Goal: Ask a question

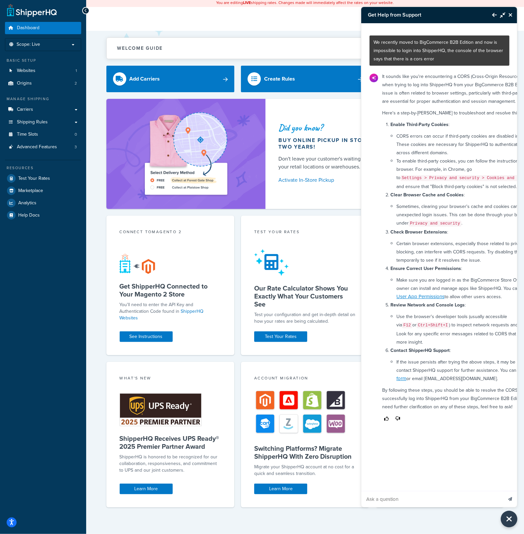
scroll to position [0, 5]
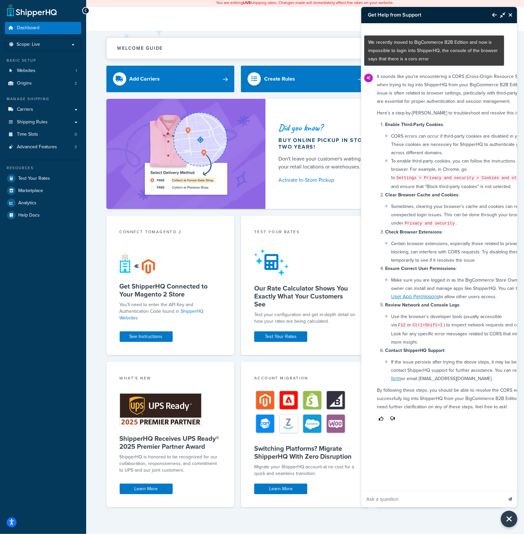
click at [496, 13] on icon "Back to Resource Center" at bounding box center [494, 14] width 5 height 5
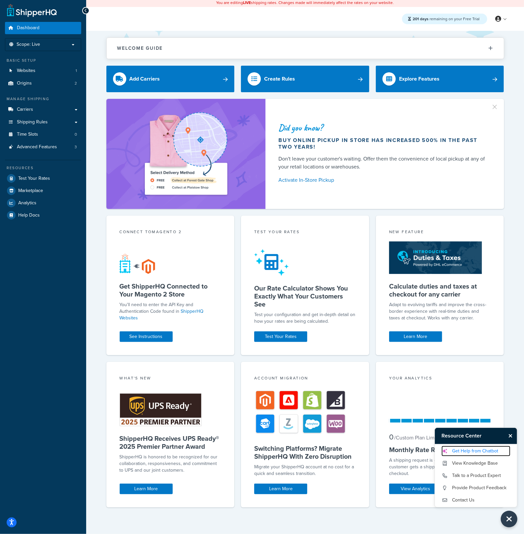
click at [492, 452] on link "Get Help from Chatbot" at bounding box center [475, 450] width 69 height 11
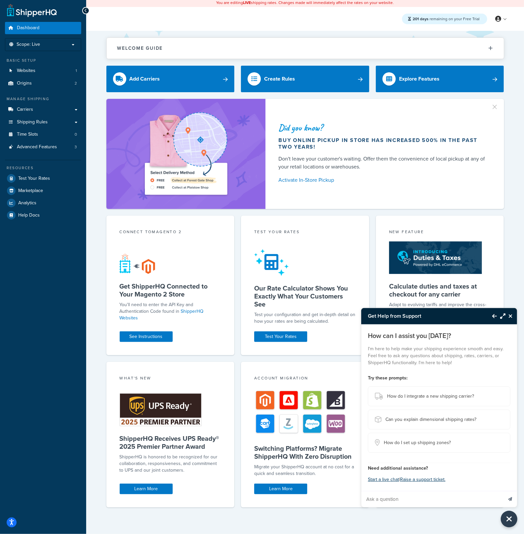
click at [438, 501] on input "Ask a question" at bounding box center [431, 499] width 141 height 16
paste input "I followed this guide: https://docs.shipperhq.com/set-fixed-rate-shipping-group…"
type input "I followed this guide: https://docs.shipperhq.com/set-fixed-rate-shipping-group…"
click at [510, 500] on icon "Send message" at bounding box center [510, 499] width 4 height 4
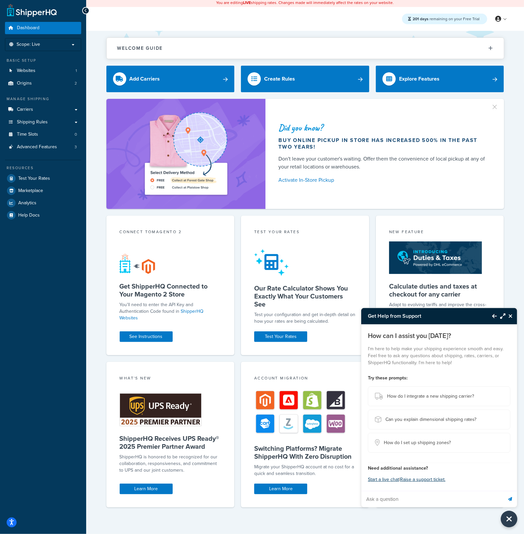
scroll to position [0, 0]
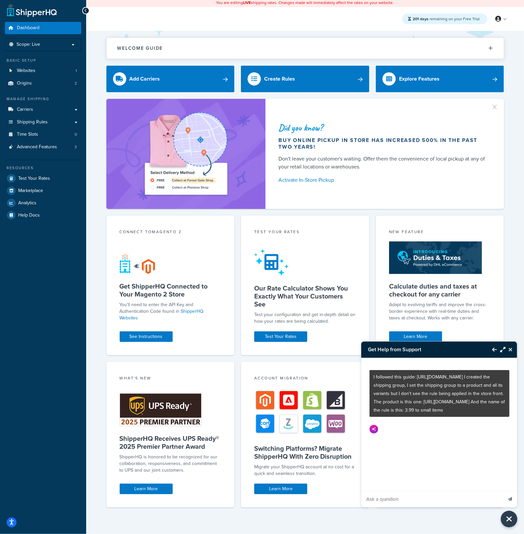
click at [505, 347] on div "Get Help from Support" at bounding box center [439, 349] width 156 height 16
click at [502, 350] on icon "Maximize Resource Center" at bounding box center [502, 349] width 5 height 5
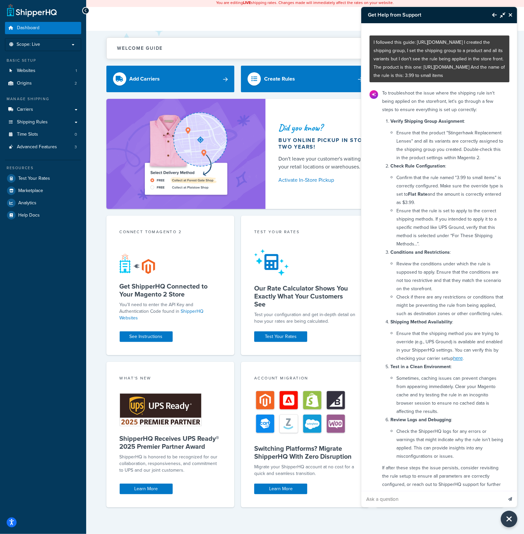
click at [493, 16] on icon "Back to Resource Center" at bounding box center [494, 14] width 5 height 5
click at [493, 15] on link at bounding box center [501, 19] width 19 height 10
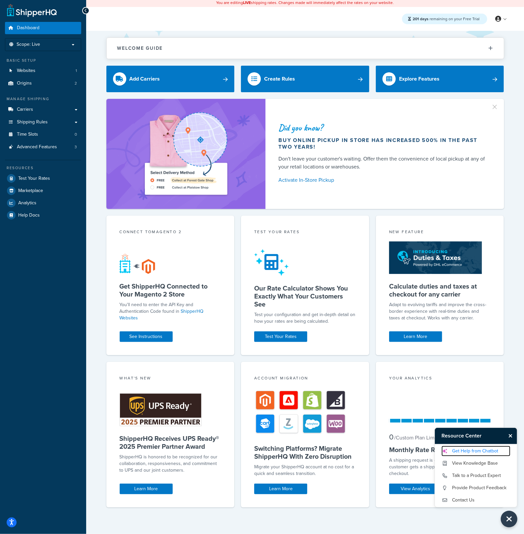
click at [491, 454] on link "Get Help from Chatbot" at bounding box center [475, 450] width 69 height 11
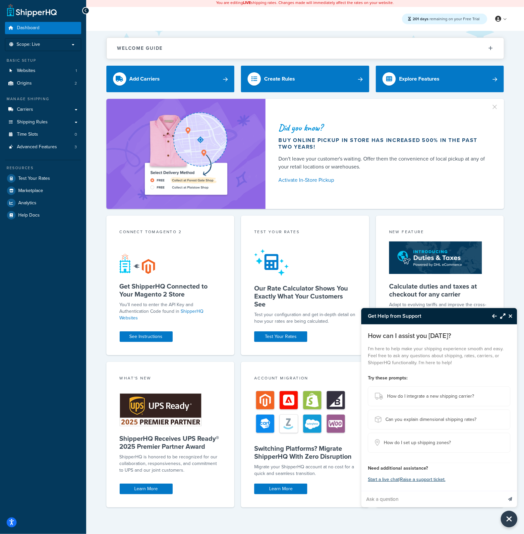
click at [403, 496] on input "Ask a question" at bounding box center [431, 499] width 141 height 16
paste input "I am trying to test out shipping for a product, SKU: sku-52153665224872 (Grass-…"
type input "I am trying to test out shipping for a product, SKU: sku-52153665224872 (Grass-…"
click at [503, 491] on button "Send message" at bounding box center [510, 499] width 14 height 16
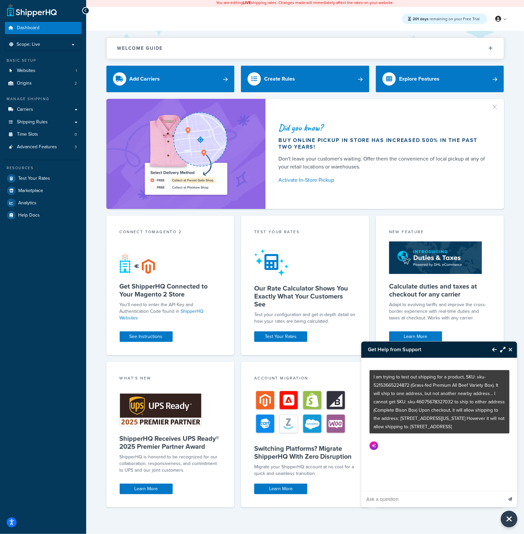
scroll to position [0, 0]
click at [499, 350] on button "Maximize Resource Center" at bounding box center [501, 349] width 9 height 15
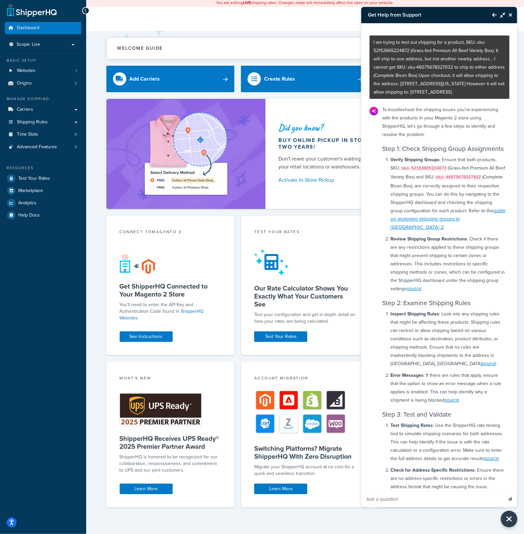
click at [511, 15] on icon "Close Resource Center" at bounding box center [510, 14] width 4 height 5
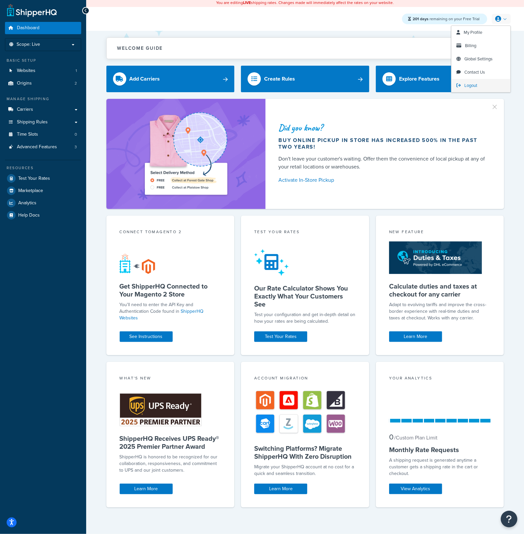
click at [481, 85] on link "Logout" at bounding box center [480, 85] width 59 height 13
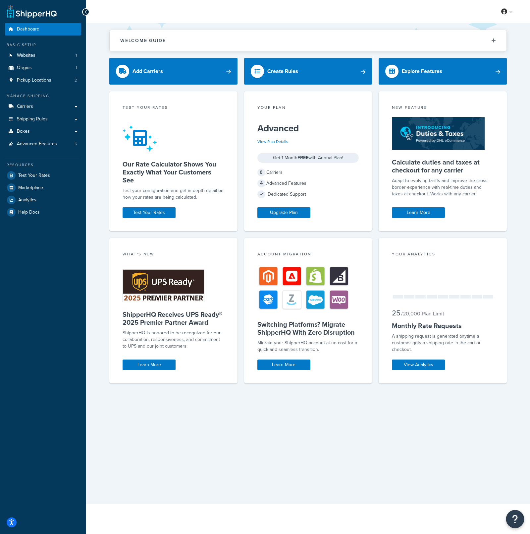
click at [518, 522] on icon "Open Resource Center" at bounding box center [515, 518] width 6 height 9
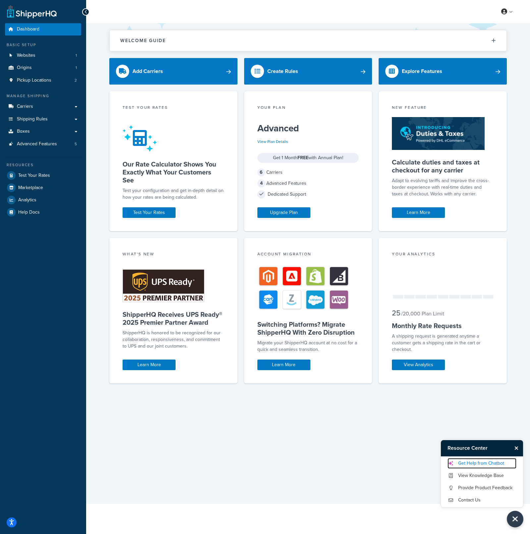
click at [500, 467] on link "Get Help from Chatbot" at bounding box center [482, 463] width 69 height 11
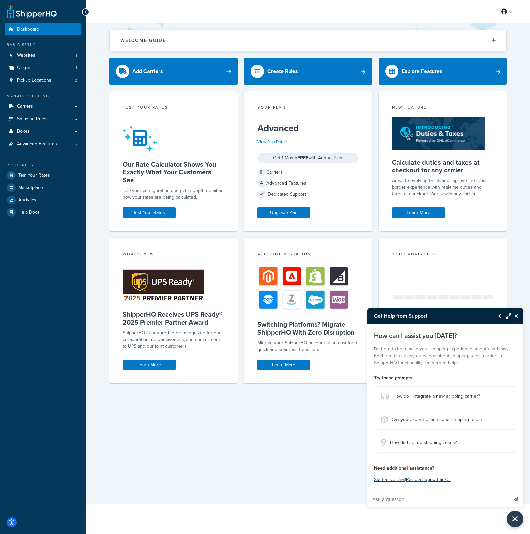
click at [421, 498] on input "Ask a question" at bounding box center [438, 499] width 141 height 16
paste input "I am trying to test out shipping for a product, SKU: sku-52153665224872 (Grass-…"
type input "I am trying to test out shipping for a product, SKU: sku-52153665224872 (Grass-…"
click at [515, 497] on icon "Send message" at bounding box center [516, 499] width 4 height 4
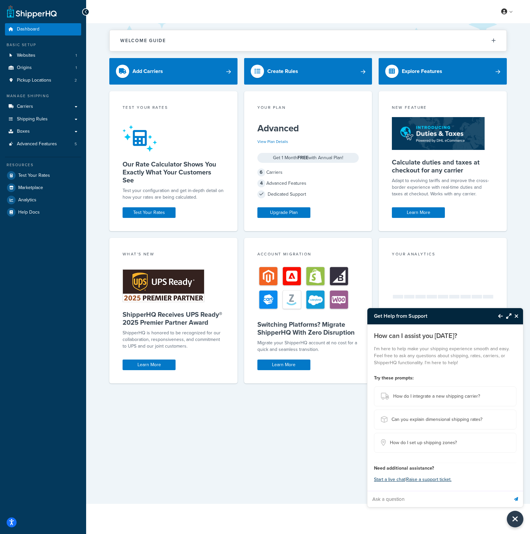
scroll to position [0, 0]
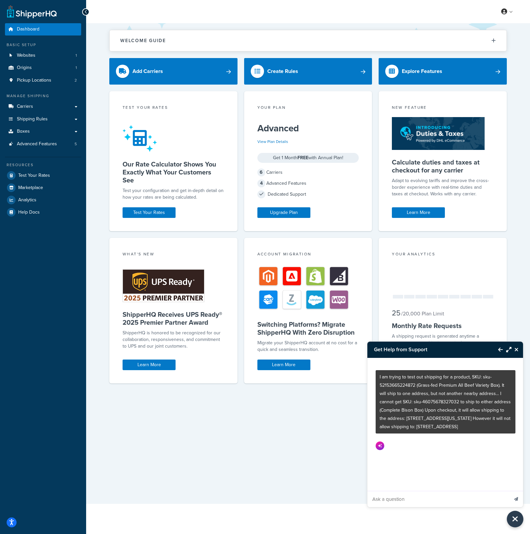
click at [509, 347] on icon "Maximize Resource Center" at bounding box center [508, 349] width 5 height 5
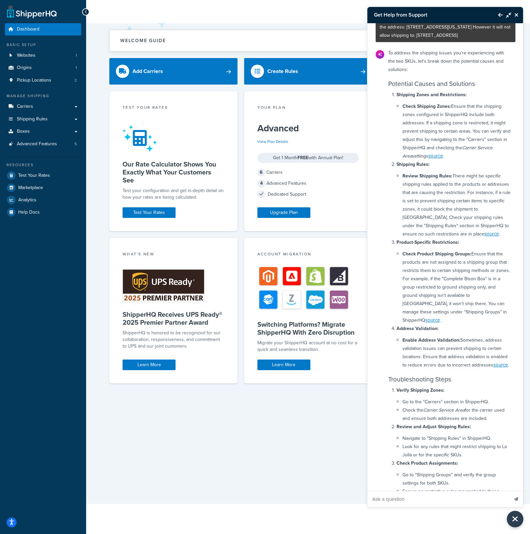
scroll to position [14, 0]
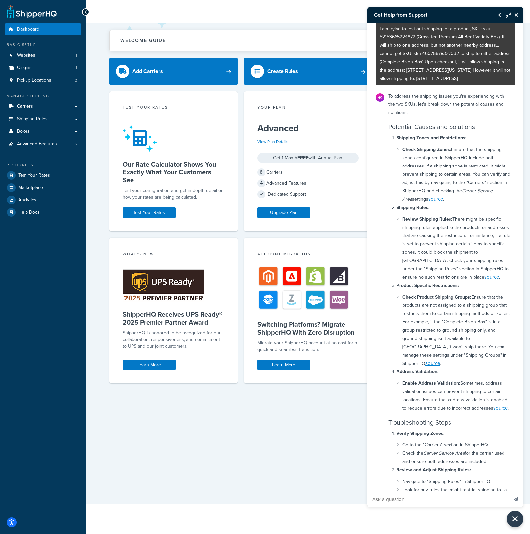
click at [502, 14] on icon "Back to Resource Center" at bounding box center [500, 14] width 5 height 5
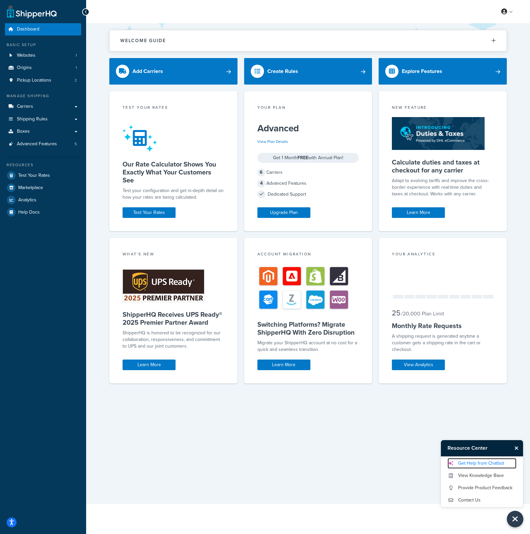
click at [486, 464] on link "Get Help from Chatbot" at bounding box center [482, 463] width 69 height 11
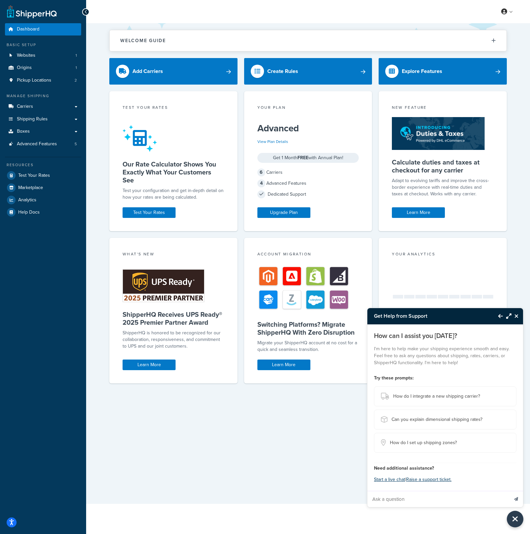
click at [476, 495] on input "Ask a question" at bounding box center [438, 499] width 141 height 16
paste input "I followed this guide: https://docs.shipperhq.com/set-fixed-rate-shipping-group…"
type input "I followed this guide: https://docs.shipperhq.com/set-fixed-rate-shipping-group…"
click at [517, 496] on button "Send message" at bounding box center [516, 499] width 14 height 16
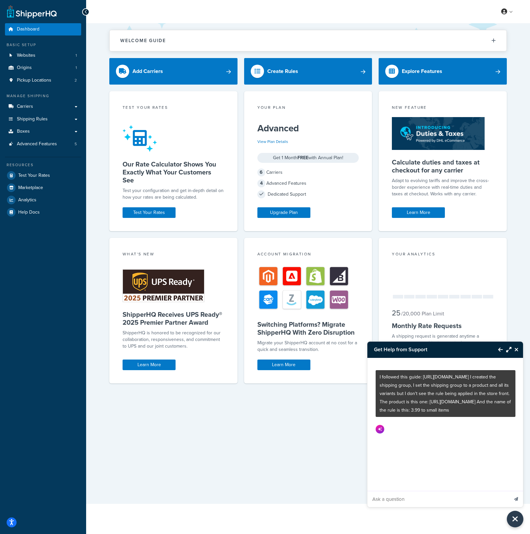
scroll to position [0, 0]
click at [507, 347] on icon "Maximize Resource Center" at bounding box center [508, 349] width 5 height 5
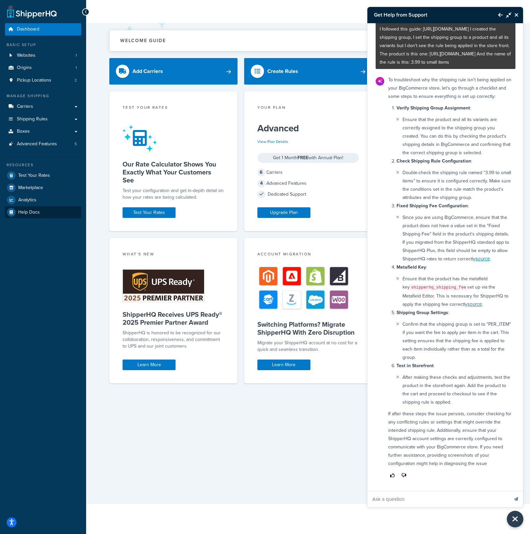
scroll to position [47, 0]
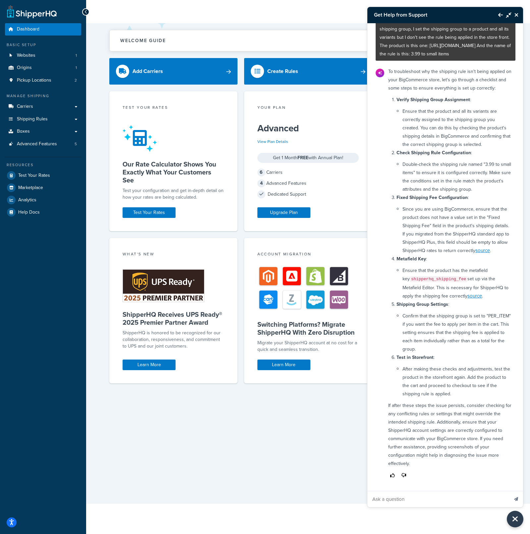
click at [501, 16] on icon "Back to Resource Center" at bounding box center [500, 14] width 5 height 5
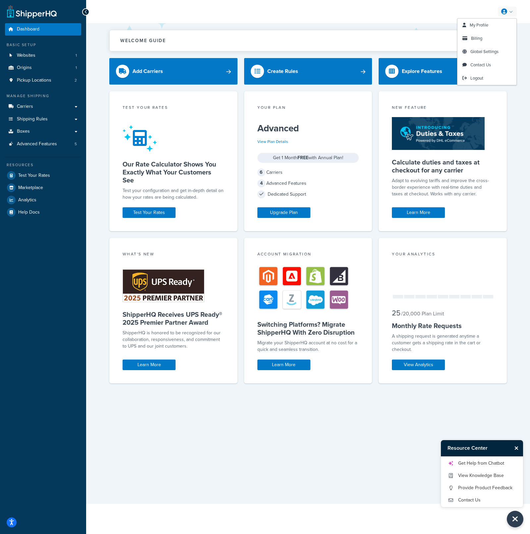
click at [511, 12] on link at bounding box center [507, 12] width 19 height 10
click at [499, 78] on link "Logout" at bounding box center [487, 78] width 59 height 13
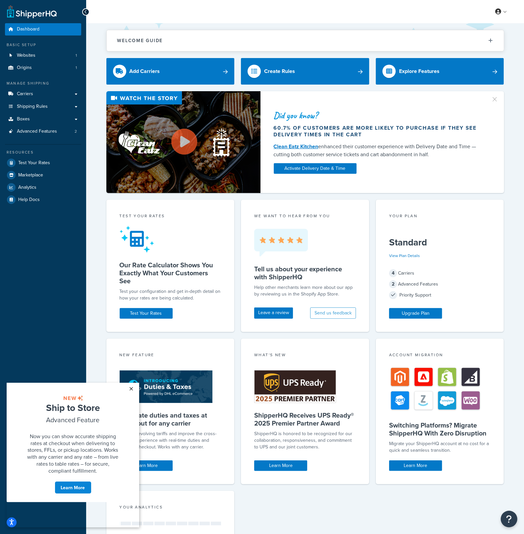
click at [131, 390] on link "×" at bounding box center [132, 388] width 12 height 12
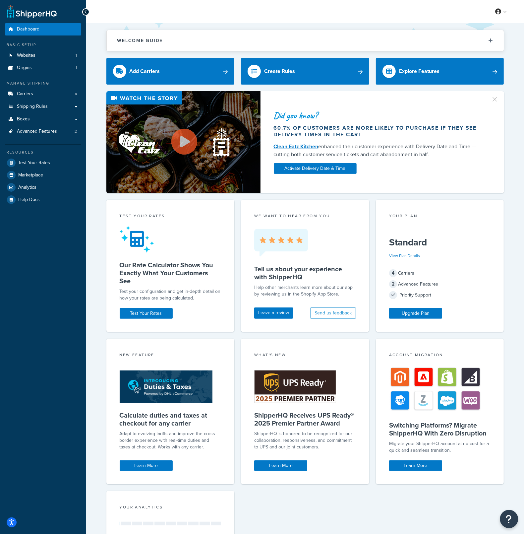
click at [505, 523] on button "Open Resource Center" at bounding box center [509, 519] width 18 height 18
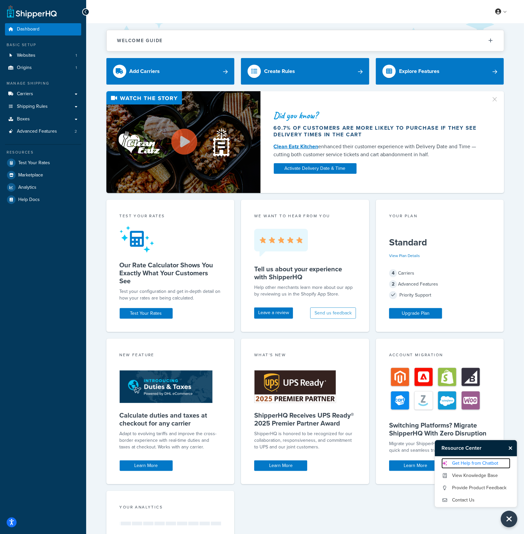
click at [493, 462] on link "Get Help from Chatbot" at bounding box center [475, 463] width 69 height 11
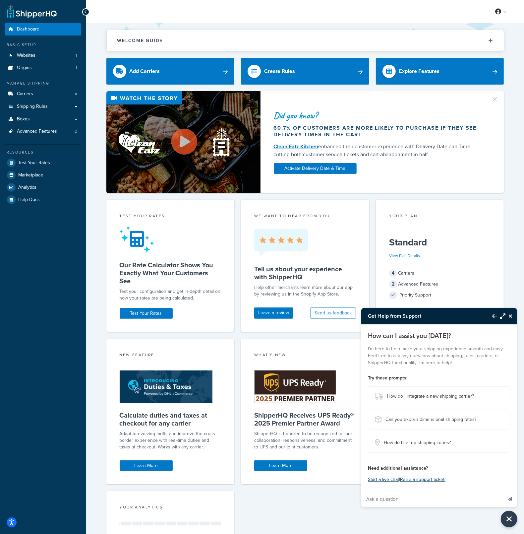
click at [426, 492] on input "Ask a question" at bounding box center [431, 499] width 141 height 16
paste input "Jose Rodriguez 10:42 AM Live Chat I'm from Decor House Furniture. We recently d…"
type input "Jose Rodriguez 10:42 AM Live Chat I'm from Decor House Furniture. We recently d…"
click at [503, 491] on button "Send message" at bounding box center [510, 499] width 14 height 16
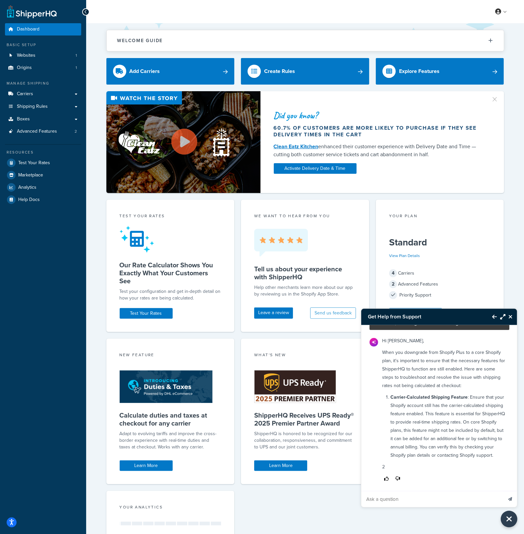
scroll to position [90, 0]
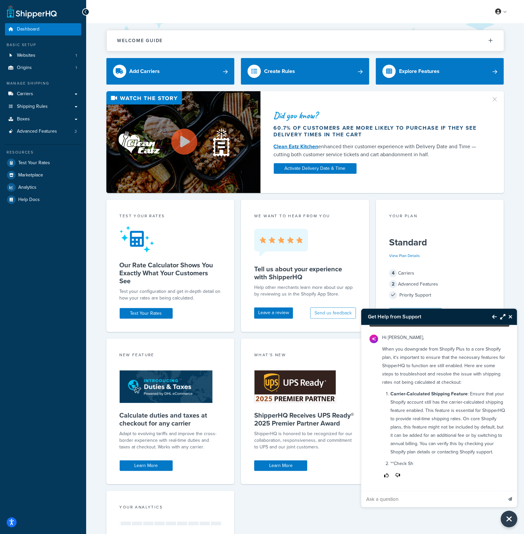
click at [504, 319] on icon "Maximize Resource Center" at bounding box center [502, 316] width 5 height 5
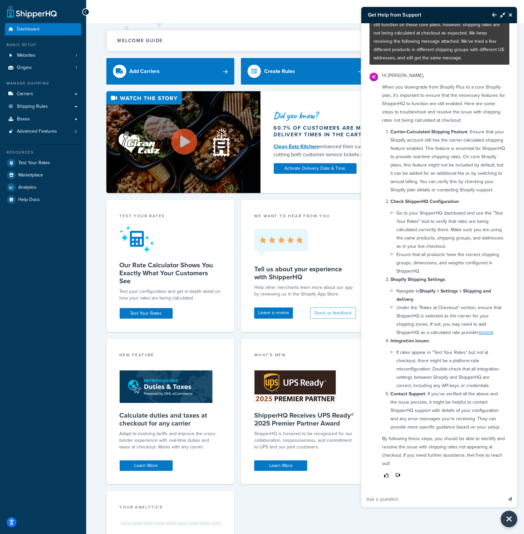
scroll to position [52, 0]
click at [494, 15] on icon "Back to Resource Center" at bounding box center [494, 14] width 5 height 5
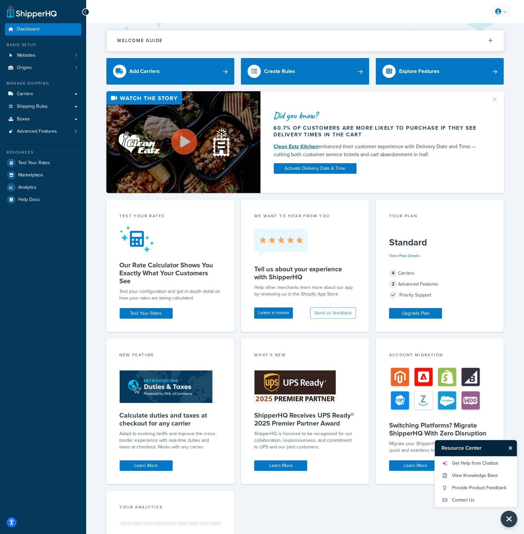
click at [501, 15] on link at bounding box center [501, 12] width 19 height 10
click at [504, 16] on link at bounding box center [501, 12] width 19 height 10
click at [496, 76] on link "Logout" at bounding box center [480, 78] width 59 height 13
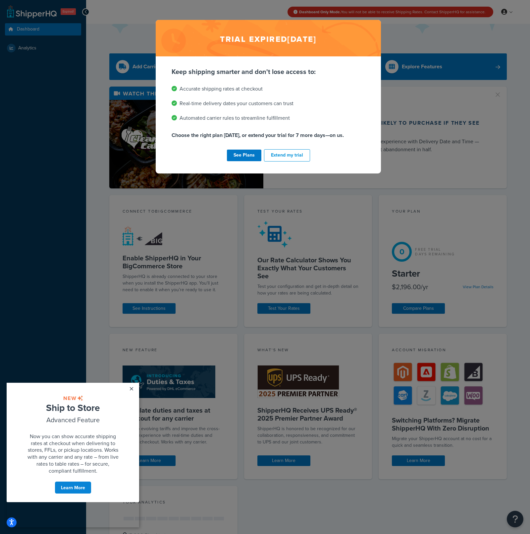
click at [394, 43] on div "Trial expired [DATE] Keep shipping smarter and don't lose access to: Accurate s…" at bounding box center [265, 267] width 530 height 534
click at [388, 21] on div "Trial expired [DATE] Keep shipping smarter and don't lose access to: Accurate s…" at bounding box center [265, 267] width 530 height 534
click at [252, 148] on div "See Plans Extend my trial" at bounding box center [269, 155] width 194 height 15
click at [251, 154] on link "See Plans" at bounding box center [244, 155] width 34 height 12
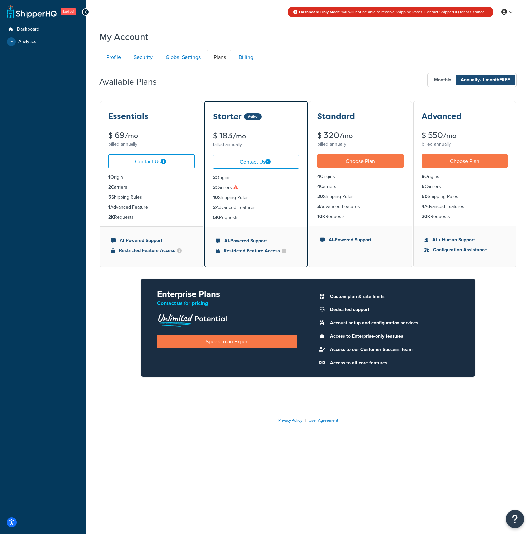
click at [510, 522] on button "Open Resource Center" at bounding box center [515, 519] width 18 height 18
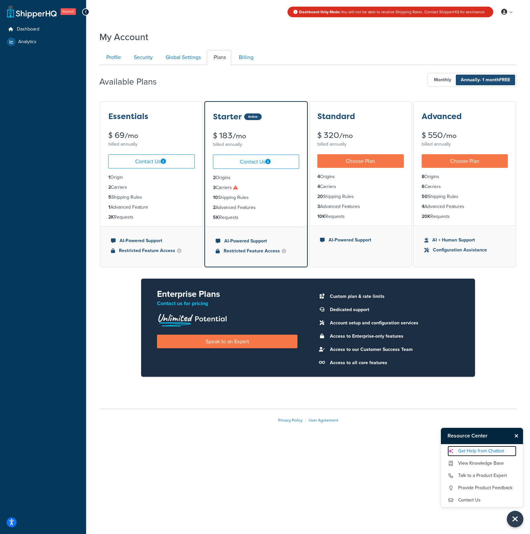
click at [491, 451] on link "Get Help from Chatbot" at bounding box center [482, 450] width 69 height 11
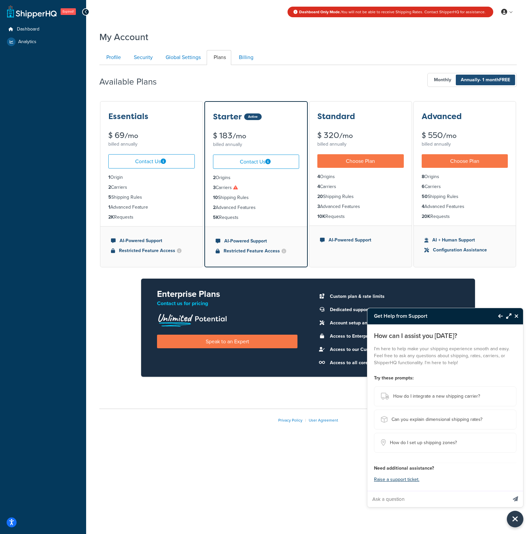
click at [476, 498] on input "Ask a question" at bounding box center [438, 499] width 140 height 16
click at [421, 497] on input "Ask a question" at bounding box center [438, 499] width 140 height 16
paste input "We have one product that is not purchasable to particular states when it should…"
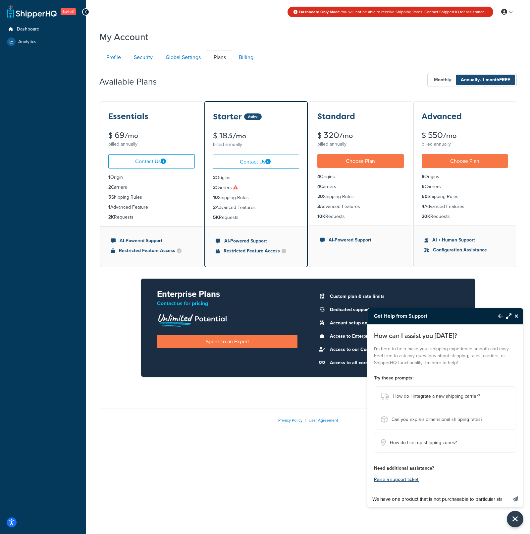
scroll to position [0, 192]
type input "We have one product that is not purchasable to particular states when it should…"
click at [517, 501] on button "Send message" at bounding box center [515, 499] width 15 height 16
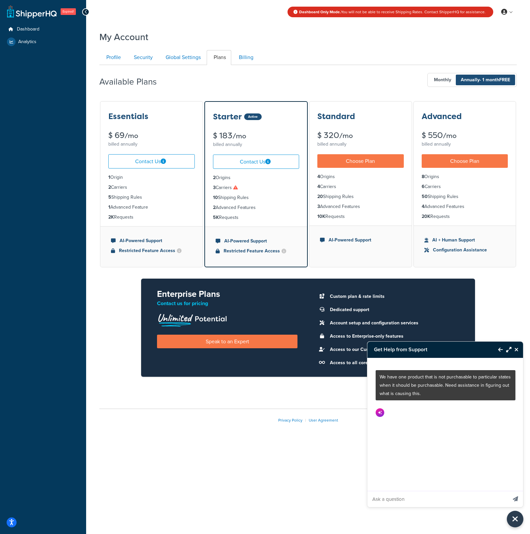
click at [508, 345] on button "Maximize Resource Center" at bounding box center [507, 349] width 9 height 15
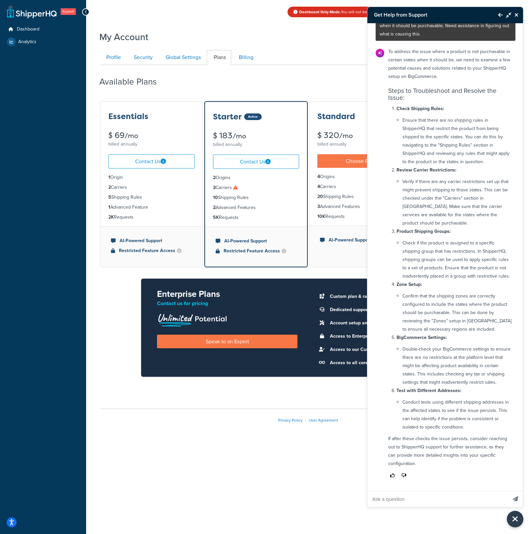
scroll to position [42, 0]
click at [518, 15] on icon "Close Resource Center" at bounding box center [517, 14] width 4 height 5
click at [518, 15] on div "Dashboard Only Mode. You will not be able to receive Shipping Rates. Contact Sh…" at bounding box center [308, 12] width 444 height 24
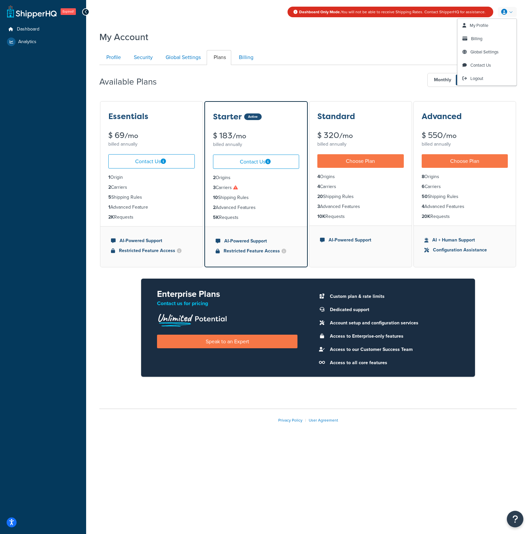
click at [513, 12] on link at bounding box center [507, 12] width 19 height 10
click at [495, 79] on link "Logout" at bounding box center [487, 78] width 59 height 13
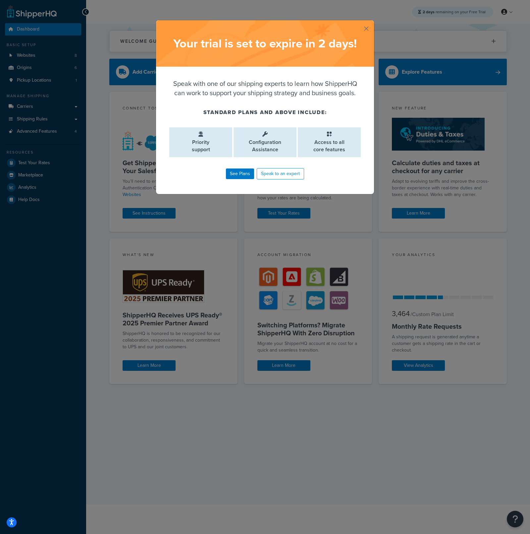
click at [373, 22] on button "button" at bounding box center [374, 21] width 2 height 2
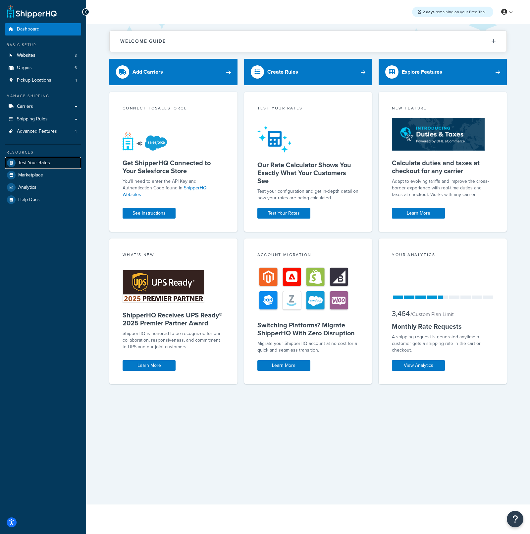
click at [59, 162] on link "Test Your Rates" at bounding box center [43, 163] width 76 height 12
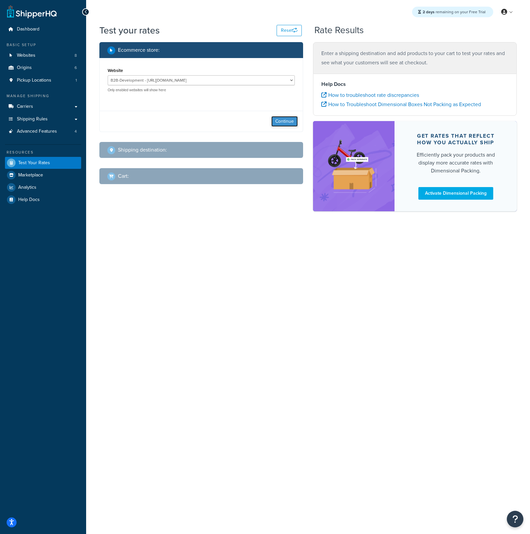
click at [274, 119] on button "Continue" at bounding box center [284, 121] width 27 height 11
select select "TX"
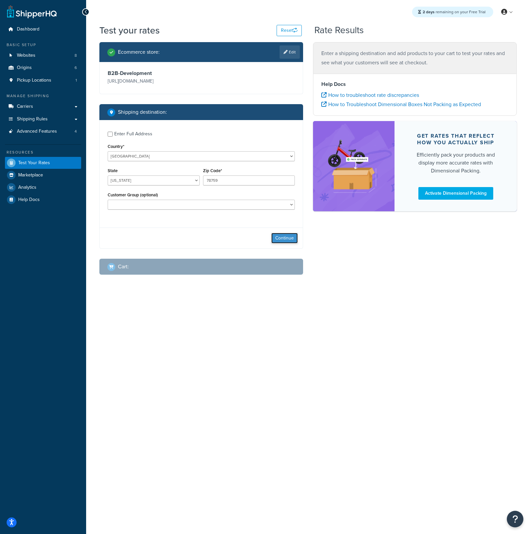
click at [285, 243] on button "Continue" at bounding box center [284, 238] width 27 height 11
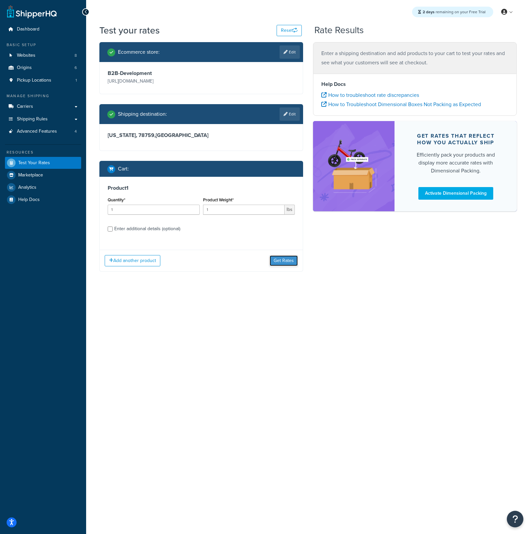
click at [287, 266] on button "Get Rates" at bounding box center [284, 260] width 28 height 11
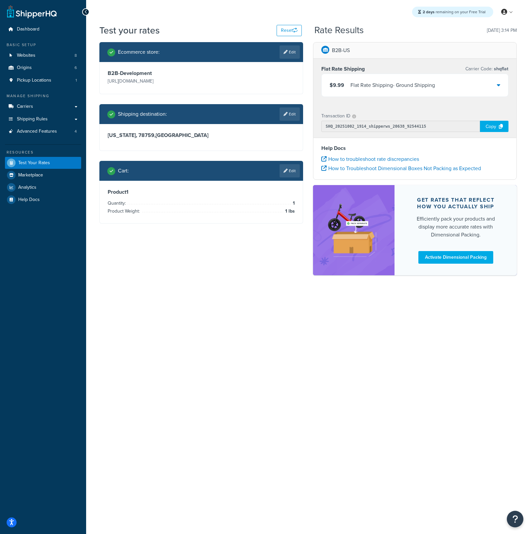
click at [502, 128] on icon at bounding box center [501, 126] width 4 height 5
click at [42, 30] on link "Dashboard" at bounding box center [43, 29] width 76 height 12
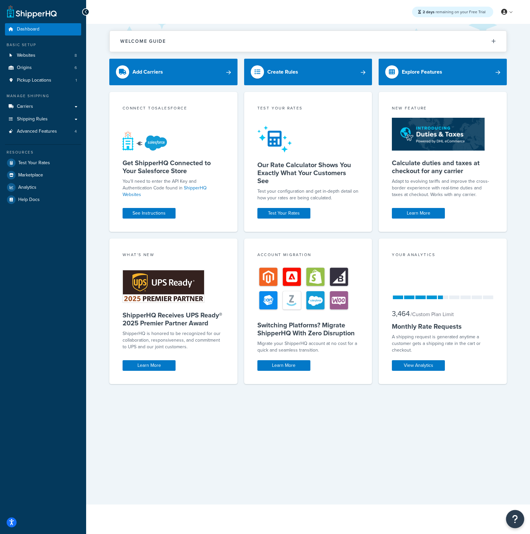
click at [519, 523] on button "Open Resource Center" at bounding box center [515, 519] width 18 height 18
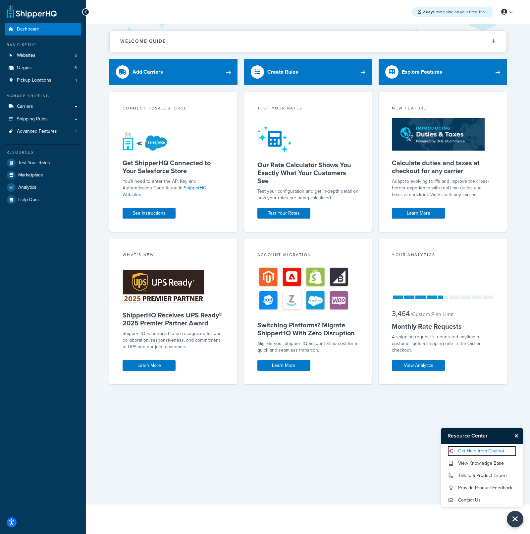
click at [486, 451] on link "Get Help from Chatbot" at bounding box center [482, 450] width 69 height 11
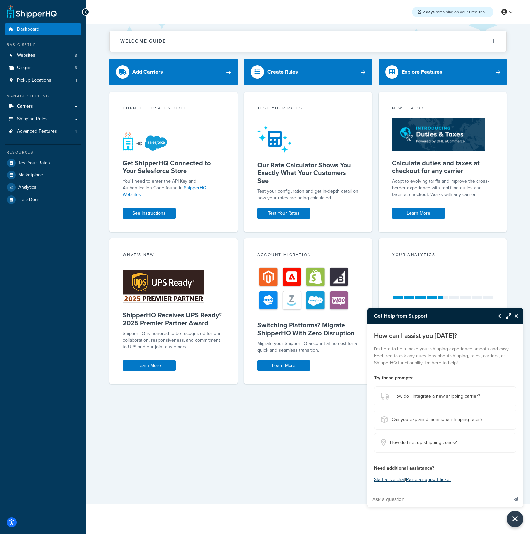
click at [442, 498] on input "Ask a question" at bounding box center [438, 499] width 141 height 16
paste input "Hello we tried the following address in our staging environment and in the ship…"
type input "Hello we tried the following address in our staging environment and in the ship…"
click at [517, 497] on icon "Send message" at bounding box center [516, 499] width 4 height 4
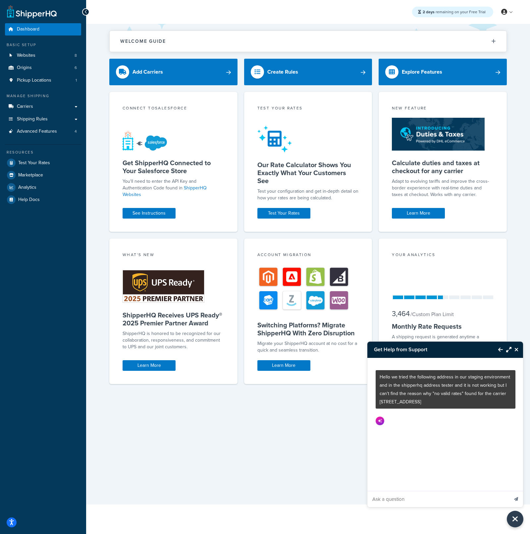
scroll to position [0, 0]
click at [510, 348] on icon "Maximize Resource Center" at bounding box center [508, 349] width 5 height 5
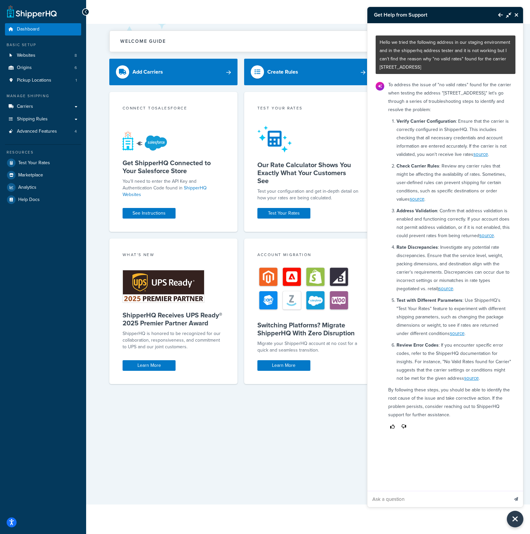
click at [517, 15] on icon "Close Resource Center" at bounding box center [517, 14] width 4 height 5
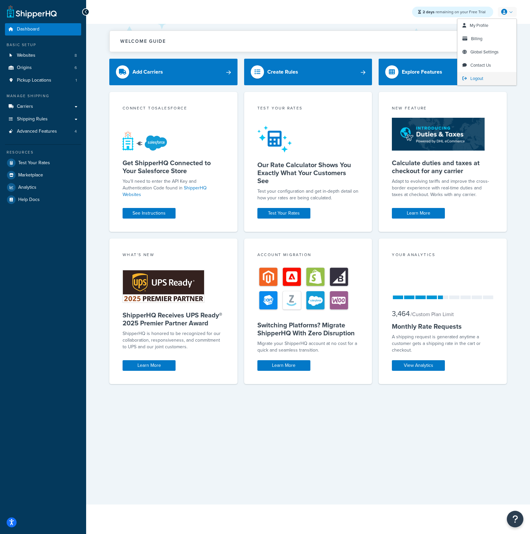
click at [488, 83] on link "Logout" at bounding box center [487, 78] width 59 height 13
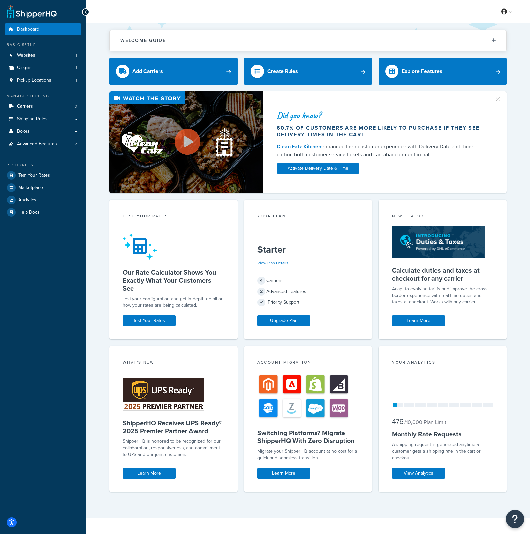
click at [518, 517] on icon "Open Resource Center" at bounding box center [515, 518] width 6 height 9
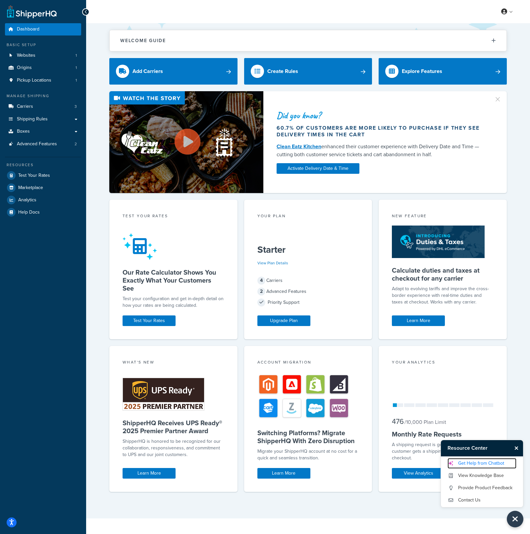
click at [487, 464] on link "Get Help from Chatbot" at bounding box center [482, 463] width 69 height 11
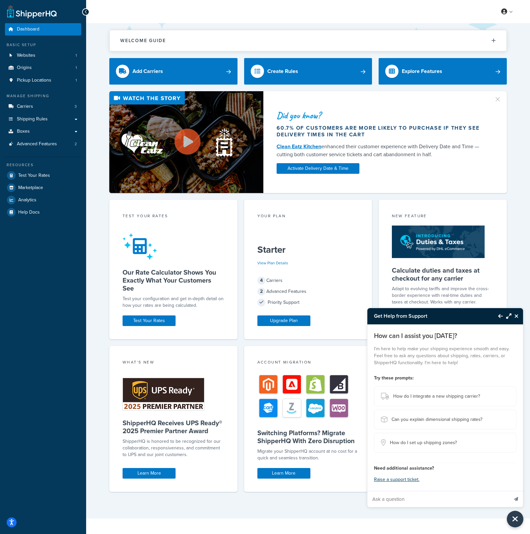
click at [425, 499] on input "Ask a question" at bounding box center [438, 499] width 141 height 16
paste input "I am trying to get a better understanding on how shipping rates are calculated …"
click at [489, 501] on input "I am trying to get a better understanding on how shipping rates are calculated …" at bounding box center [438, 499] width 141 height 16
paste input "We are experiencing shipping costs as much as double what we are being charged …"
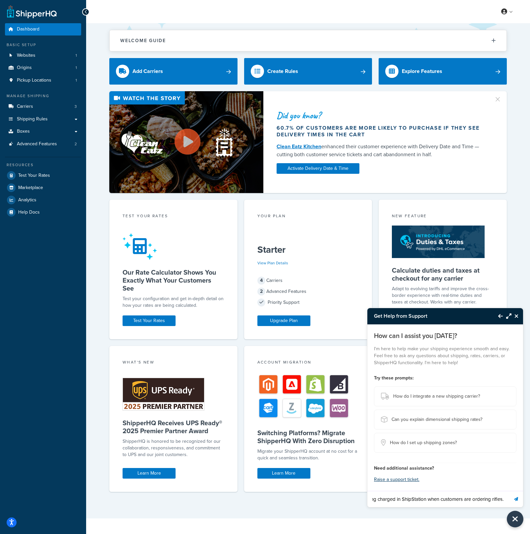
scroll to position [0, 0]
click at [493, 499] on input "I am trying to get a better understanding on how shipping rates are calculated …" at bounding box center [438, 499] width 141 height 16
paste input "For example we see $108.94 on rifle order but when it processes via shipping sy…"
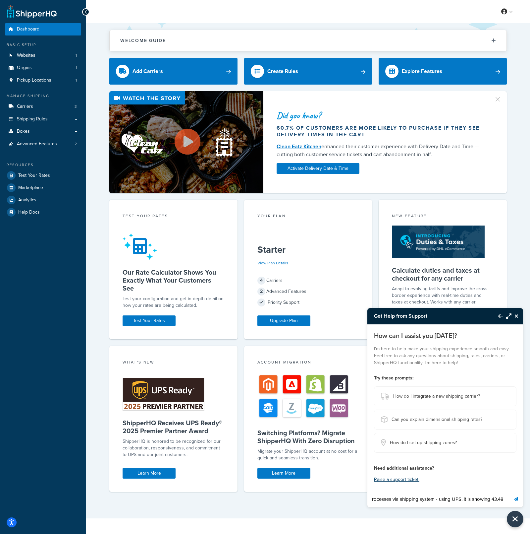
type input "I am trying to get a better understanding on how shipping rates are calculated …"
click at [515, 498] on icon "Send message" at bounding box center [516, 499] width 4 height 4
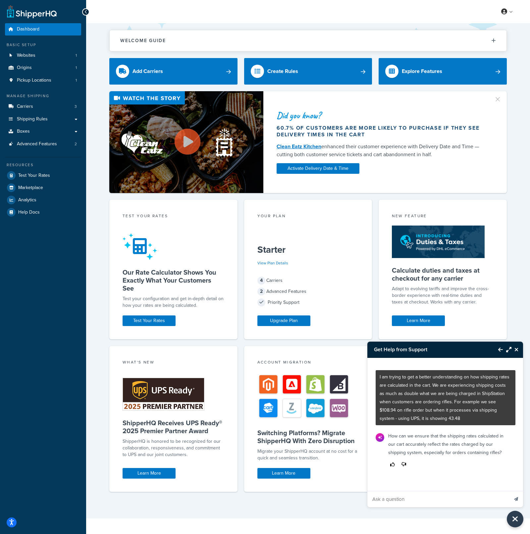
click at [512, 349] on button "Close Resource Center" at bounding box center [518, 349] width 12 height 8
click at [512, 349] on div "Welcome Guide ShipperHQ: An Overview Carrier Setup Shipping Rules Overview Comm…" at bounding box center [308, 270] width 444 height 495
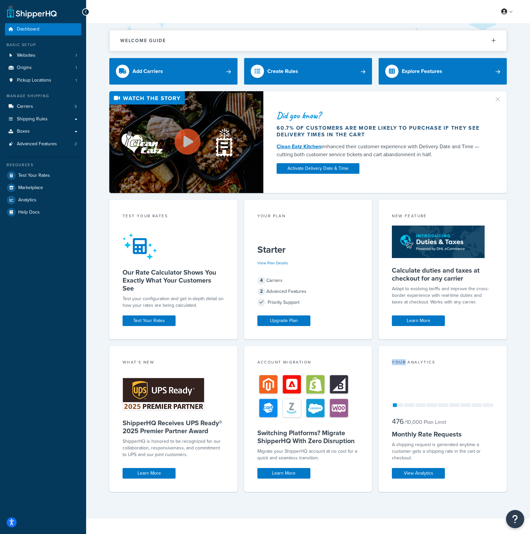
click at [518, 518] on icon "Open Resource Center" at bounding box center [515, 518] width 6 height 9
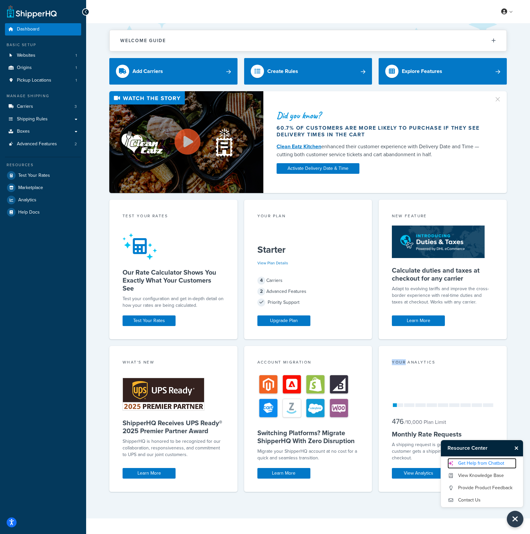
click at [493, 465] on link "Get Help from Chatbot" at bounding box center [482, 463] width 69 height 11
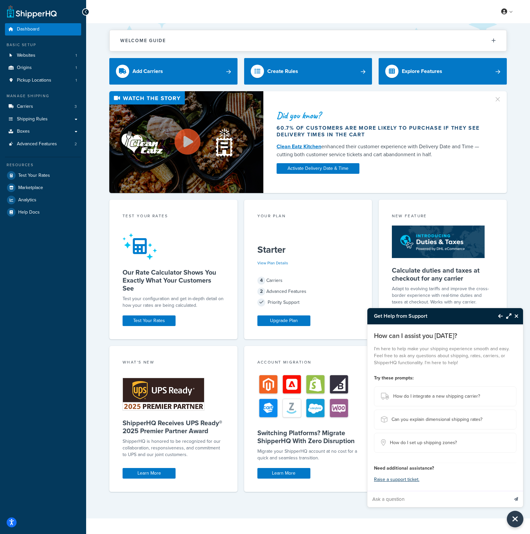
click at [439, 500] on input "Ask a question" at bounding box center [438, 499] width 141 height 16
paste input "I am trying to get a better understanding on how shipping rates are calculated …"
click at [455, 498] on input "I am trying to get a better understanding on how shipping rates are calculated …" at bounding box center [438, 499] width 141 height 16
type input "I am trying to get a better understanding on how shipping rates are calculated …"
click at [471, 496] on input "I am trying to get a better understanding on how shipping rates are calculated …" at bounding box center [438, 499] width 141 height 16
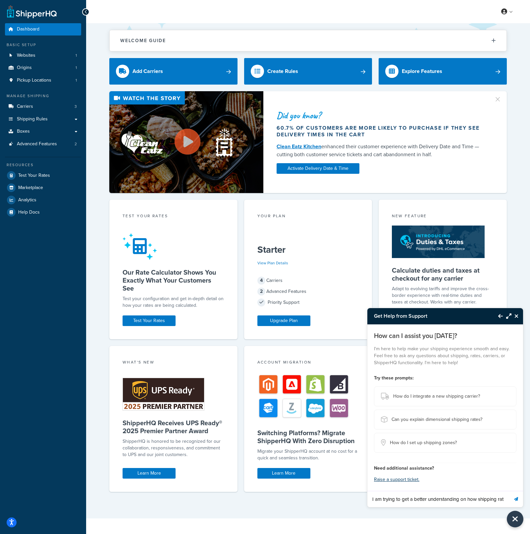
scroll to position [0, 609]
click at [513, 501] on button "Send message" at bounding box center [516, 499] width 14 height 16
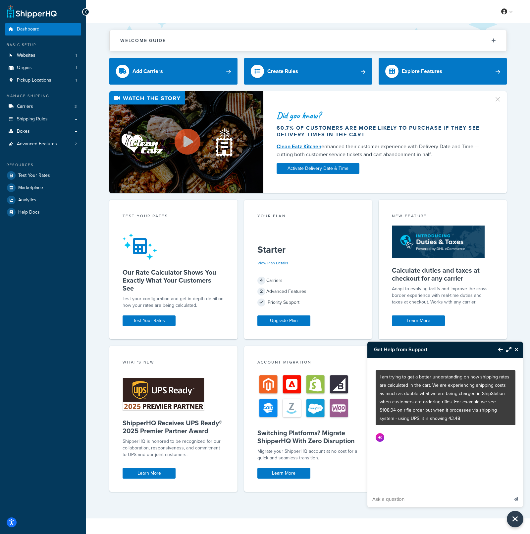
scroll to position [0, 0]
click at [508, 348] on icon "Maximize Resource Center" at bounding box center [508, 349] width 5 height 5
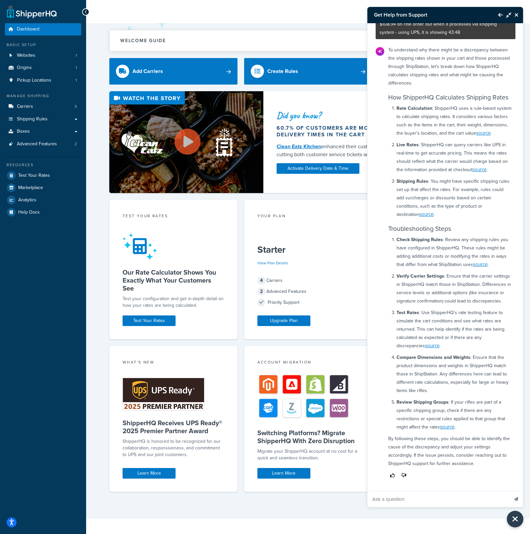
scroll to position [86, 0]
click at [519, 14] on button "Close Resource Center" at bounding box center [518, 15] width 12 height 8
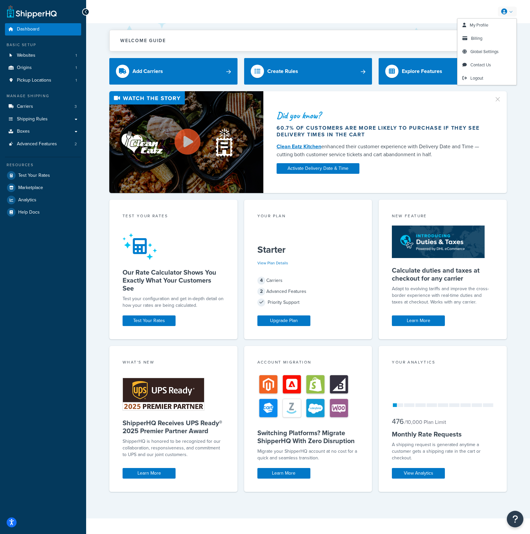
click at [511, 11] on link at bounding box center [507, 12] width 19 height 10
click at [501, 77] on link "Logout" at bounding box center [487, 78] width 59 height 13
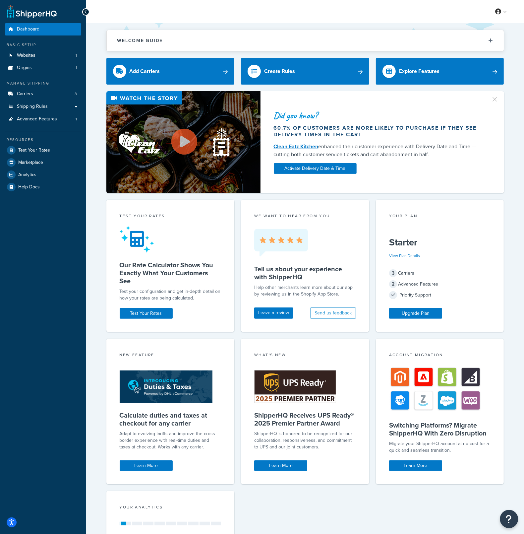
click at [507, 521] on icon "Open Resource Center" at bounding box center [509, 518] width 6 height 9
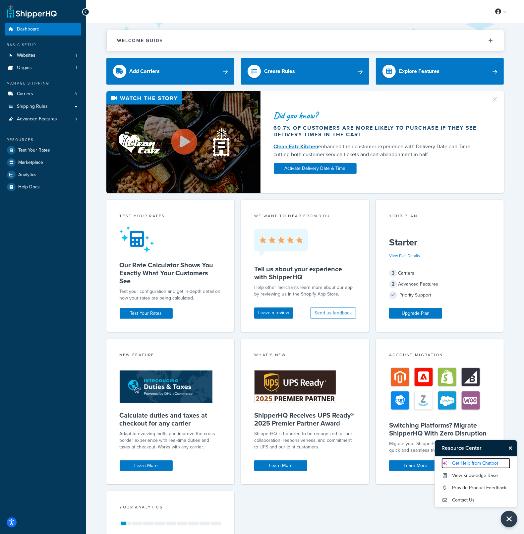
click at [464, 460] on link "Get Help from Chatbot" at bounding box center [475, 463] width 69 height 11
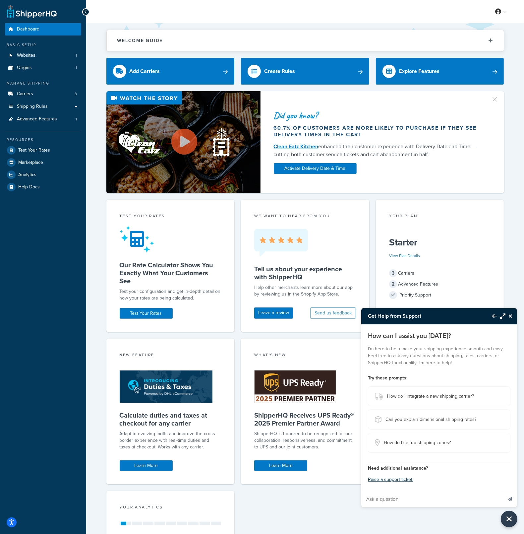
click at [395, 500] on input "Ask a question" at bounding box center [431, 499] width 141 height 16
paste input "having trouble with the expected date of delivery settings. Cannot get them to …"
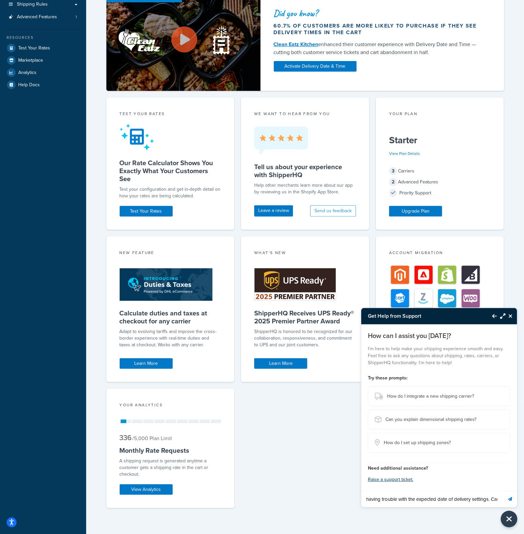
scroll to position [0, 191]
paste input "I've included 1-3 day handling time on UPS orders, but it won't add that for us…"
type input "having trouble with the expected date of delivery settings. Cannot get them to …"
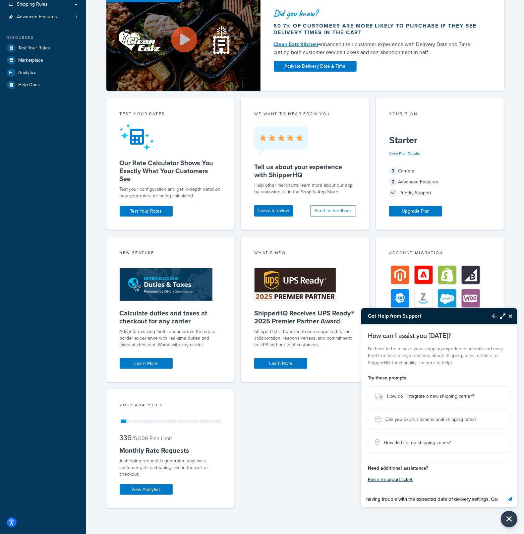
click at [514, 497] on button "Send message" at bounding box center [510, 499] width 14 height 16
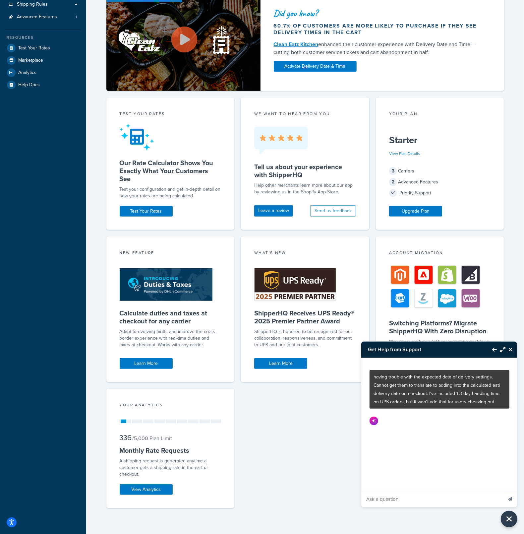
click at [503, 348] on icon "Maximize Resource Center" at bounding box center [502, 349] width 5 height 5
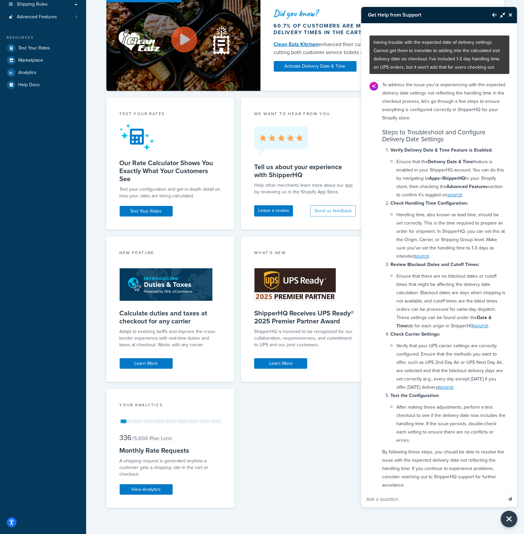
click at [511, 13] on icon "Close Resource Center" at bounding box center [510, 14] width 4 height 5
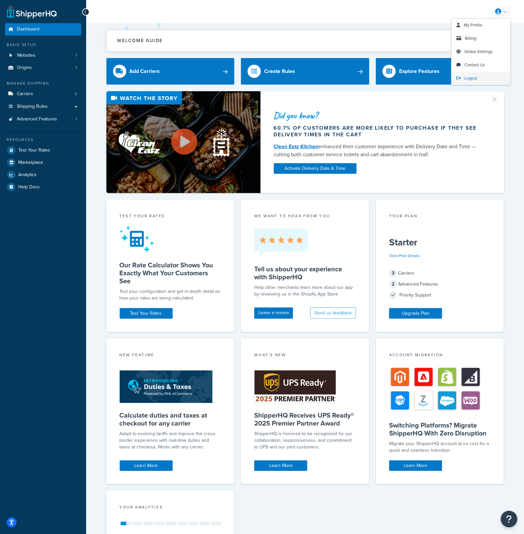
click at [485, 77] on link "Logout" at bounding box center [480, 78] width 59 height 13
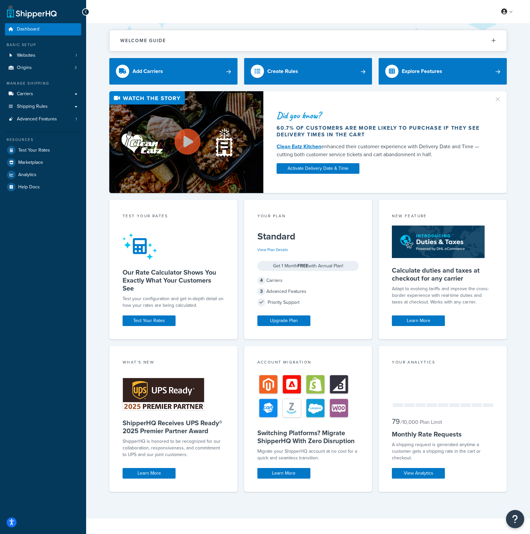
click at [517, 519] on icon "Open Resource Center" at bounding box center [515, 518] width 6 height 9
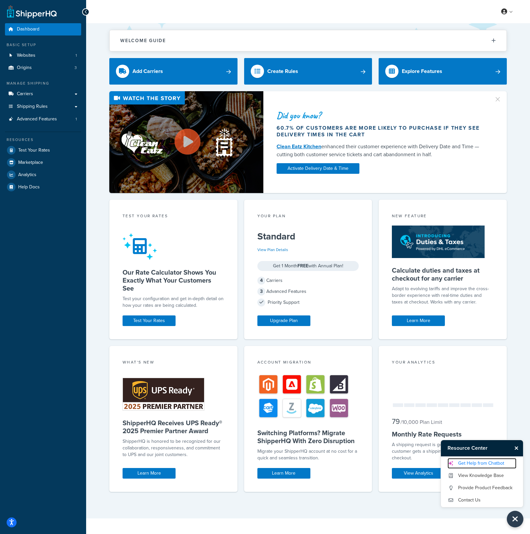
click at [496, 460] on link "Get Help from Chatbot" at bounding box center [482, 463] width 69 height 11
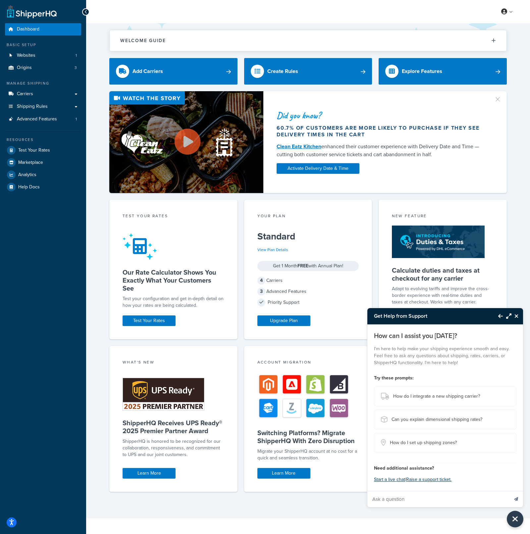
click at [429, 500] on input "Ask a question" at bounding box center [438, 499] width 141 height 16
paste input "taywisp5tr@bigcommerce.com"
type input "taywisp5tr@bigcommerce.com"
click at [482, 502] on input "taywisp5tr@bigcommerce.com" at bounding box center [438, 499] width 141 height 16
click at [481, 502] on input "taywisp5tr@bigcommerce.com" at bounding box center [438, 499] width 141 height 16
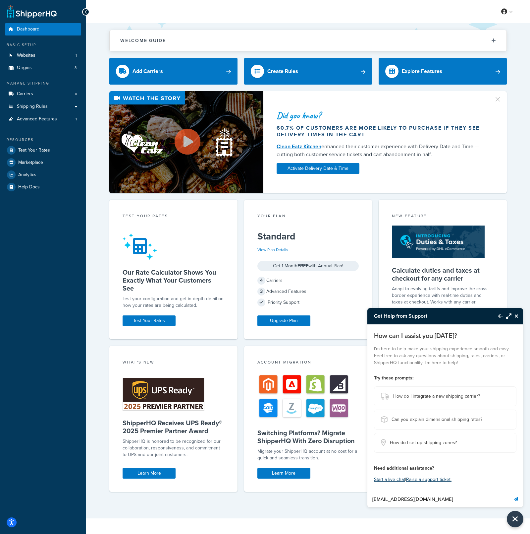
click at [481, 502] on input "taywisp5tr@bigcommerce.com" at bounding box center [438, 499] width 141 height 16
paste input "On order #1476 for our store, shipping came in at $28.00, when it should have b…"
type input "On order #1476 for our store, shipping came in at $28.00, when it should have b…"
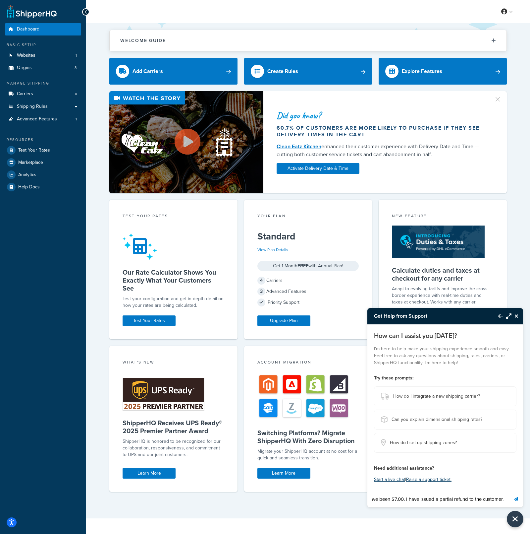
click at [518, 499] on icon "Send message" at bounding box center [516, 499] width 4 height 4
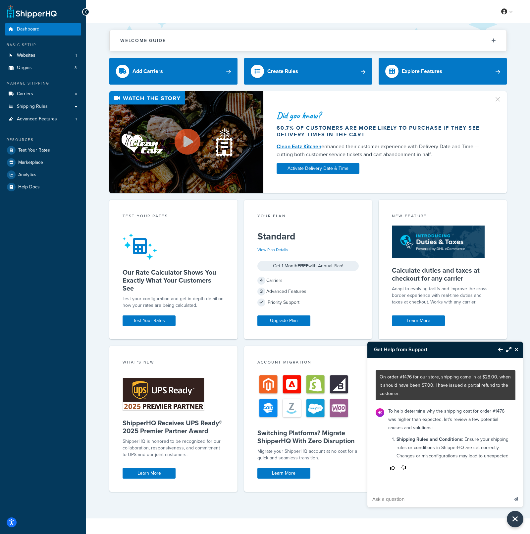
click at [512, 349] on button "Close Resource Center" at bounding box center [518, 349] width 12 height 8
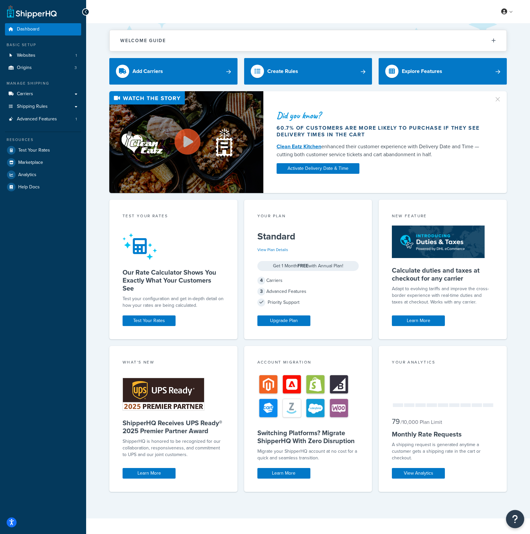
click at [514, 517] on icon "Open Resource Center" at bounding box center [515, 518] width 6 height 9
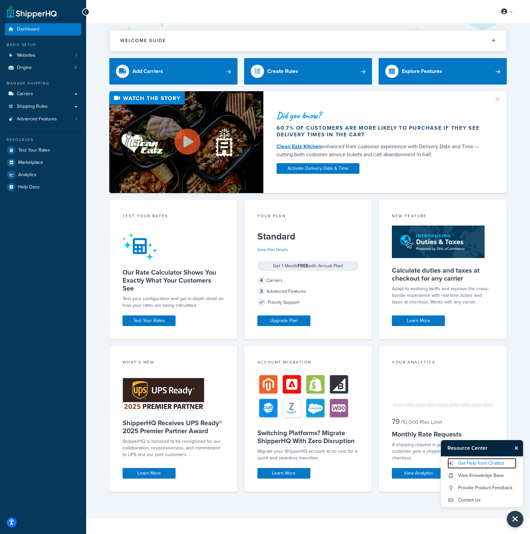
click at [474, 462] on link "Get Help from Chatbot" at bounding box center [482, 463] width 69 height 11
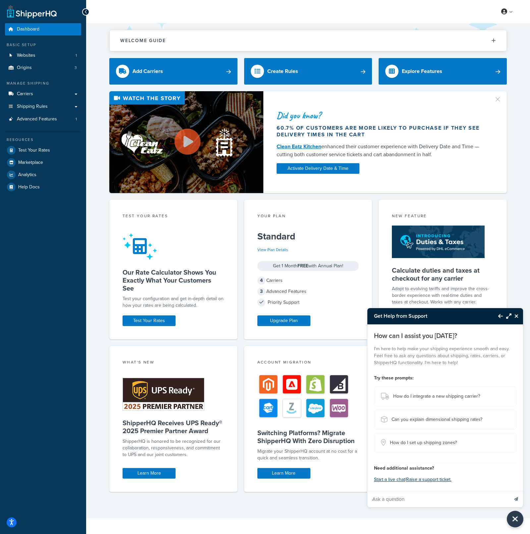
click at [432, 492] on input "Ask a question" at bounding box center [438, 499] width 141 height 16
paste input "On order #1476 for our store, shipping came in at $28.00, when it should have b…"
type input "On order #1476 for our store, shipping came in at $28.00, when it should have b…"
click at [509, 491] on button "Send message" at bounding box center [516, 499] width 14 height 16
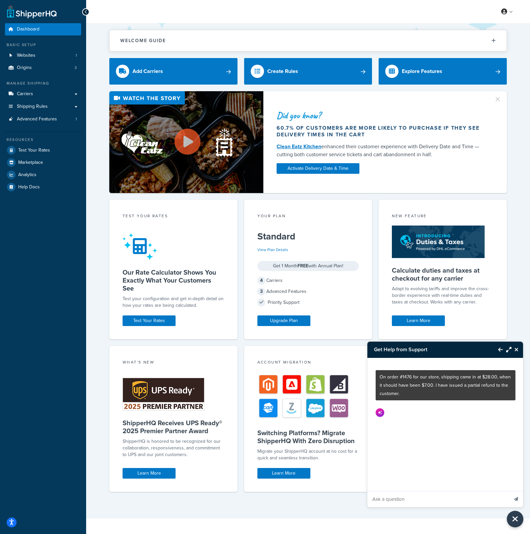
scroll to position [0, 0]
click at [506, 351] on button "Maximize Resource Center" at bounding box center [507, 349] width 9 height 15
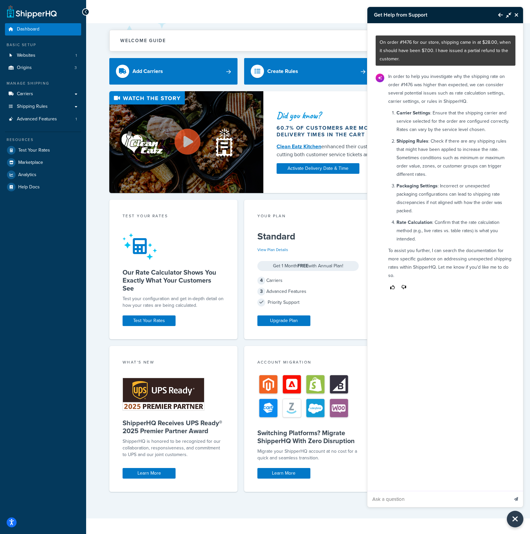
click at [451, 495] on input "Ask a question" at bounding box center [438, 499] width 141 height 16
type input "I am using a table rate carrier with 4 table rates of 7 each"
click at [509, 491] on button "Send message" at bounding box center [516, 499] width 14 height 16
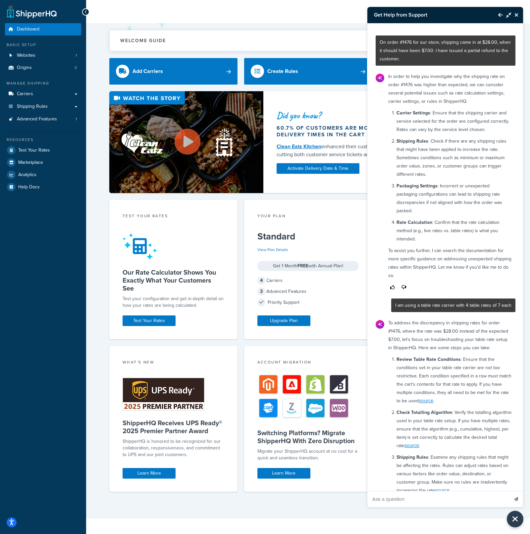
click at [516, 14] on icon "Close Resource Center" at bounding box center [517, 14] width 4 height 5
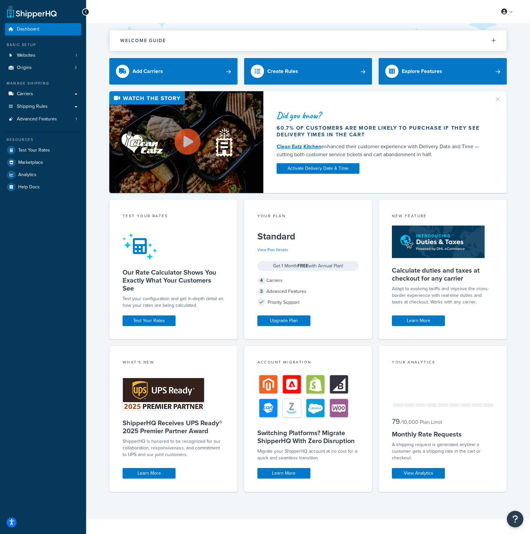
click at [516, 14] on link at bounding box center [507, 12] width 19 height 10
click at [512, 12] on link at bounding box center [507, 12] width 19 height 10
click at [479, 82] on link "Logout" at bounding box center [487, 78] width 59 height 13
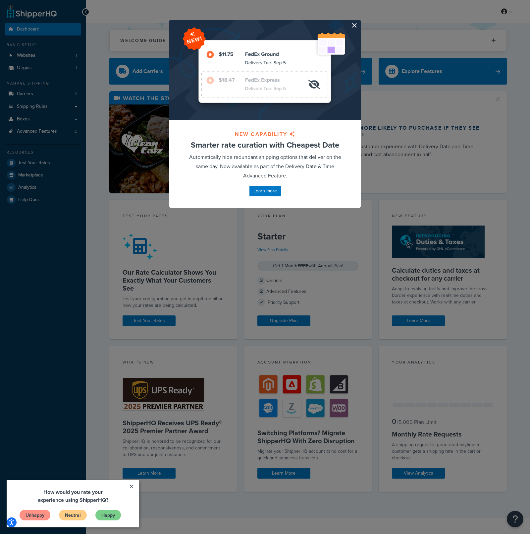
click at [359, 22] on button "button" at bounding box center [360, 21] width 2 height 2
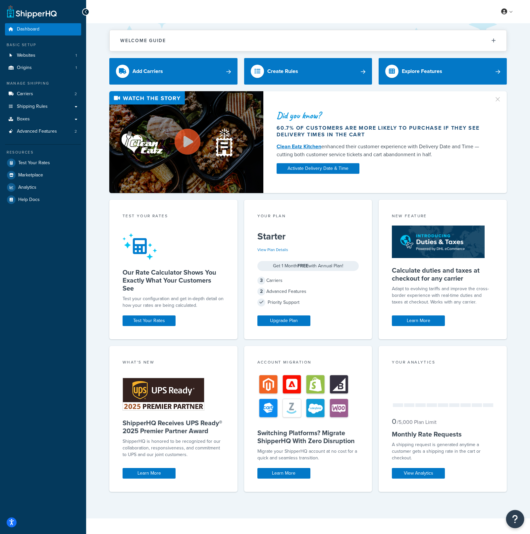
click at [513, 517] on icon "Open Resource Center" at bounding box center [515, 518] width 6 height 9
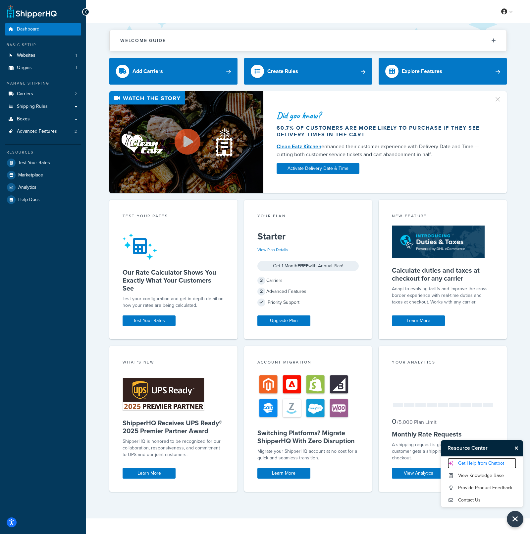
click at [491, 466] on link "Get Help from Chatbot" at bounding box center [482, 463] width 69 height 11
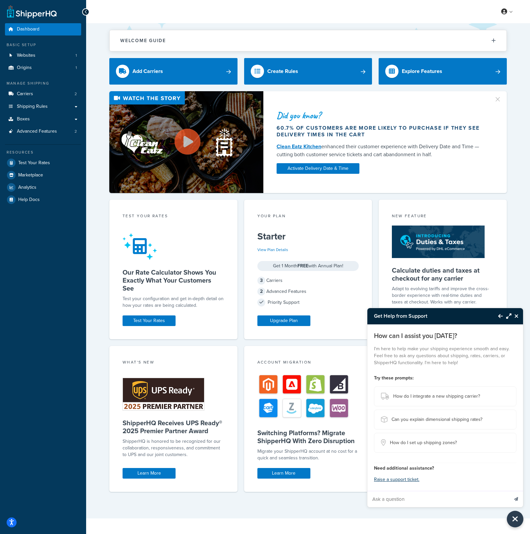
click at [453, 499] on input "Ask a question" at bounding box center [438, 499] width 141 height 16
paste input "Hello. We use UPS Small Package for our BigCommerce store and have configured S…"
type input "Hello. We use UPS Small Package for our BigCommerce store and have configured S…"
click at [518, 497] on icon "Send message" at bounding box center [516, 499] width 4 height 4
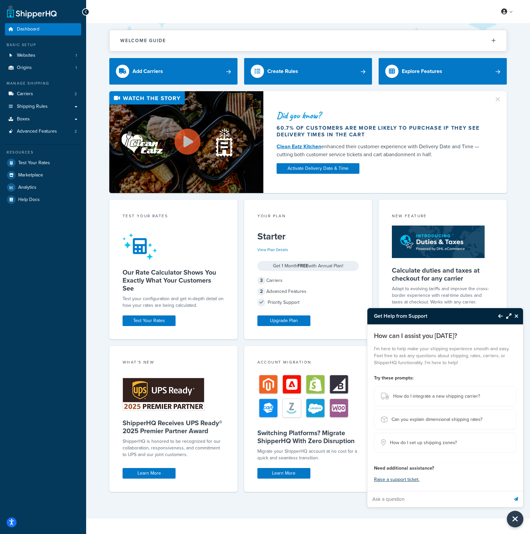
scroll to position [0, 0]
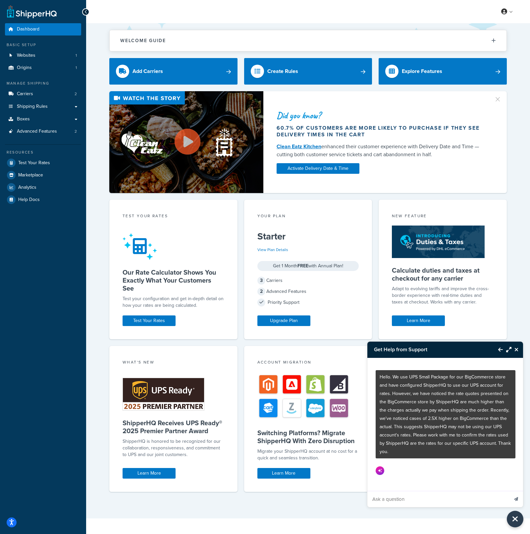
click at [509, 344] on button "Maximize Resource Center" at bounding box center [507, 349] width 9 height 15
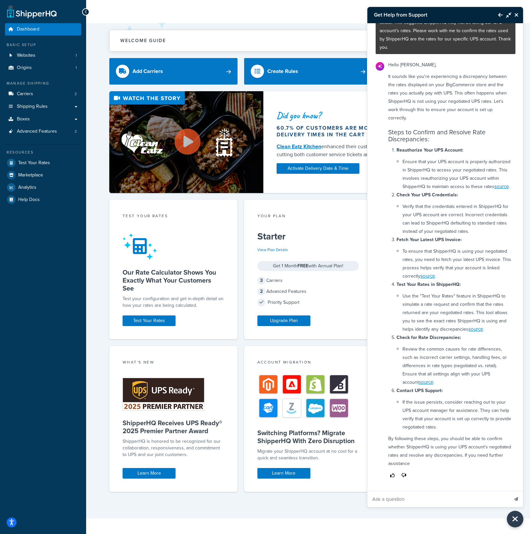
scroll to position [88, 0]
click at [518, 16] on icon "Close Resource Center" at bounding box center [517, 14] width 4 height 5
click at [518, 16] on div "Get Help from Support Hello. We use UPS Small Package for our BigCommerce store…" at bounding box center [308, 11] width 444 height 23
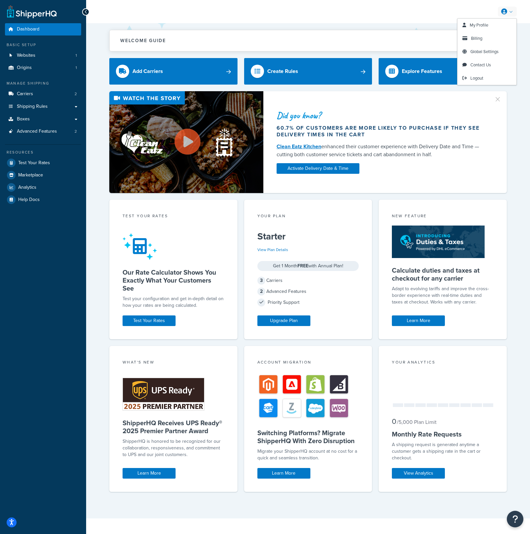
click at [512, 12] on link at bounding box center [507, 12] width 19 height 10
click at [496, 73] on link "Logout" at bounding box center [487, 78] width 59 height 13
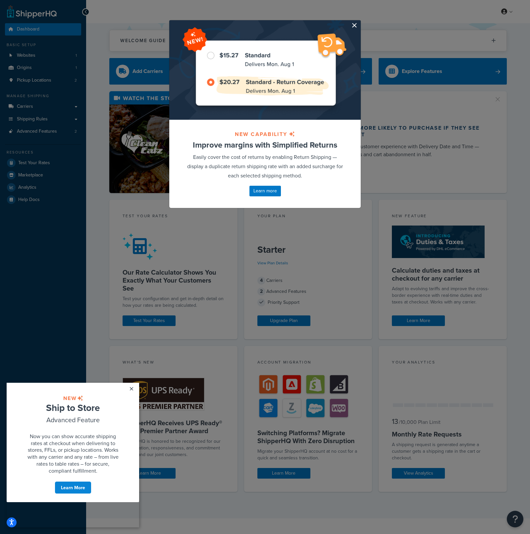
click at [359, 22] on button "button" at bounding box center [360, 21] width 2 height 2
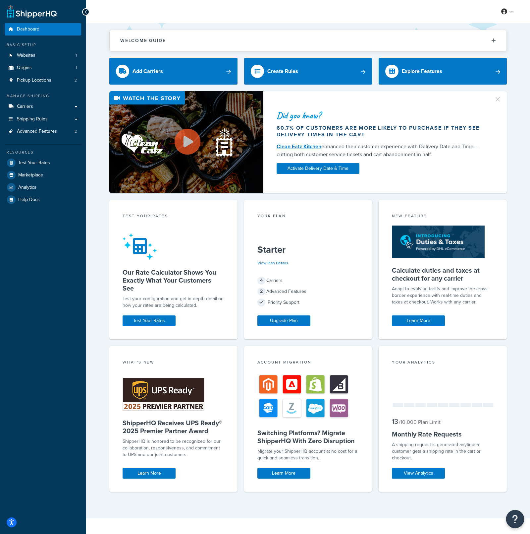
click at [521, 518] on button "Open Resource Center" at bounding box center [515, 519] width 18 height 18
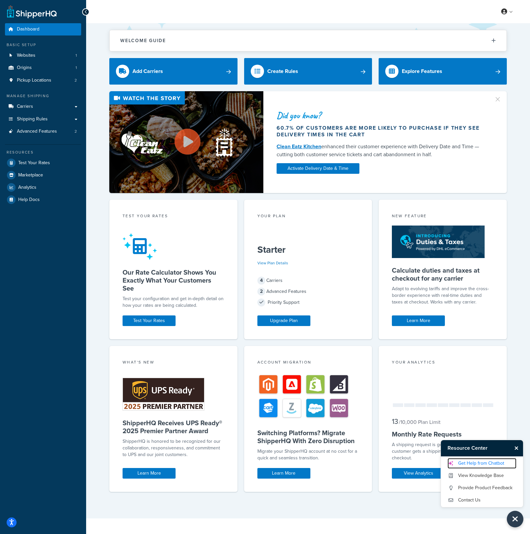
click at [497, 461] on link "Get Help from Chatbot" at bounding box center [482, 463] width 69 height 11
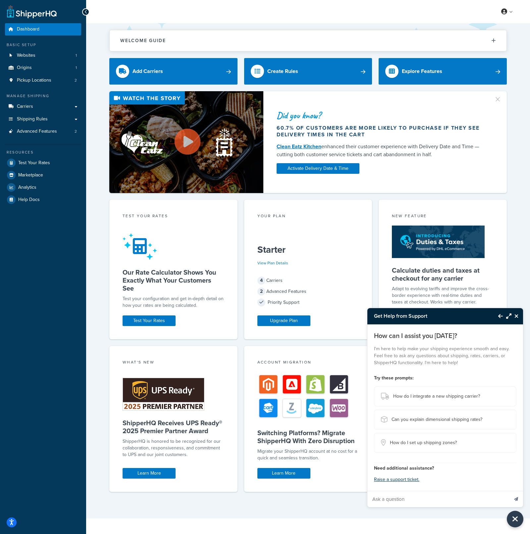
click at [480, 496] on input "Ask a question" at bounding box center [438, 499] width 141 height 16
paste input "In the past 2 months I've noticed a few oddities with the shipping options on t…"
type input "In the past 2 months I've noticed a few oddities with the shipping options on t…"
click at [509, 491] on button "Send message" at bounding box center [516, 499] width 14 height 16
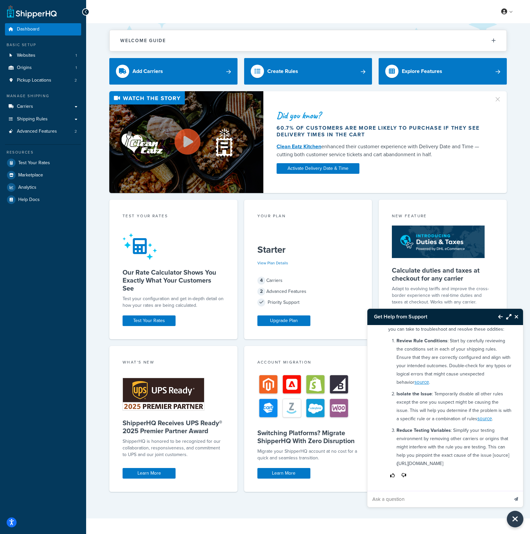
scroll to position [75, 0]
click at [508, 318] on icon "Maximize Resource Center" at bounding box center [508, 316] width 5 height 5
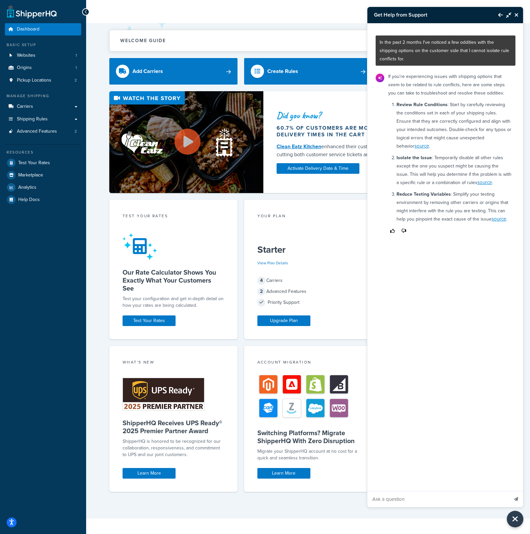
scroll to position [0, 0]
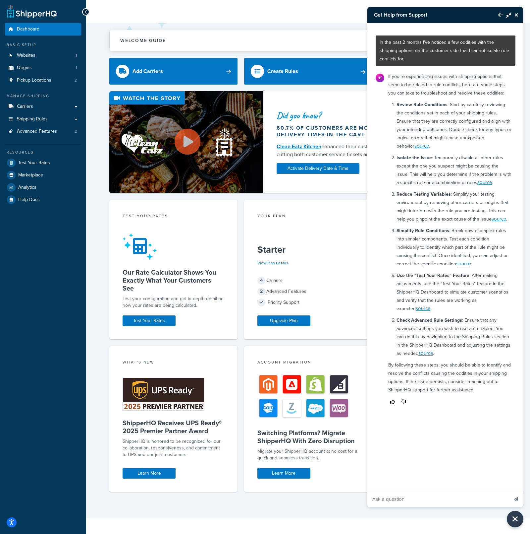
click at [500, 16] on icon "Back to Resource Center" at bounding box center [500, 14] width 5 height 5
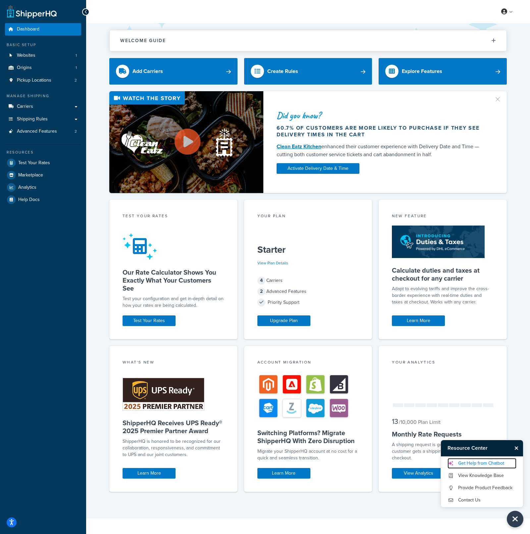
click at [476, 461] on link "Get Help from Chatbot" at bounding box center [482, 463] width 69 height 11
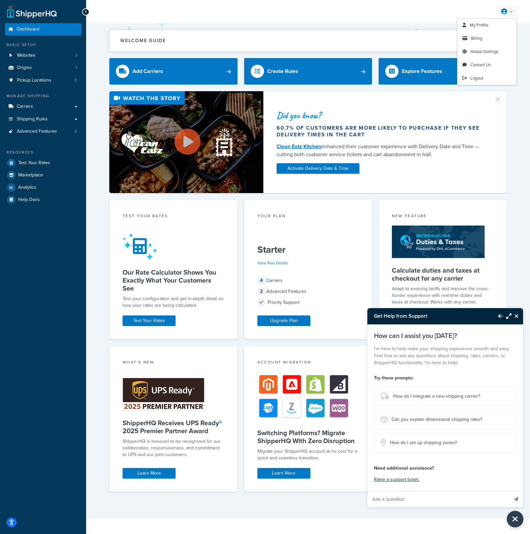
click at [510, 13] on link at bounding box center [507, 12] width 19 height 10
click at [495, 77] on link "Logout" at bounding box center [487, 78] width 59 height 13
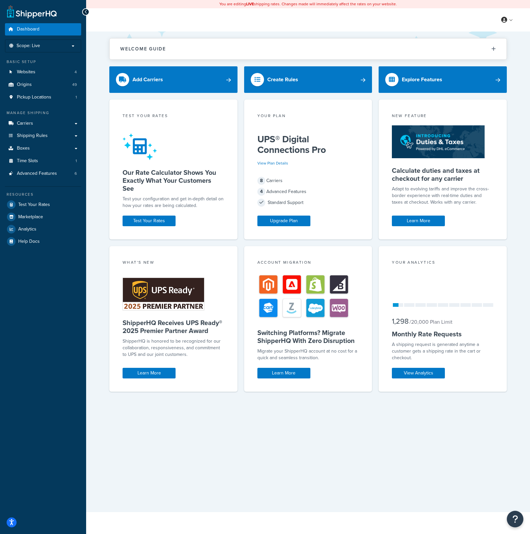
click at [514, 528] on div "You are editing LIVE shipping rates. Changes made will immediately affect the r…" at bounding box center [308, 267] width 444 height 534
click at [518, 512] on button "Open Resource Center" at bounding box center [515, 519] width 18 height 18
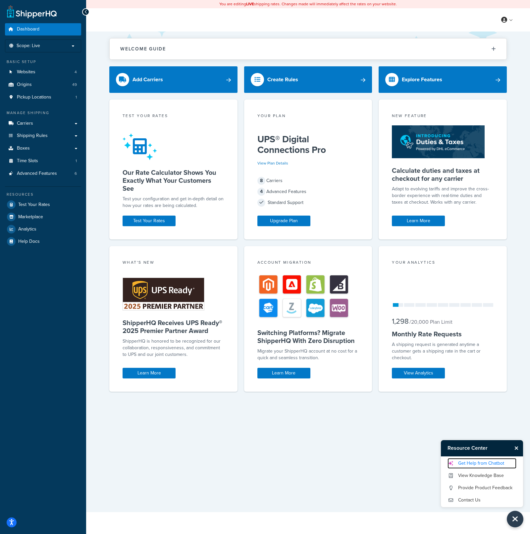
click at [496, 464] on link "Get Help from Chatbot" at bounding box center [482, 463] width 69 height 11
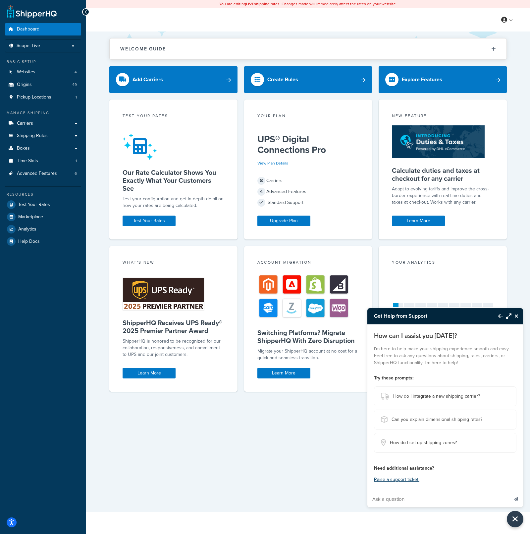
click at [453, 497] on input "Ask a question" at bounding box center [438, 499] width 141 height 16
paste input "I am facing an issue where shipping methods are not showing and in logs we have…"
type input "I am facing an issue where shipping methods are not showing and in logs we have…"
click at [519, 498] on button "Send message" at bounding box center [516, 499] width 14 height 16
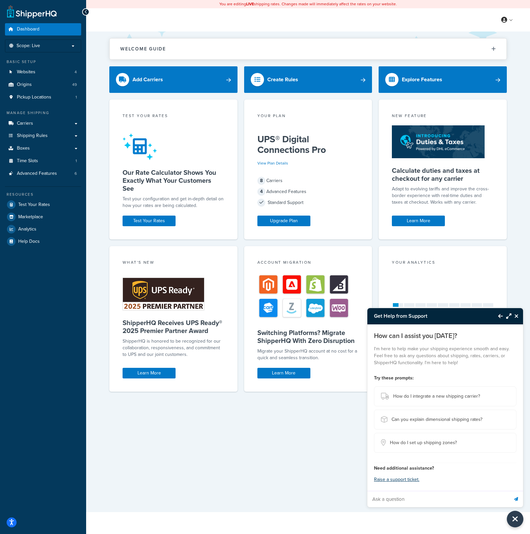
scroll to position [0, 0]
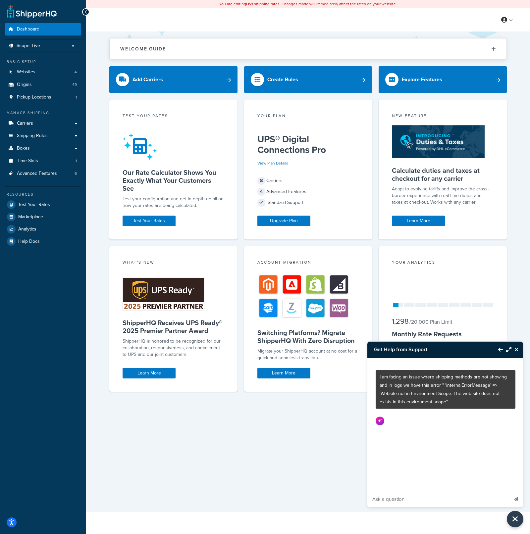
click at [507, 347] on icon "Maximize Resource Center" at bounding box center [508, 349] width 5 height 5
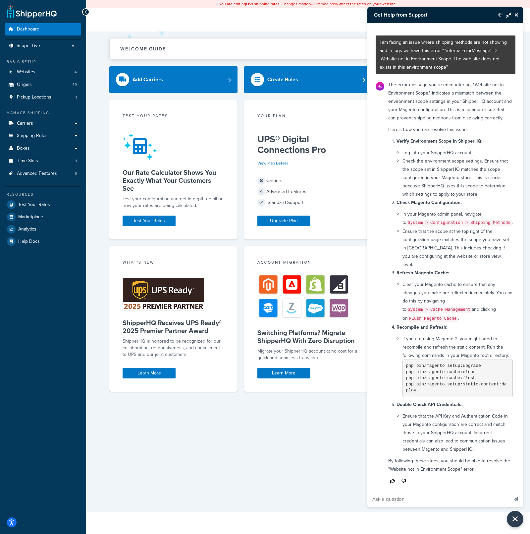
scroll to position [29, 0]
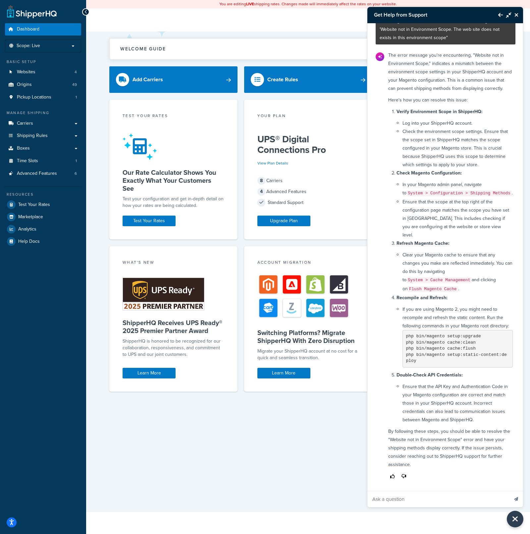
click at [501, 16] on icon "Back to Resource Center" at bounding box center [500, 14] width 5 height 5
click at [501, 16] on link at bounding box center [507, 20] width 19 height 10
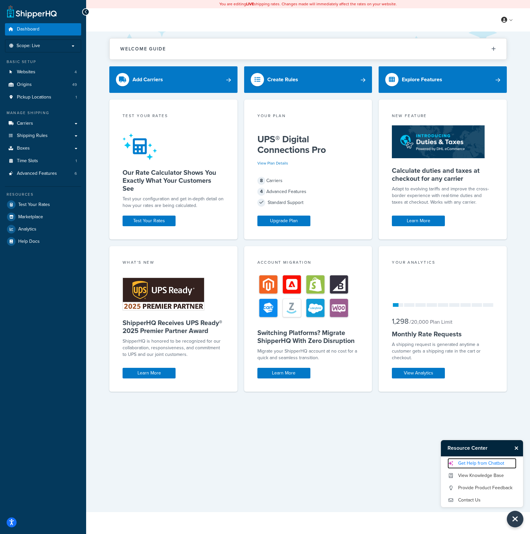
click at [477, 466] on link "Get Help from Chatbot" at bounding box center [482, 463] width 69 height 11
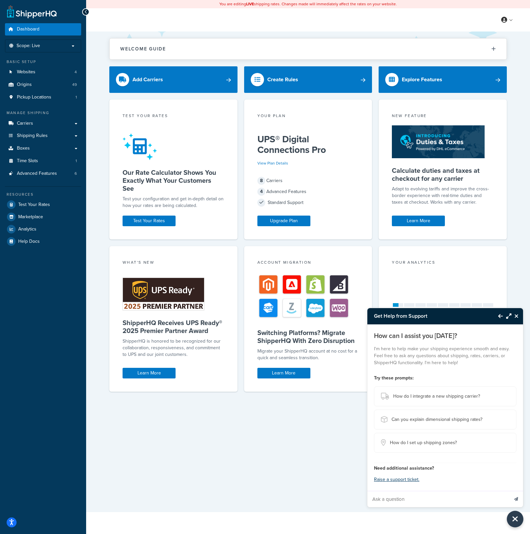
click at [425, 496] on input "Ask a question" at bounding box center [438, 499] width 141 height 16
paste input "Hello. We do not deliver to Southern Ireland / ROI. However, a customer has man…"
type input "Hello. We do not deliver to Southern Ireland / ROI. However, a customer has man…"
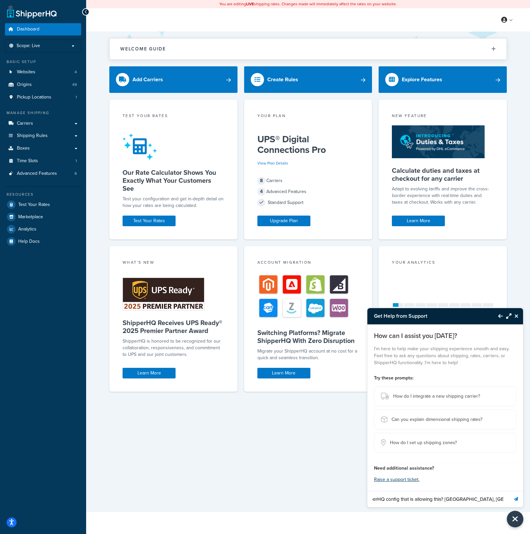
click at [509, 491] on button "Send message" at bounding box center [516, 499] width 14 height 16
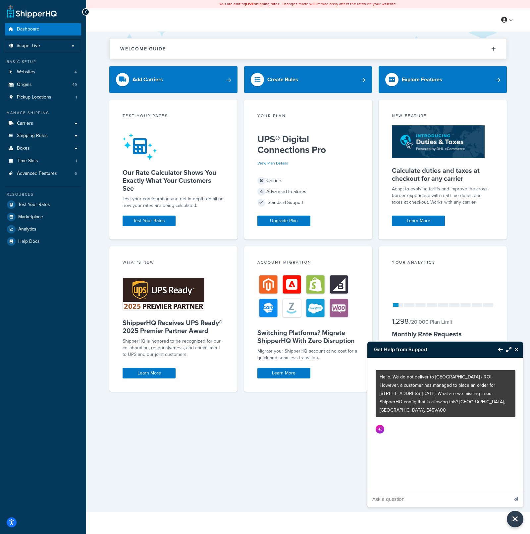
click at [509, 351] on icon "Maximize Resource Center" at bounding box center [508, 349] width 5 height 5
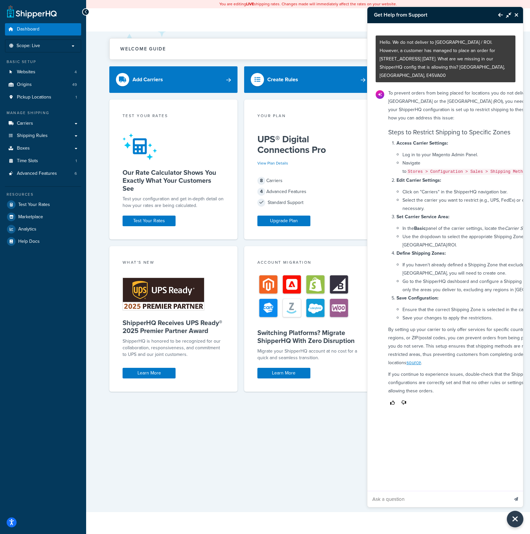
click at [516, 15] on icon "Close Resource Center" at bounding box center [517, 14] width 4 height 5
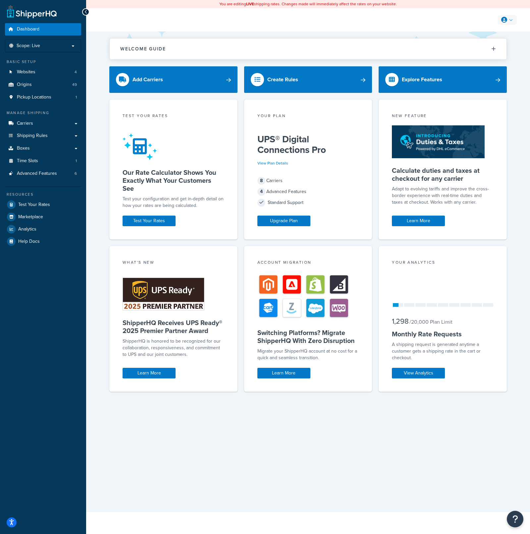
click at [511, 19] on link at bounding box center [507, 20] width 19 height 10
click at [511, 22] on link at bounding box center [507, 20] width 19 height 10
click at [501, 87] on link "Logout" at bounding box center [487, 86] width 59 height 13
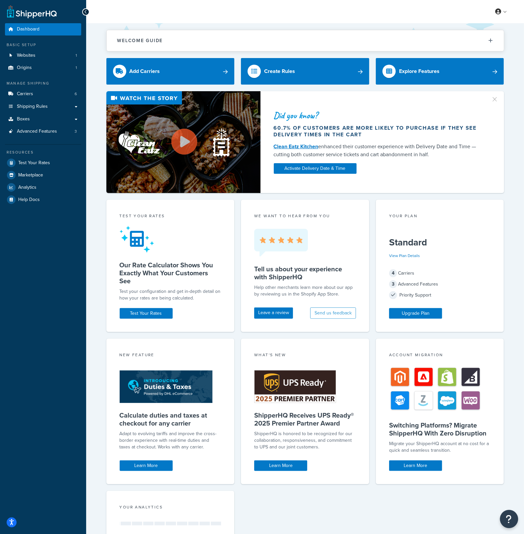
click at [504, 516] on button "Open Resource Center" at bounding box center [509, 519] width 18 height 18
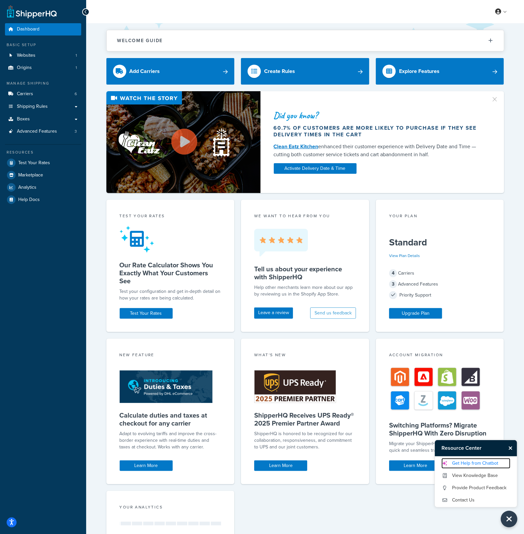
click at [479, 464] on link "Get Help from Chatbot" at bounding box center [475, 463] width 69 height 11
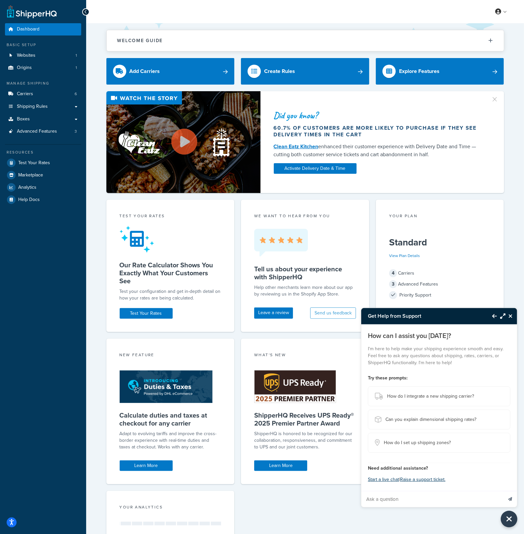
click at [411, 501] on input "Ask a question" at bounding box center [431, 499] width 141 height 16
paste input "i just exported a CSV of boxes that is being used on another acocunt of my clie…"
click at [501, 498] on input "i just exported a CSV of boxes that is being used on another acocunt of my clie…" at bounding box center [431, 499] width 141 height 16
paste input "I'm trying to import and am getting an error."
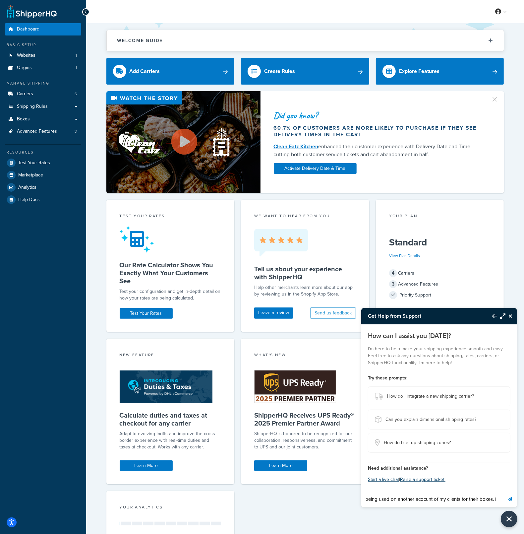
scroll to position [0, 176]
type input "i just exported a CSV of boxes that is being used on another acocunt of my clie…"
click at [503, 491] on button "Send message" at bounding box center [510, 499] width 14 height 16
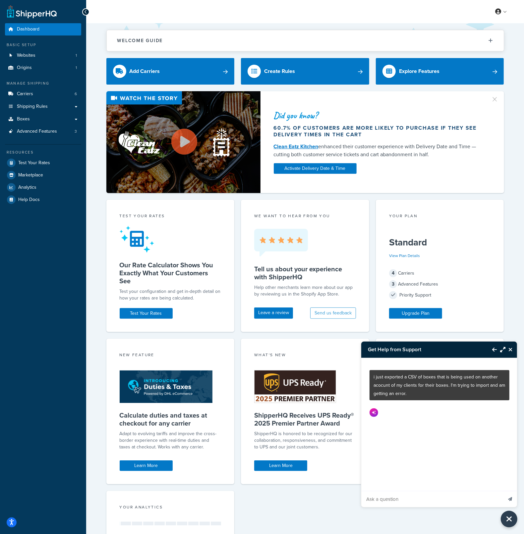
scroll to position [0, 0]
click at [503, 350] on icon "Maximize Resource Center" at bounding box center [502, 349] width 5 height 5
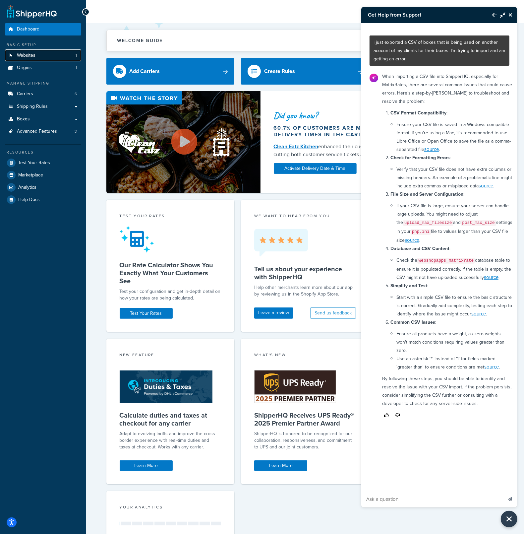
click at [61, 58] on link "Websites 1" at bounding box center [43, 55] width 76 height 12
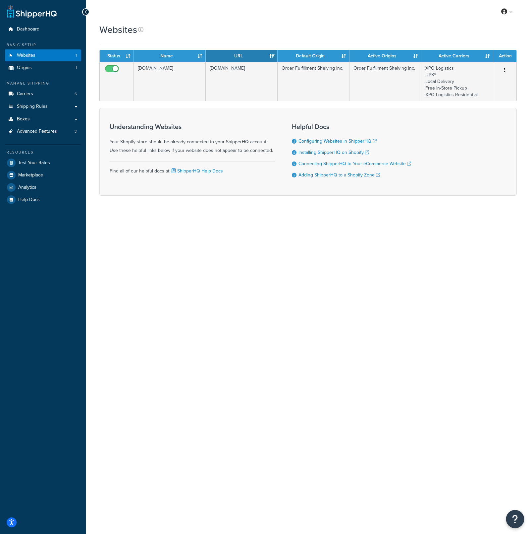
click at [514, 522] on icon "Open Resource Center" at bounding box center [515, 518] width 6 height 9
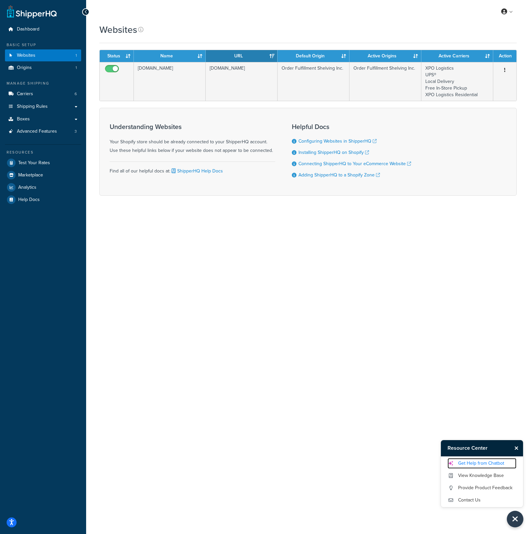
click at [499, 464] on link "Get Help from Chatbot" at bounding box center [482, 463] width 69 height 11
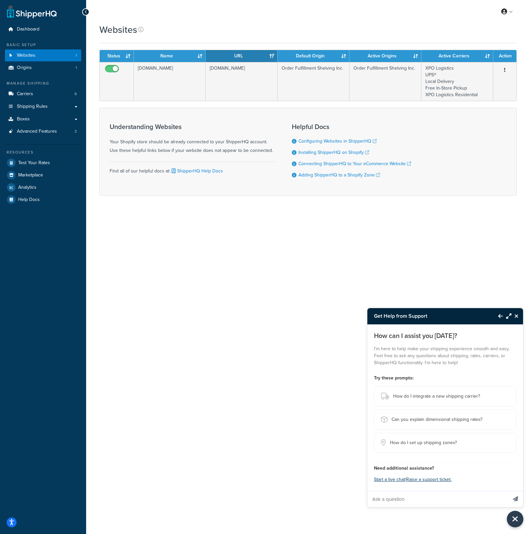
click at [457, 498] on input "Ask a question" at bounding box center [438, 499] width 140 height 16
paste input "i just exported a CSV of boxes that is being used on another acocunt of my clie…"
type input "i just exported a CSV of boxes that is being used on another acocunt of my clie…"
click at [517, 499] on icon "Send message" at bounding box center [515, 498] width 5 height 5
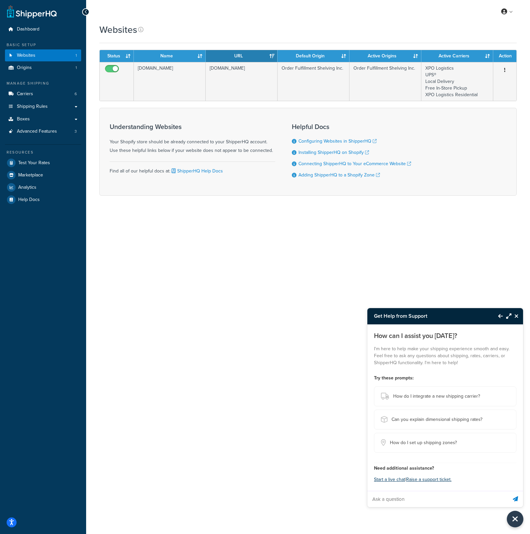
scroll to position [0, 0]
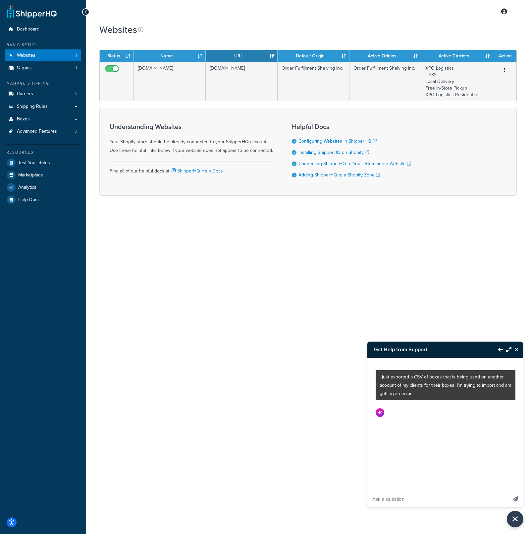
click at [512, 347] on button "Close Resource Center" at bounding box center [518, 349] width 12 height 8
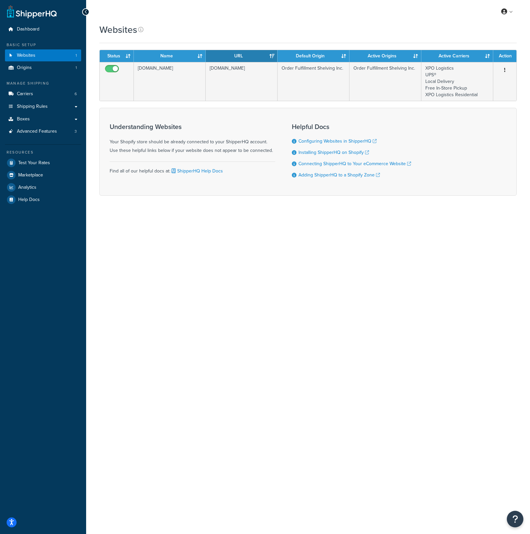
click at [517, 509] on div "My Profile Billing Global Settings Contact Us Logout Websites Contact Us Send U…" at bounding box center [308, 267] width 444 height 534
click at [514, 523] on icon "Open Resource Center" at bounding box center [515, 518] width 6 height 9
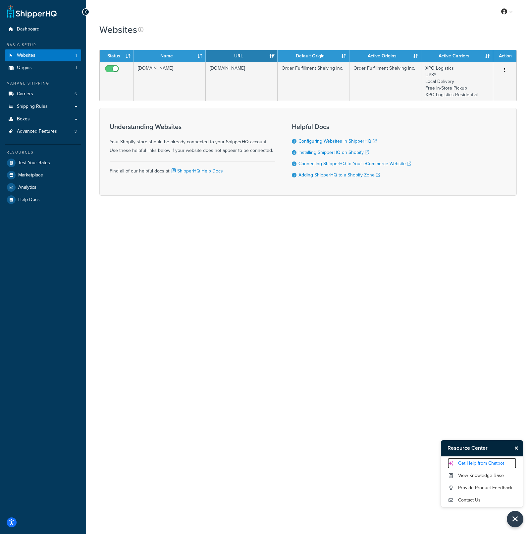
click at [492, 459] on link "Get Help from Chatbot" at bounding box center [482, 463] width 69 height 11
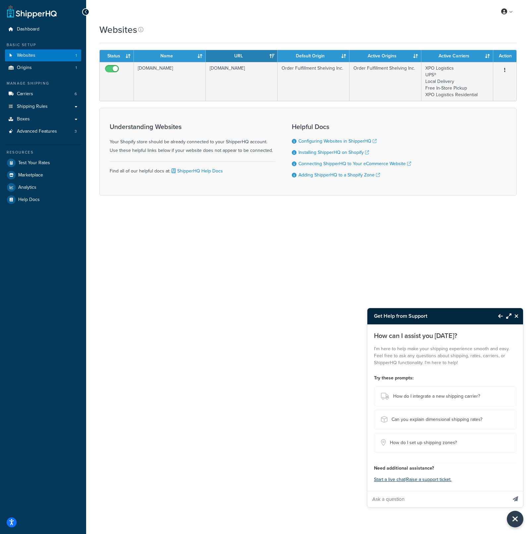
click at [444, 495] on input "Ask a question" at bounding box center [438, 499] width 140 height 16
paste input "i just exported a CSV of boxes that is being used on another acocunt of my clie…"
type input "i just exported a CSV of boxes that is being used on another acocunt of my clie…"
click at [515, 498] on icon "Send message" at bounding box center [515, 498] width 5 height 5
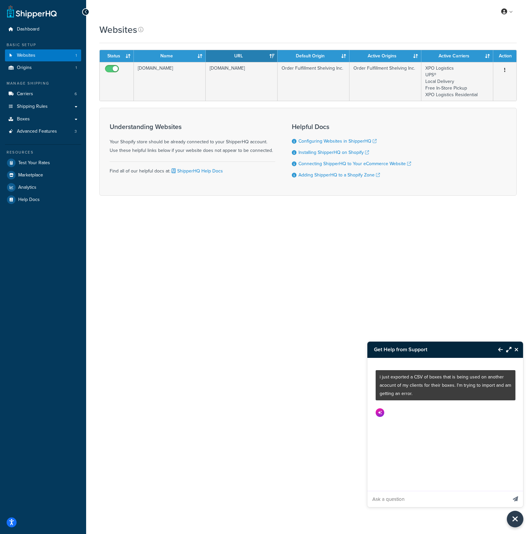
scroll to position [0, 0]
click at [510, 351] on icon "Maximize Resource Center" at bounding box center [508, 349] width 5 height 5
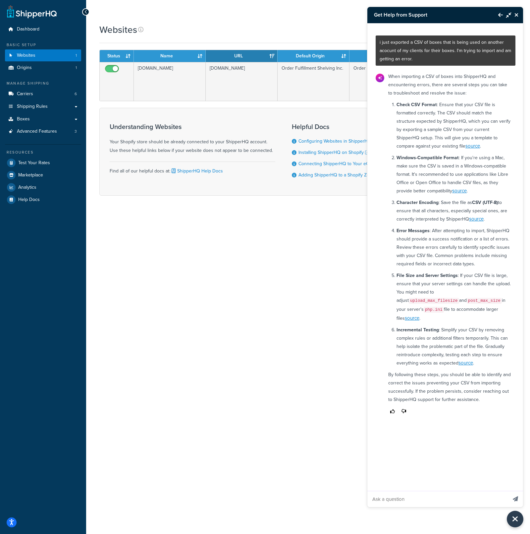
click at [459, 497] on input "Ask a question" at bounding box center [438, 499] width 140 height 16
type input "It has 81 rows"
click at [508, 491] on button "Send message" at bounding box center [515, 499] width 15 height 16
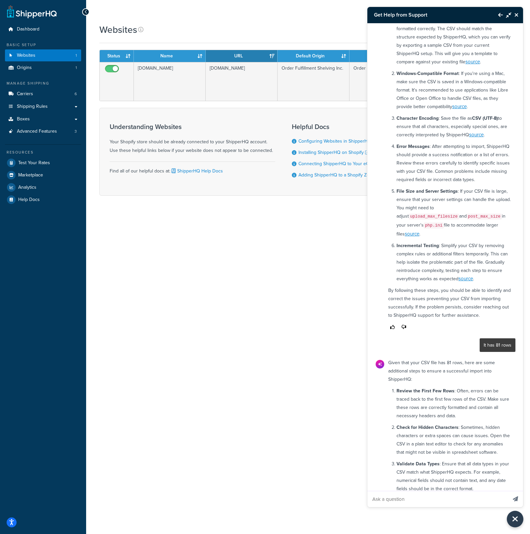
scroll to position [17, 0]
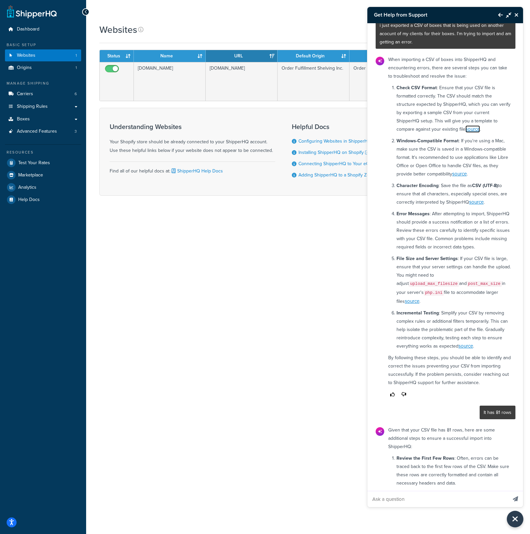
click at [478, 127] on link "source" at bounding box center [473, 128] width 15 height 7
click at [518, 15] on icon "Close Resource Center" at bounding box center [517, 14] width 4 height 5
click at [518, 14] on div "My Profile Billing Global Settings Contact Us Logout" at bounding box center [308, 11] width 444 height 23
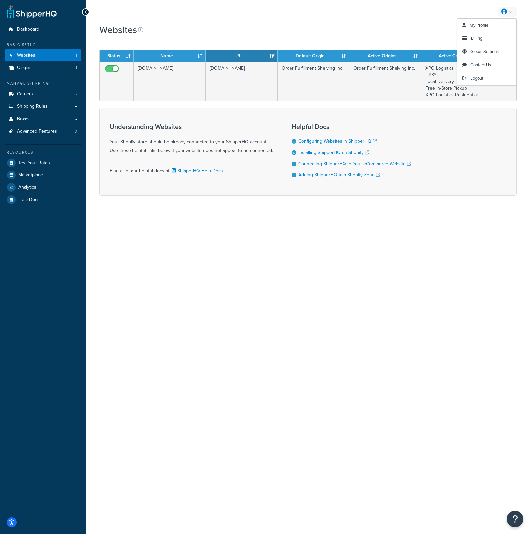
click at [510, 11] on link at bounding box center [507, 12] width 19 height 10
click at [497, 75] on link "Logout" at bounding box center [487, 78] width 59 height 13
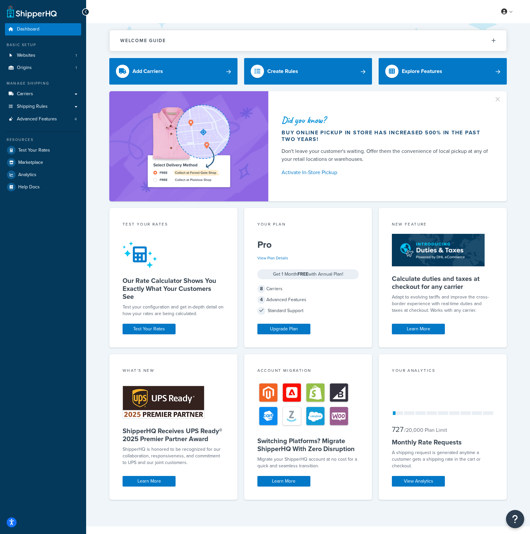
click at [515, 521] on icon "Open Resource Center" at bounding box center [515, 518] width 6 height 9
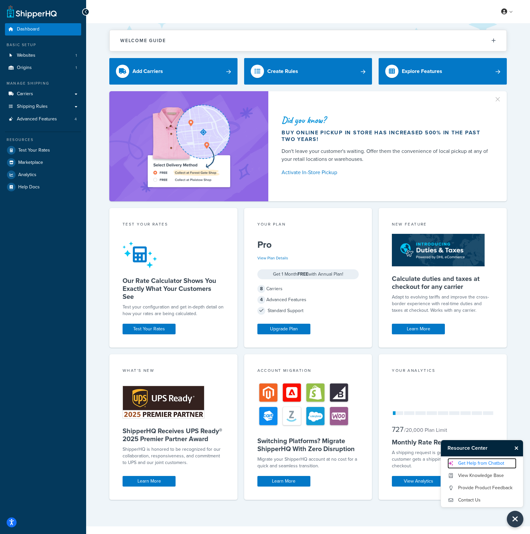
click at [498, 467] on link "Get Help from Chatbot" at bounding box center [482, 463] width 69 height 11
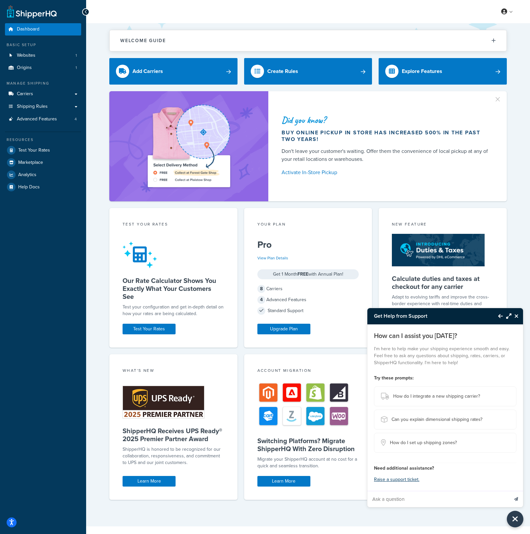
click at [473, 501] on input "Ask a question" at bounding box center [438, 499] width 141 height 16
paste input "I am having issues with ShipperHQ connecting on my laptop. It works just fine o…"
type input "I am having issues with ShipperHQ connecting on my laptop. It works just fine o…"
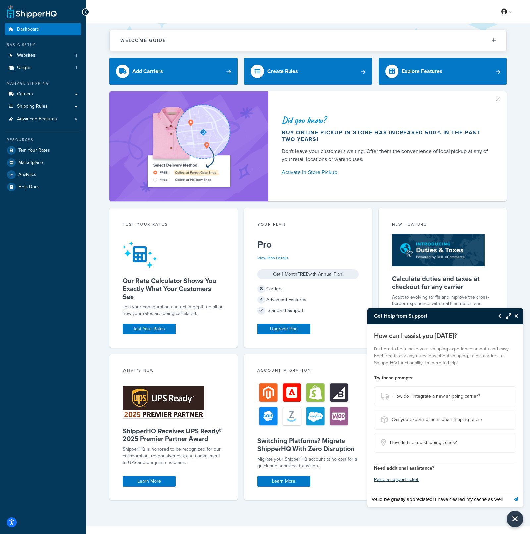
click at [517, 497] on icon "Send message" at bounding box center [516, 499] width 4 height 4
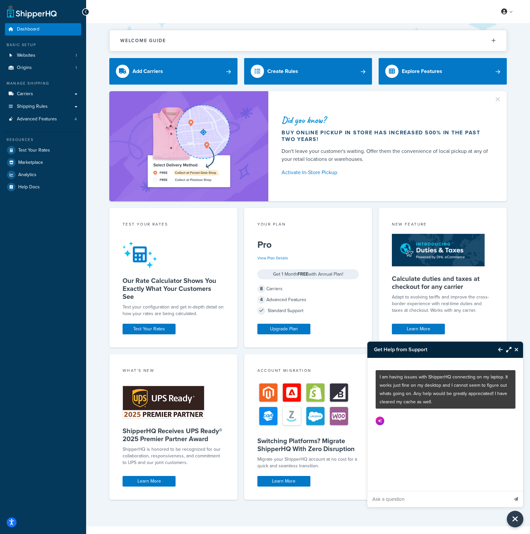
click at [509, 350] on icon "Maximize Resource Center" at bounding box center [508, 349] width 5 height 5
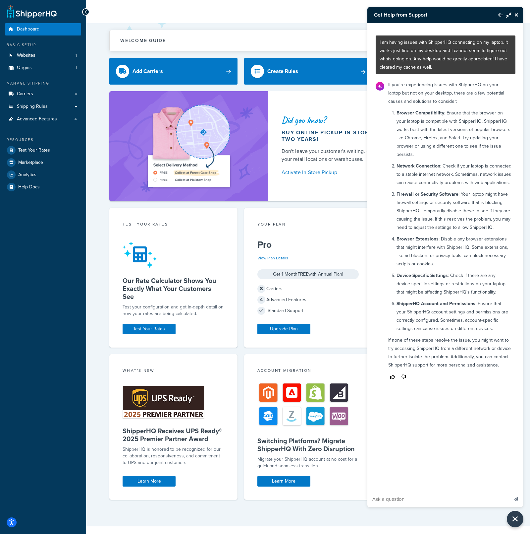
click at [500, 13] on icon "Back to Resource Center" at bounding box center [500, 14] width 5 height 5
click at [500, 13] on link at bounding box center [507, 12] width 19 height 10
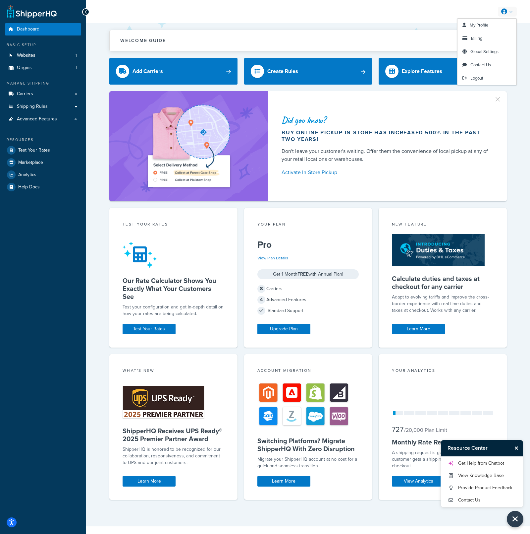
click at [512, 10] on link at bounding box center [507, 12] width 19 height 10
click at [486, 78] on link "Logout" at bounding box center [487, 78] width 59 height 13
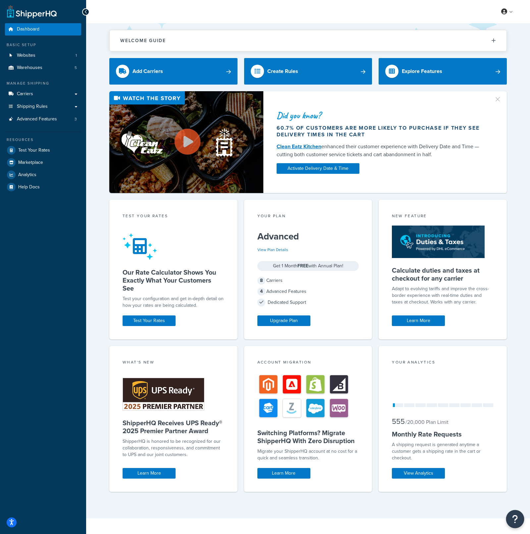
click at [512, 523] on icon "Open Resource Center" at bounding box center [515, 518] width 6 height 9
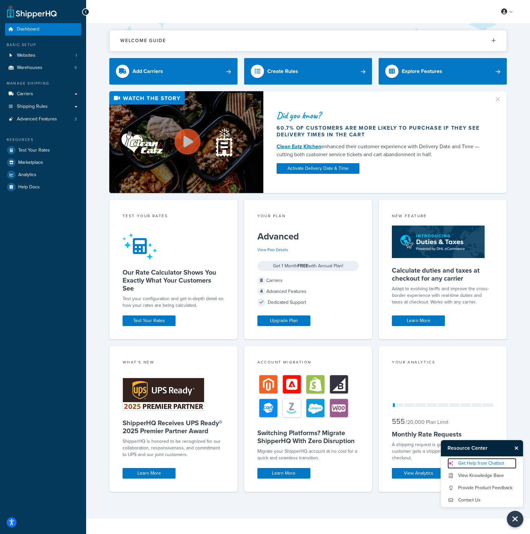
click at [483, 460] on link "Get Help from Chatbot" at bounding box center [482, 463] width 69 height 11
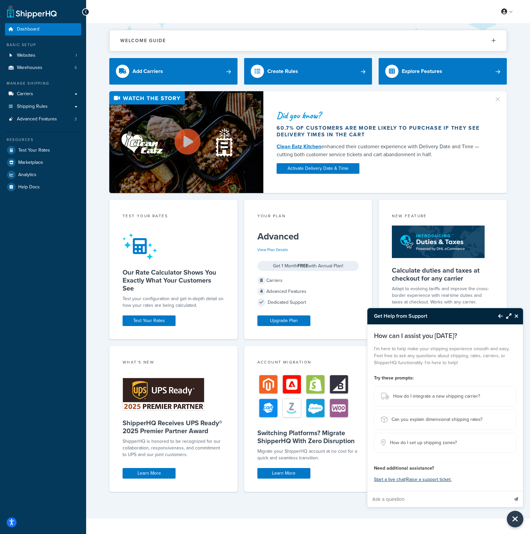
click at [434, 497] on input "Ask a question" at bounding box center [438, 499] width 141 height 16
paste input "After enabling Shipping Insights I received the following message: We can’t fin…"
type input "After enabling Shipping Insights I received the following message: We can’t fin…"
click at [516, 500] on button "Send message" at bounding box center [516, 499] width 14 height 16
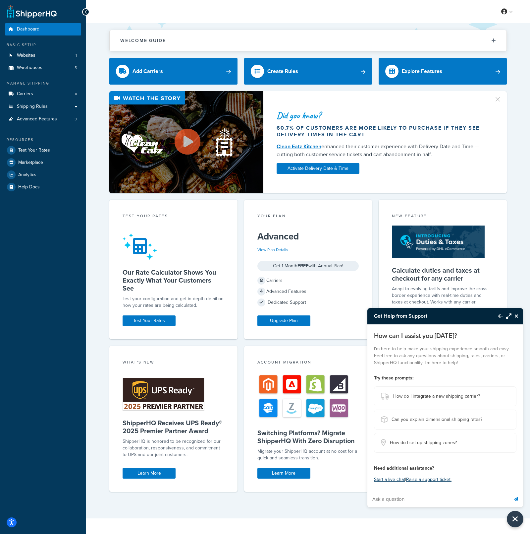
scroll to position [0, 0]
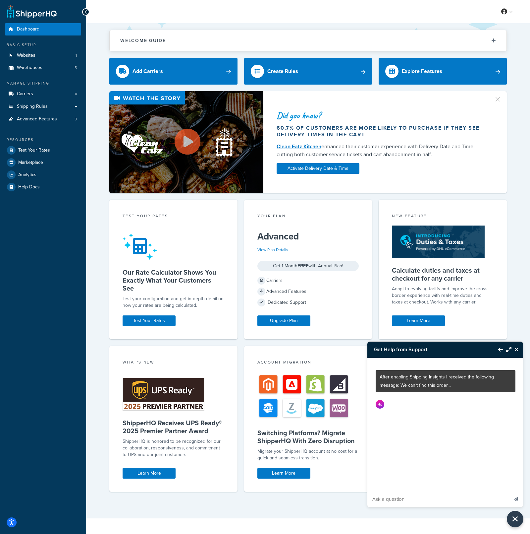
click at [506, 351] on icon "Maximize Resource Center" at bounding box center [508, 349] width 5 height 5
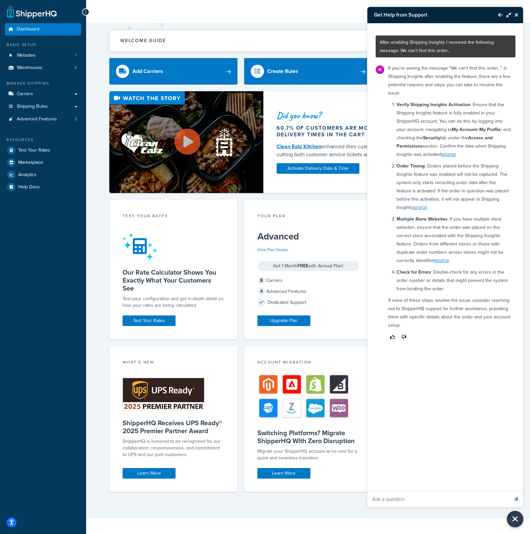
click at [517, 14] on icon "Close Resource Center" at bounding box center [517, 14] width 4 height 5
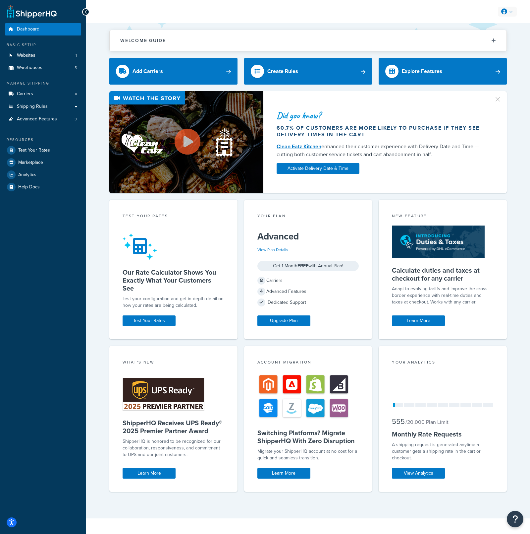
click at [515, 14] on link at bounding box center [507, 12] width 19 height 10
click at [510, 15] on link at bounding box center [507, 12] width 19 height 10
click at [489, 74] on link "Logout" at bounding box center [487, 78] width 59 height 13
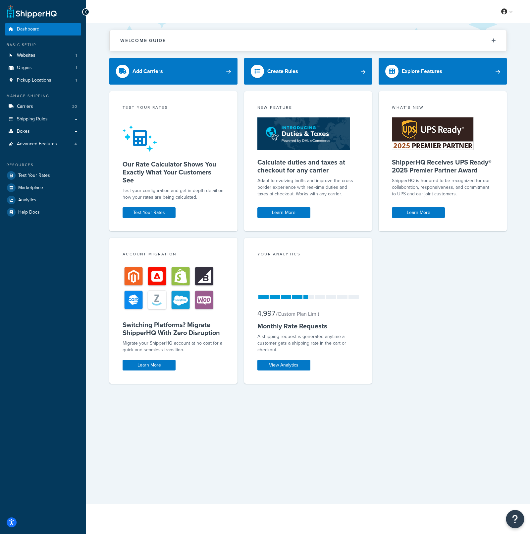
click at [511, 522] on button "Open Resource Center" at bounding box center [515, 519] width 18 height 18
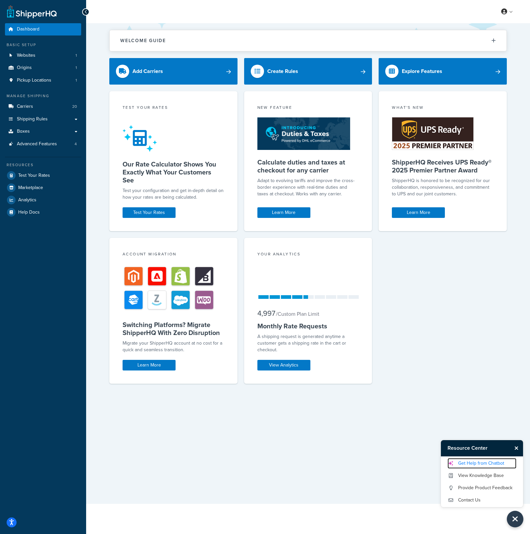
click at [496, 462] on link "Get Help from Chatbot" at bounding box center [482, 463] width 69 height 11
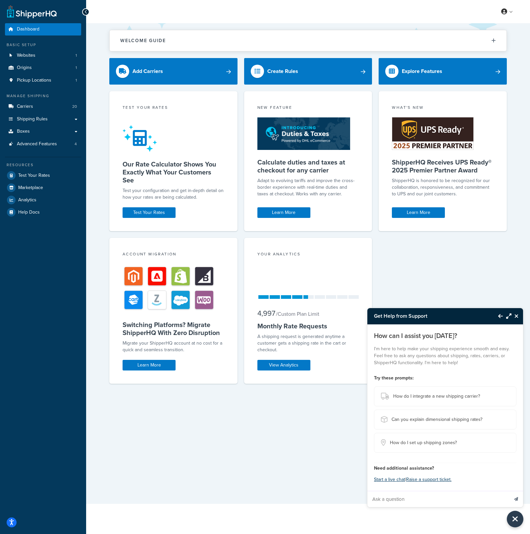
click at [451, 496] on input "Ask a question" at bounding box center [438, 499] width 141 height 16
paste input "We have had an increase in customers accidentally checking out with click and c…"
type input "We have had an increase in customers accidentally checking out with click and c…"
click at [516, 499] on icon "Send message" at bounding box center [516, 499] width 4 height 4
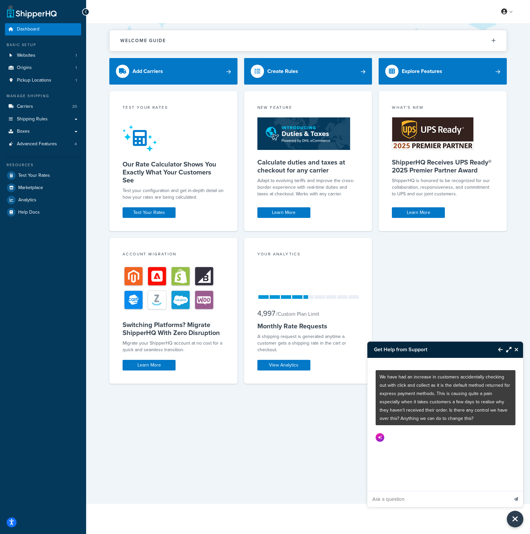
scroll to position [0, 0]
click at [507, 350] on icon "Maximize Resource Center" at bounding box center [508, 349] width 5 height 5
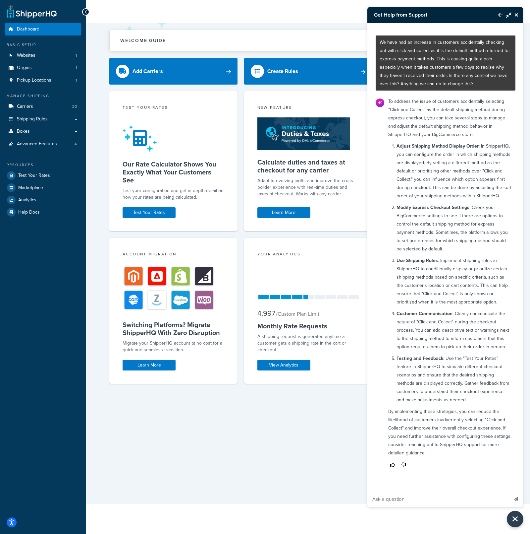
click at [499, 14] on icon "Back to Resource Center" at bounding box center [500, 14] width 5 height 5
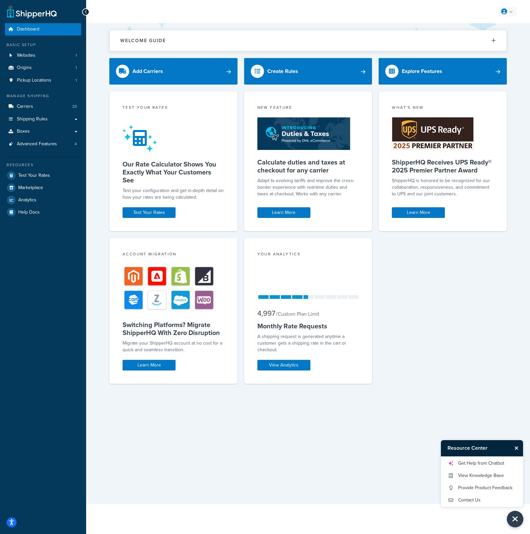
click at [506, 13] on icon at bounding box center [504, 12] width 6 height 6
click at [509, 14] on link at bounding box center [507, 12] width 19 height 10
click at [494, 101] on link "Logout" at bounding box center [487, 101] width 59 height 13
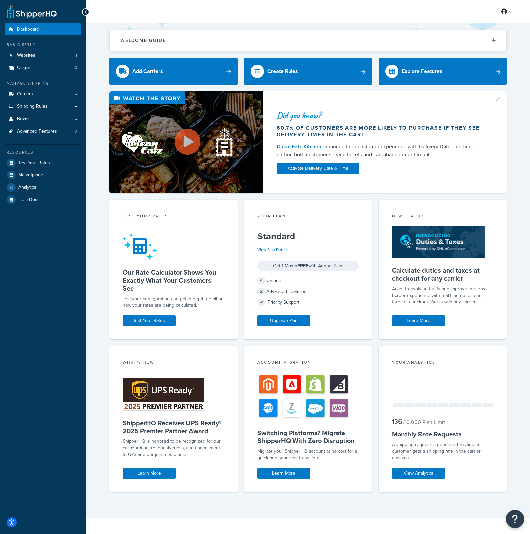
drag, startPoint x: 517, startPoint y: 516, endPoint x: 511, endPoint y: 515, distance: 6.0
click at [517, 516] on icon "Open Resource Center" at bounding box center [515, 518] width 6 height 9
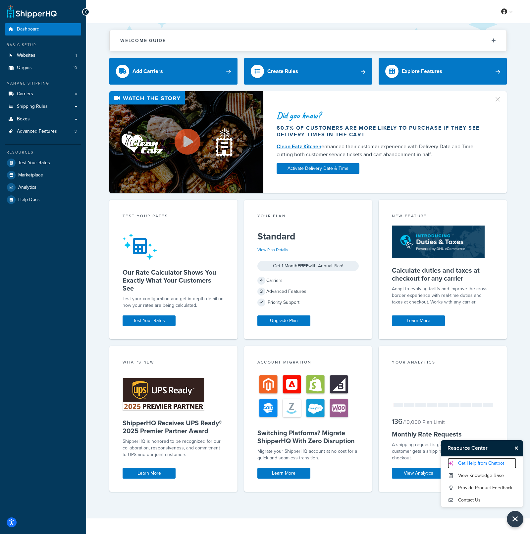
click at [494, 463] on link "Get Help from Chatbot" at bounding box center [482, 463] width 69 height 11
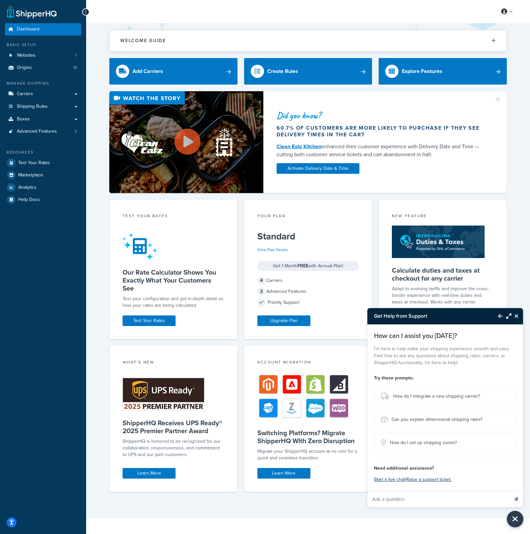
paste input "I'm readying though instructions, but I can't figure out.... If I have shipping…"
type input "I'm readying though instructions, but I can't figure out.... If I have shipping…"
click at [518, 500] on button "Send message" at bounding box center [516, 499] width 14 height 16
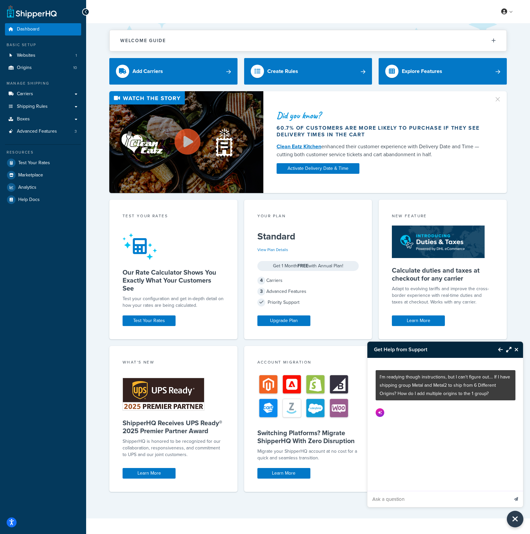
scroll to position [0, 0]
click at [511, 345] on button "Maximize Resource Center" at bounding box center [507, 349] width 9 height 15
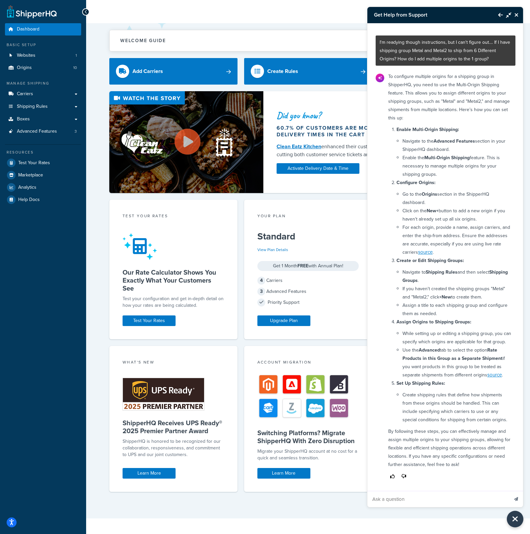
click at [516, 15] on icon "Close Resource Center" at bounding box center [517, 14] width 4 height 5
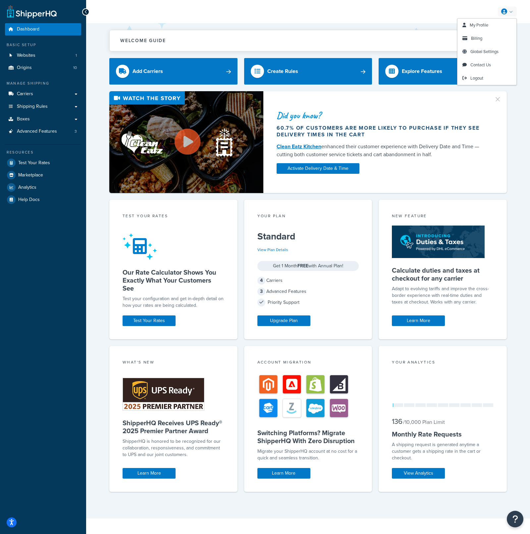
click at [514, 16] on link at bounding box center [507, 12] width 19 height 10
click at [501, 81] on link "Logout" at bounding box center [487, 78] width 59 height 13
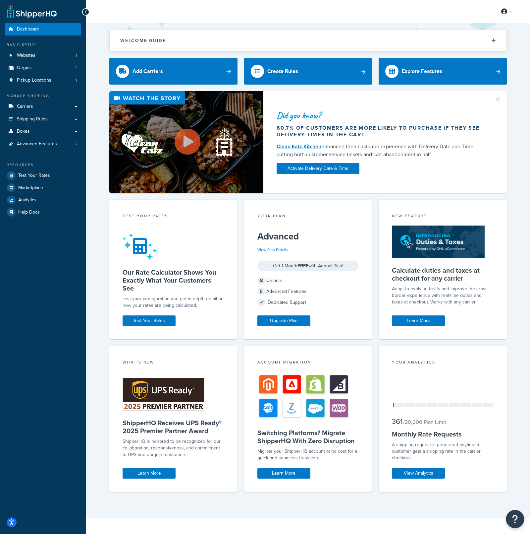
click at [514, 515] on icon "Open Resource Center" at bounding box center [515, 518] width 6 height 9
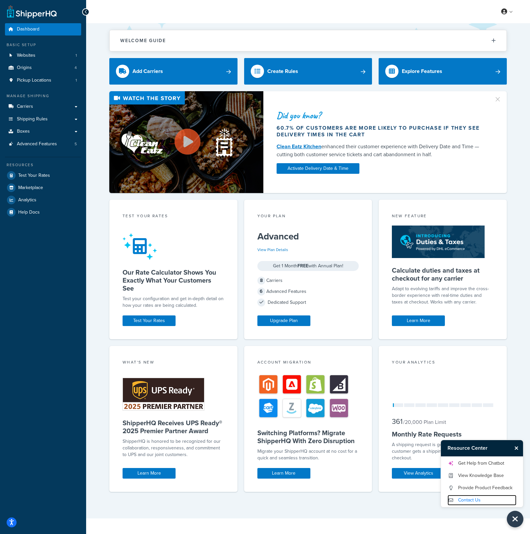
click at [502, 498] on link "Contact Us" at bounding box center [482, 500] width 69 height 11
click at [484, 463] on link "Get Help from Chatbot" at bounding box center [482, 463] width 69 height 11
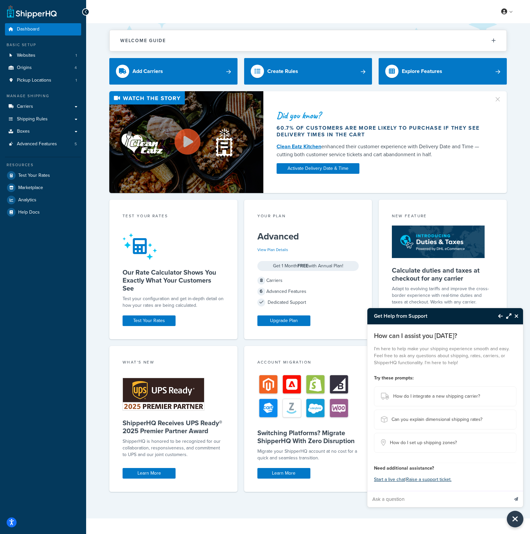
click at [406, 497] on input "Ask a question" at bounding box center [438, 499] width 141 height 16
paste input "Is there a rule to make WWEX LTL only show the lowest rated carrier?"
type input "Is there a rule to make WWEX LTL only show the lowest rated carrier?"
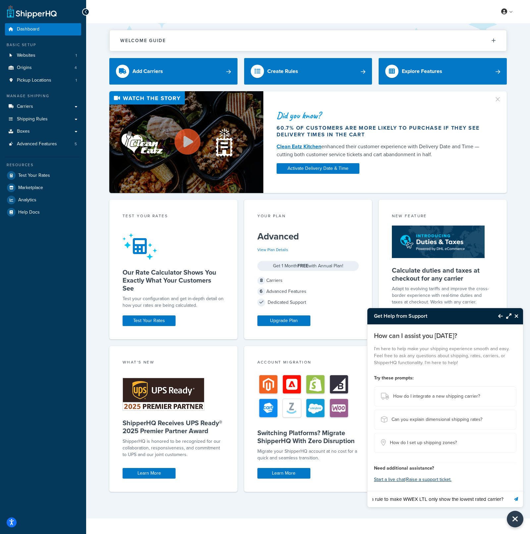
click at [515, 500] on button "Send message" at bounding box center [516, 499] width 14 height 16
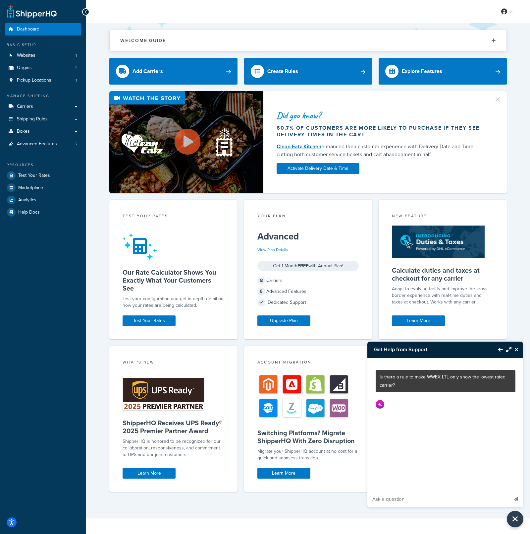
scroll to position [0, 0]
click at [508, 348] on icon "Maximize Resource Center" at bounding box center [508, 349] width 5 height 5
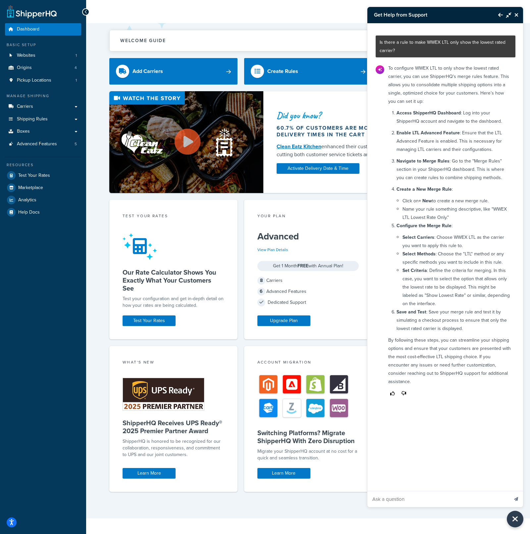
click at [500, 16] on icon "Back to Resource Center" at bounding box center [500, 14] width 5 height 5
click at [500, 16] on link at bounding box center [507, 12] width 19 height 10
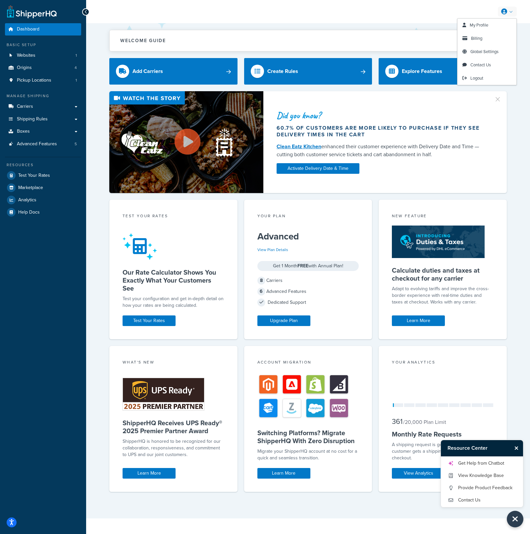
click at [507, 13] on icon at bounding box center [504, 12] width 6 height 6
click at [493, 81] on link "Logout" at bounding box center [487, 78] width 59 height 13
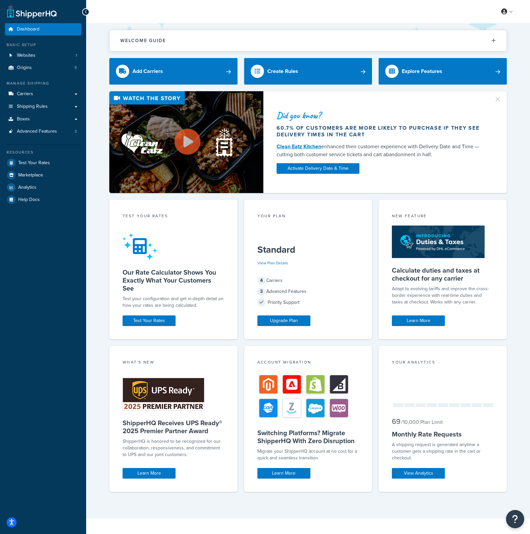
click at [517, 516] on icon "Open Resource Center" at bounding box center [515, 518] width 6 height 9
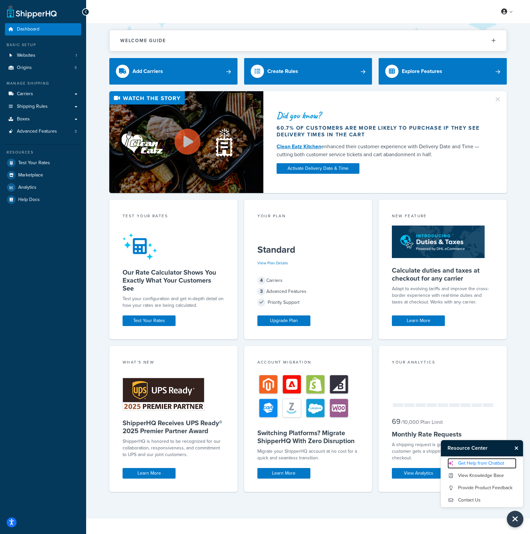
click at [461, 464] on link "Get Help from Chatbot" at bounding box center [482, 463] width 69 height 11
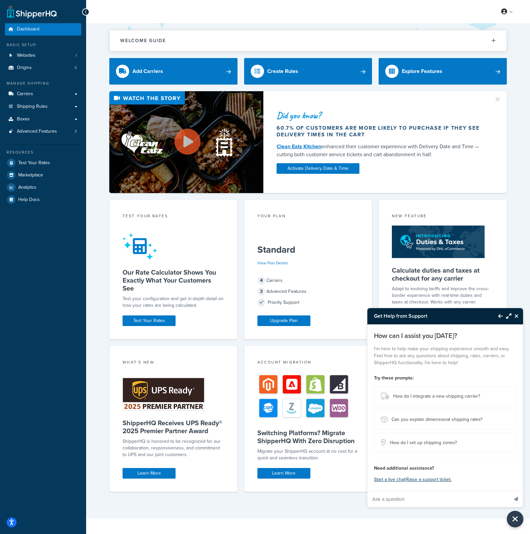
click at [438, 497] on input "Ask a question" at bounding box center [438, 499] width 141 height 16
paste input "I am unable to log into ShipperHQ. Whenever, I go to Apps, it asks me to log in…"
type input "I am unable to log into ShipperHQ. Whenever, I go to Apps, it asks me to log in…"
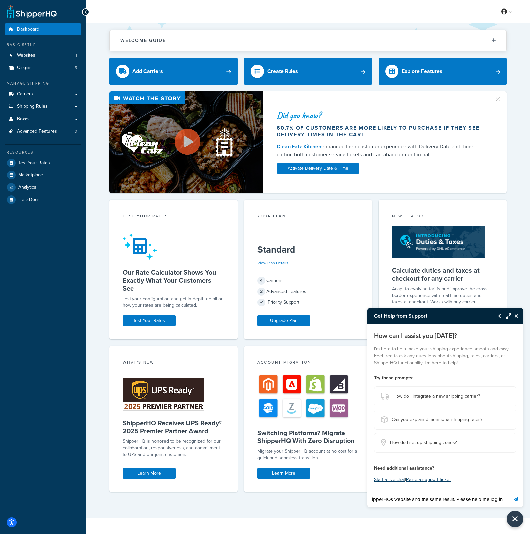
click at [516, 500] on button "Send message" at bounding box center [516, 499] width 14 height 16
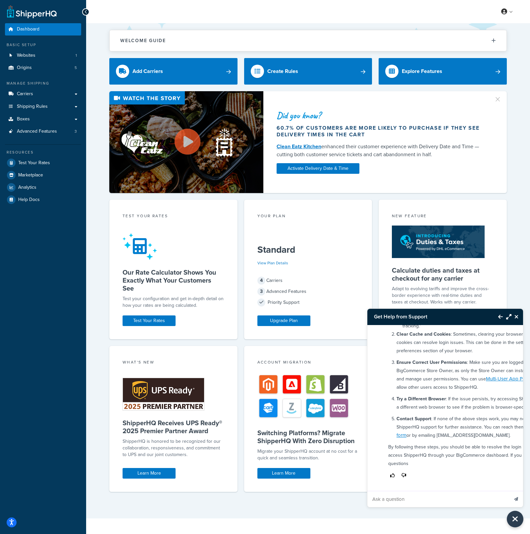
scroll to position [269, 0]
click at [509, 318] on icon "Maximize Resource Center" at bounding box center [508, 316] width 5 height 5
click at [509, 358] on p "Ensure Correct User Permissions : Make sure you are logged in as the BigCommerc…" at bounding box center [477, 374] width 161 height 33
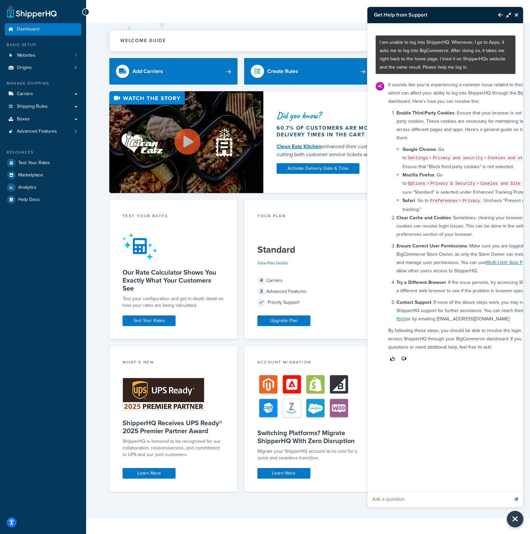
click at [502, 15] on icon "Back to Resource Center" at bounding box center [500, 14] width 5 height 5
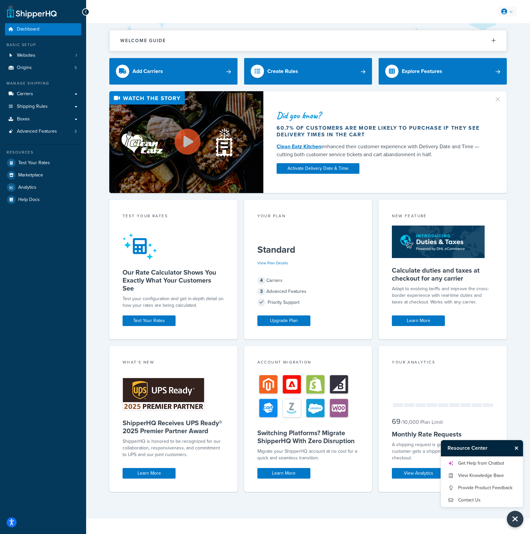
click at [505, 11] on icon at bounding box center [504, 12] width 6 height 6
click at [510, 9] on link at bounding box center [507, 12] width 19 height 10
click at [492, 79] on link "Logout" at bounding box center [487, 78] width 59 height 13
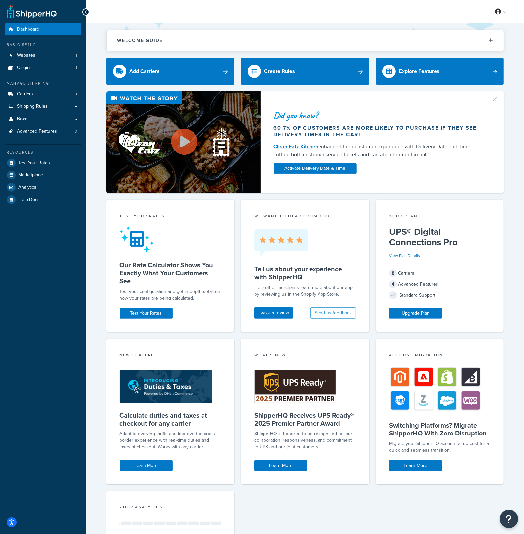
click at [510, 526] on button "Open Resource Center" at bounding box center [509, 519] width 18 height 18
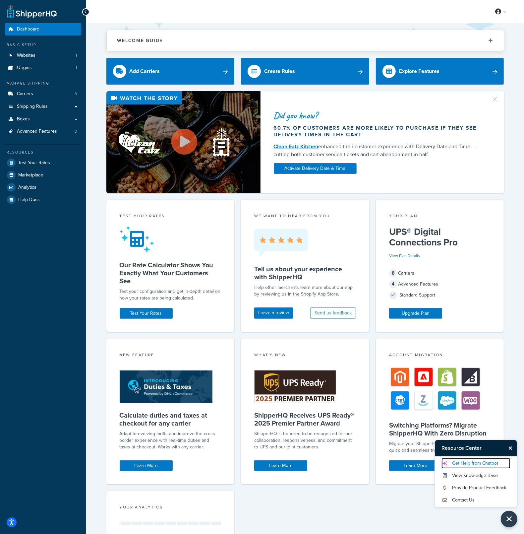
click at [494, 466] on link "Get Help from Chatbot" at bounding box center [475, 463] width 69 height 11
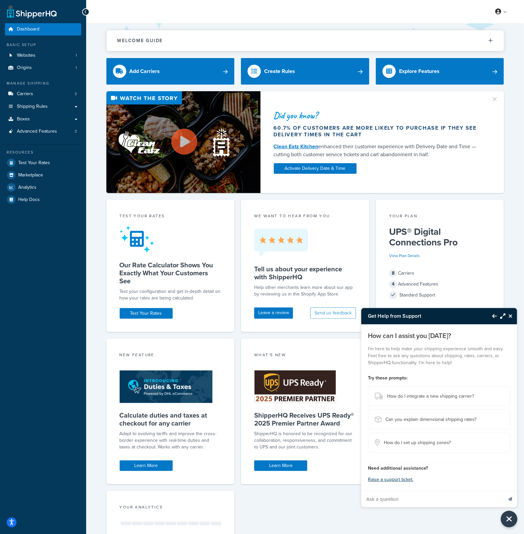
click at [434, 498] on input "Ask a question" at bounding box center [431, 499] width 141 height 16
paste input "I am trying to create a free shipping rule for a certain item and for one custo…"
type input "I am trying to create a free shipping rule for a certain item and for one custo…"
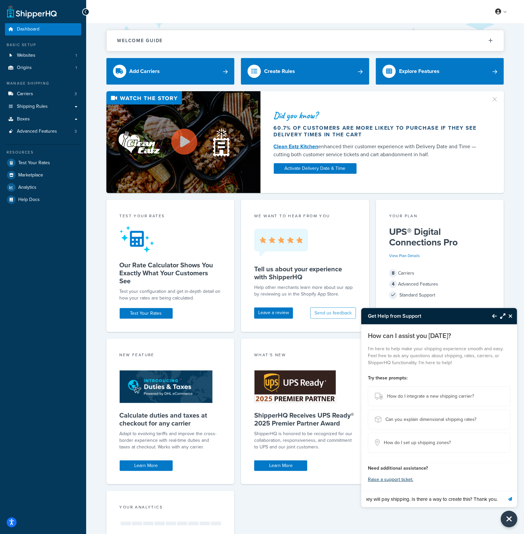
click at [513, 492] on button "Send message" at bounding box center [510, 499] width 14 height 16
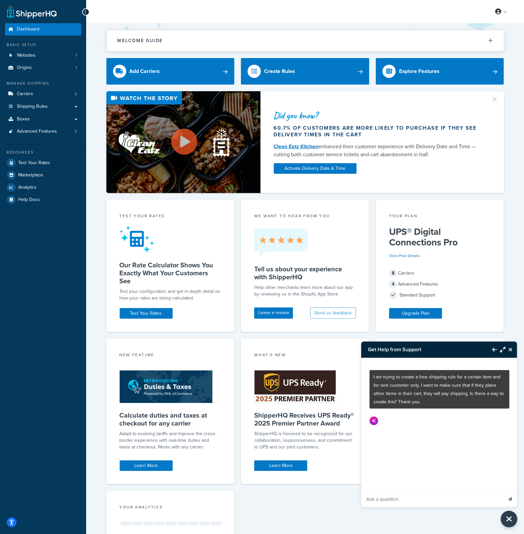
click at [503, 352] on button "Maximize Resource Center" at bounding box center [501, 349] width 9 height 15
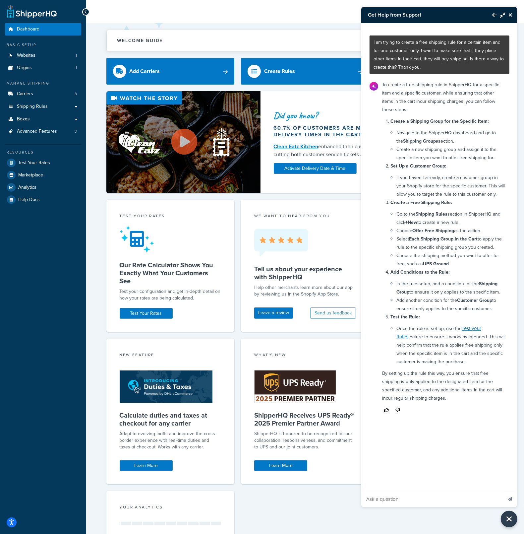
drag, startPoint x: 383, startPoint y: 84, endPoint x: 401, endPoint y: 101, distance: 24.6
click at [401, 101] on p "To create a free shipping rule in ShipperHQ for a specific item and a specific …" at bounding box center [443, 97] width 123 height 33
drag, startPoint x: 396, startPoint y: 109, endPoint x: 381, endPoint y: 87, distance: 26.8
click at [381, 87] on div "To create a free shipping rule in ShipperHQ for a specific item and a specific …" at bounding box center [443, 247] width 131 height 339
click at [398, 104] on p "To create a free shipping rule in ShipperHQ for a specific item and a specific …" at bounding box center [443, 97] width 123 height 33
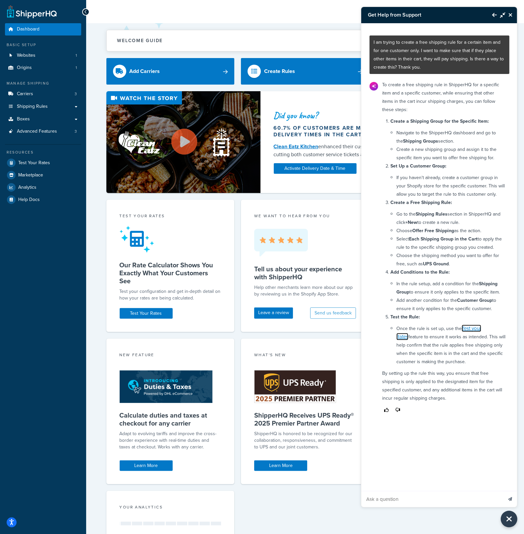
click at [481, 331] on link "Test your Rates" at bounding box center [438, 332] width 85 height 16
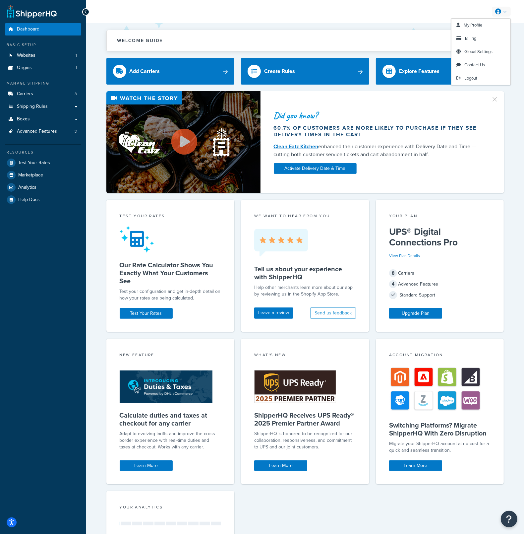
click at [503, 13] on link at bounding box center [501, 12] width 19 height 10
click at [498, 72] on link "Logout" at bounding box center [480, 78] width 59 height 13
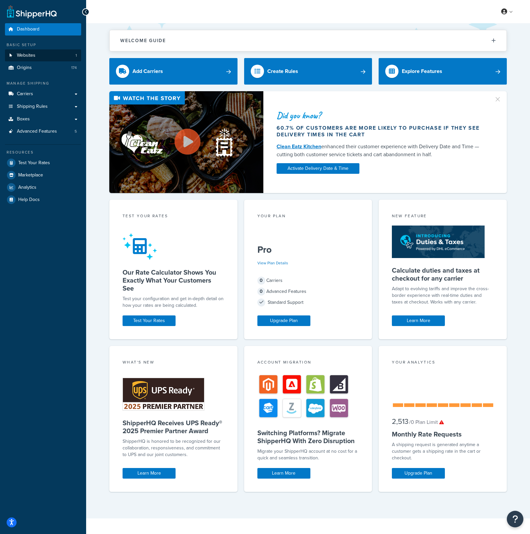
click at [67, 61] on div "Basic Setup Websites 1 Origins 174" at bounding box center [43, 58] width 76 height 32
click at [69, 58] on link "Websites 1" at bounding box center [43, 55] width 76 height 12
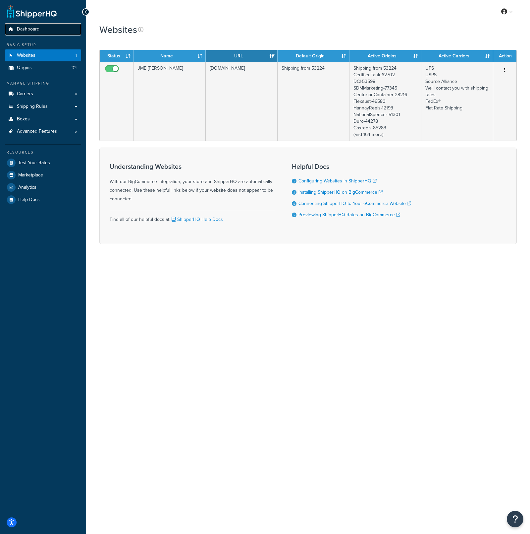
click at [57, 29] on link "Dashboard" at bounding box center [43, 29] width 76 height 12
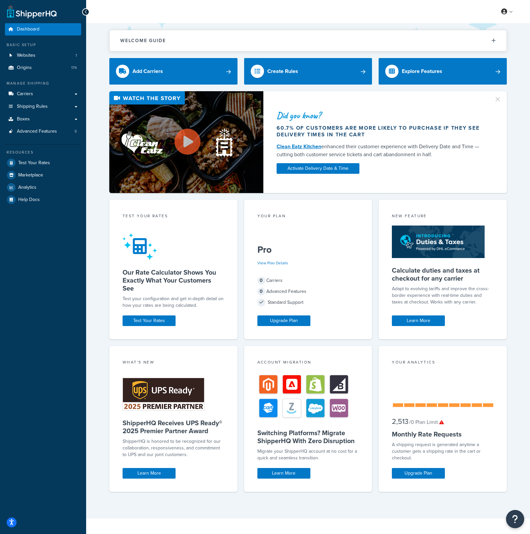
click at [517, 512] on button "Open Resource Center" at bounding box center [515, 519] width 18 height 18
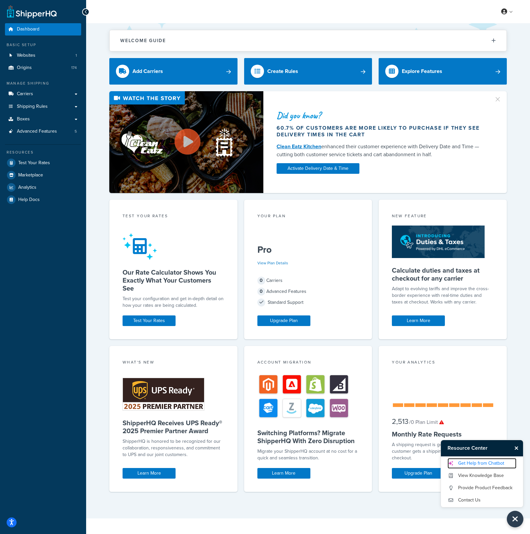
click at [496, 463] on link "Get Help from Chatbot" at bounding box center [482, 463] width 69 height 11
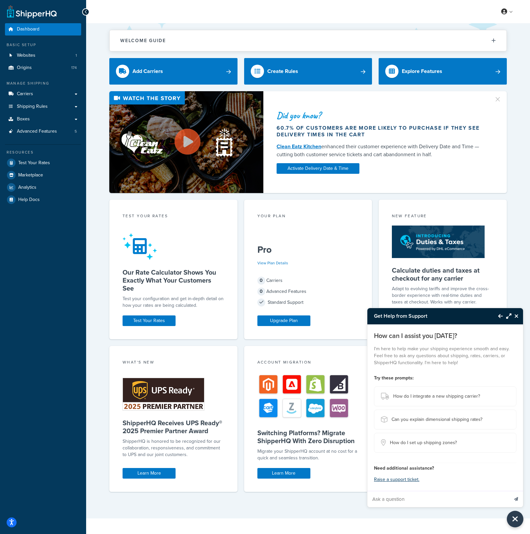
click at [468, 497] on input "Ask a question" at bounding box center [438, 499] width 141 height 16
paste input "We frequently ship coiled up hose placed on top of a pallet. Ideally, I’d like …"
type input "We frequently ship coiled up hose placed on top of a pallet. Ideally, I’d like …"
click at [519, 498] on button "Send message" at bounding box center [516, 499] width 14 height 16
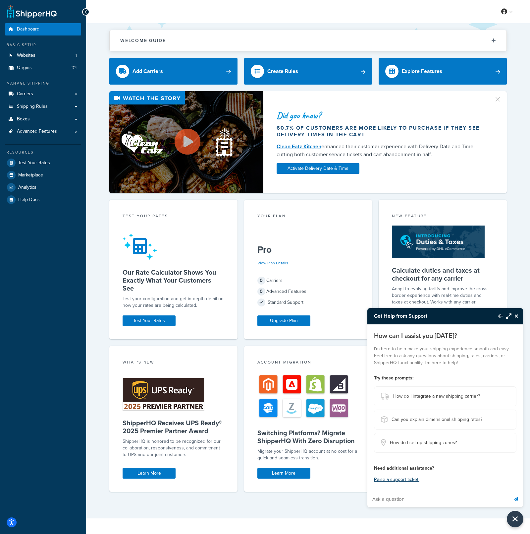
scroll to position [0, 0]
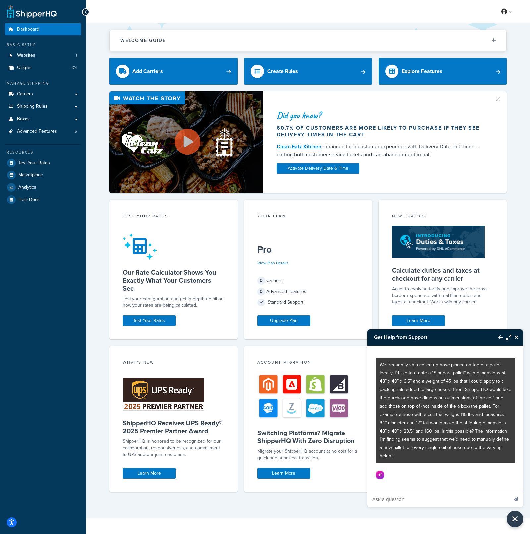
click at [509, 345] on button "Maximize Resource Center" at bounding box center [507, 336] width 9 height 15
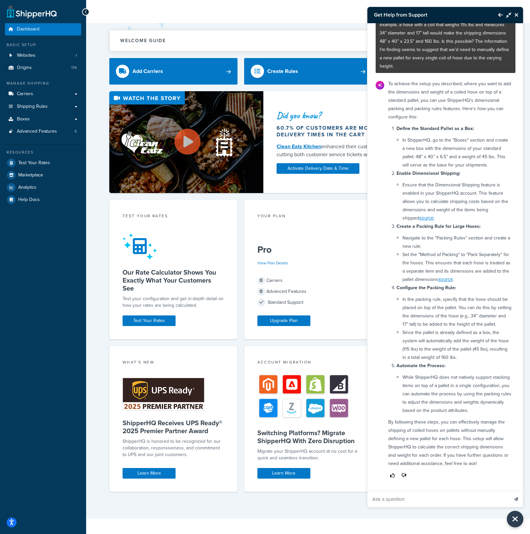
scroll to position [93, 0]
click at [501, 14] on icon "Back to Resource Center" at bounding box center [500, 14] width 5 height 5
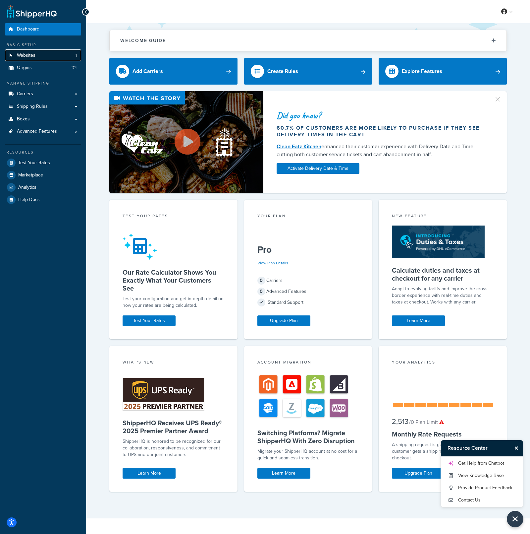
click at [63, 52] on link "Websites 1" at bounding box center [43, 55] width 76 height 12
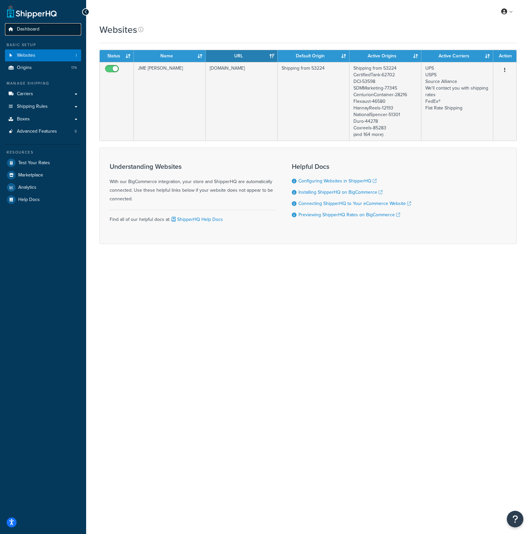
click at [66, 23] on link "Dashboard" at bounding box center [43, 29] width 76 height 12
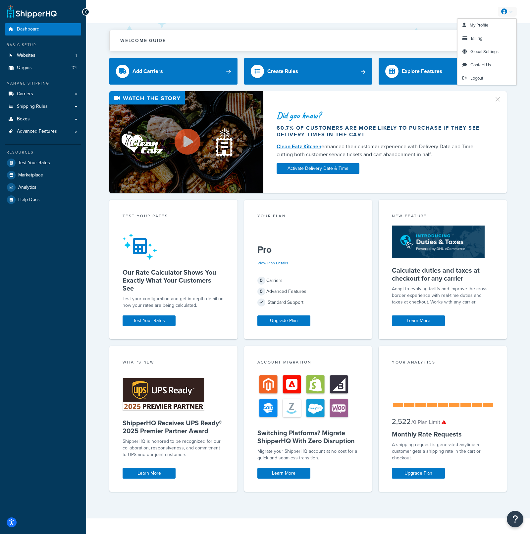
click at [514, 11] on link at bounding box center [507, 12] width 19 height 10
click at [488, 86] on div "Add Carriers Create Rules Explore Features" at bounding box center [308, 74] width 398 height 33
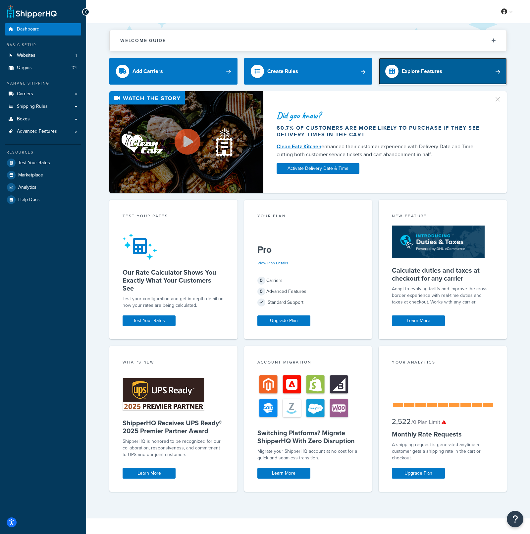
click at [491, 78] on link "Explore Features" at bounding box center [443, 71] width 128 height 27
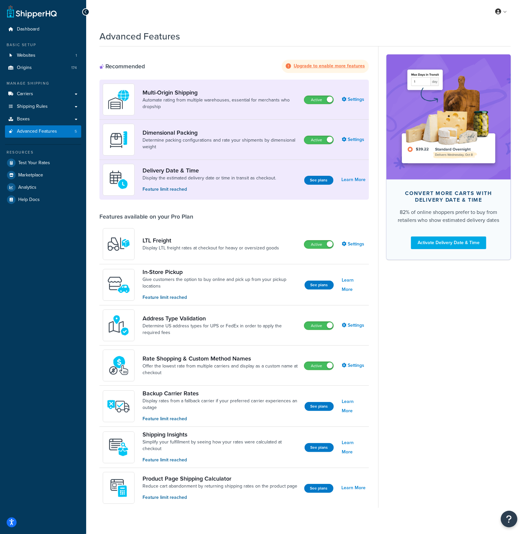
click at [502, 17] on div "My Profile Billing Global Settings Contact Us Logout" at bounding box center [305, 11] width 438 height 23
click at [486, 77] on link "Logout" at bounding box center [480, 78] width 59 height 13
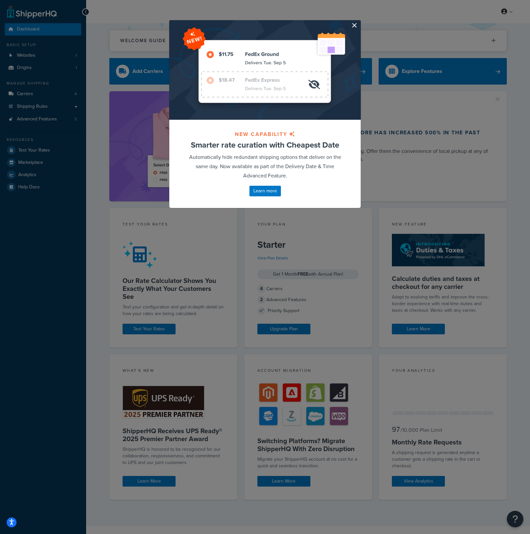
click at [359, 22] on button "button" at bounding box center [360, 21] width 2 height 2
click at [350, 26] on div "Welcome Guide ShipperHQ: An Overview Carrier Setup Shipping Rules Overview Comm…" at bounding box center [308, 37] width 398 height 28
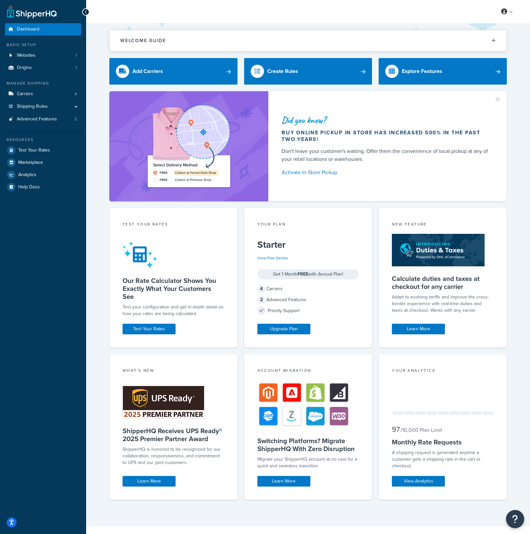
click at [514, 516] on icon "Open Resource Center" at bounding box center [515, 518] width 6 height 9
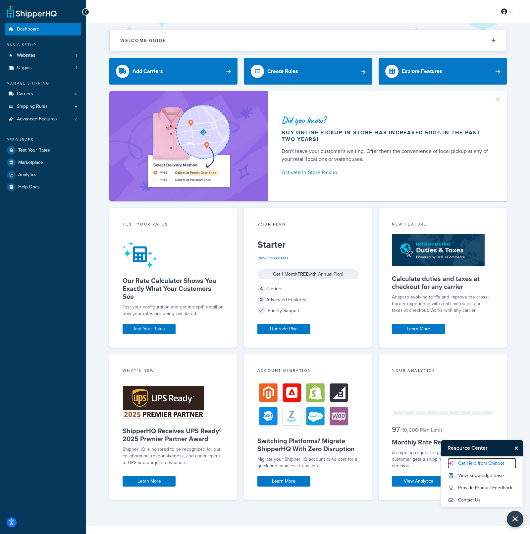
click at [501, 462] on link "Get Help from Chatbot" at bounding box center [482, 463] width 69 height 11
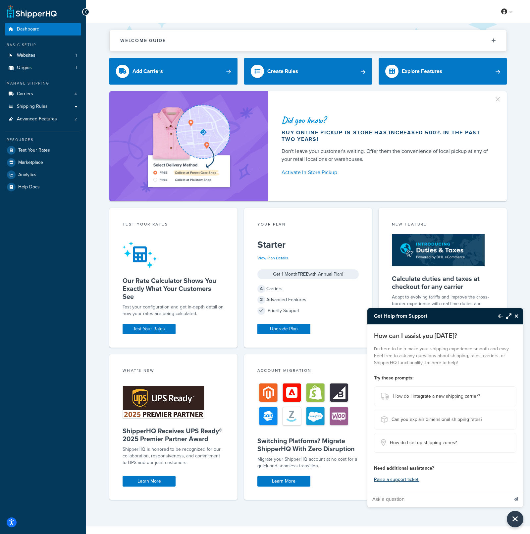
click at [448, 496] on input "Ask a question" at bounding box center [438, 499] width 141 height 16
click at [403, 503] on input "Ask a question" at bounding box center [438, 499] width 141 height 16
paste input "Merge Store Pick-Up and Local Delivery to open up a carrier"
type input "Merge Store Pick-Up and Local Delivery to open up a carrier"
click at [518, 502] on button "Send message" at bounding box center [516, 499] width 14 height 16
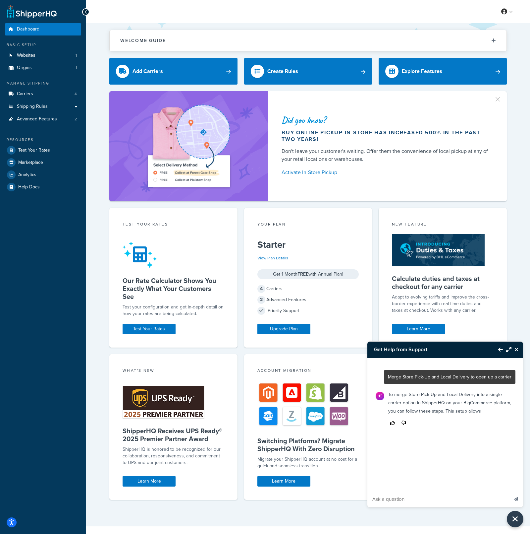
click at [510, 350] on icon "Maximize Resource Center" at bounding box center [508, 349] width 5 height 5
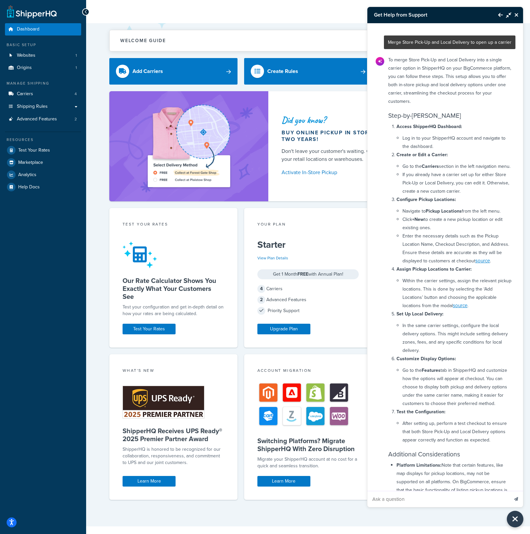
click at [422, 495] on input "Ask a question" at bounding box center [438, 499] width 141 height 16
type input "Can i use merge rules with instore pickup and local delivery?"
click at [509, 491] on button "Send message" at bounding box center [516, 499] width 14 height 16
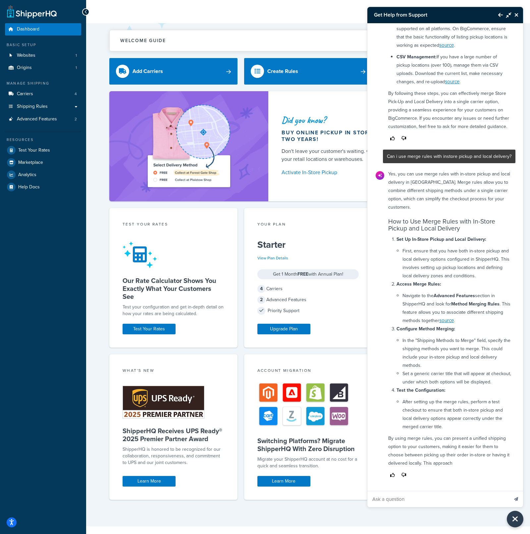
scroll to position [515, 0]
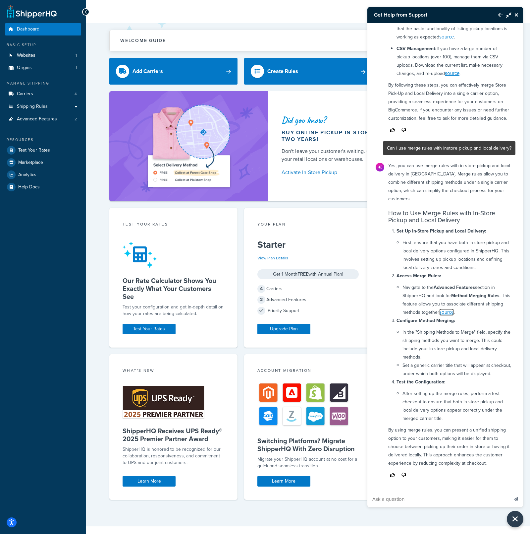
click at [454, 308] on link "source" at bounding box center [446, 311] width 15 height 7
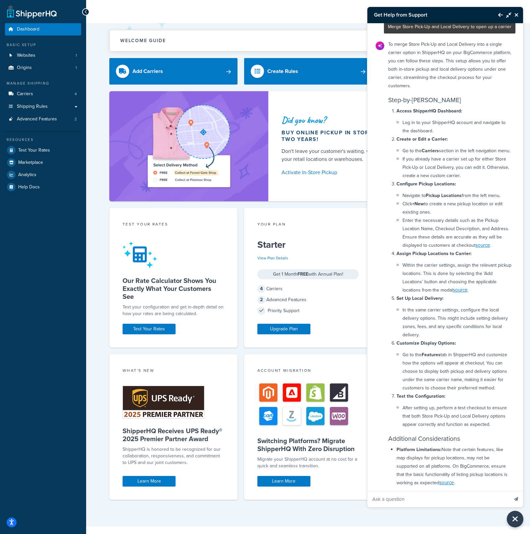
scroll to position [299, 0]
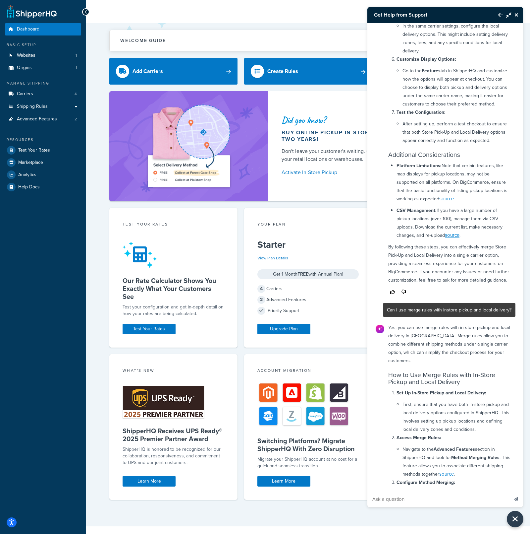
click at [518, 17] on icon "Close Resource Center" at bounding box center [517, 14] width 4 height 5
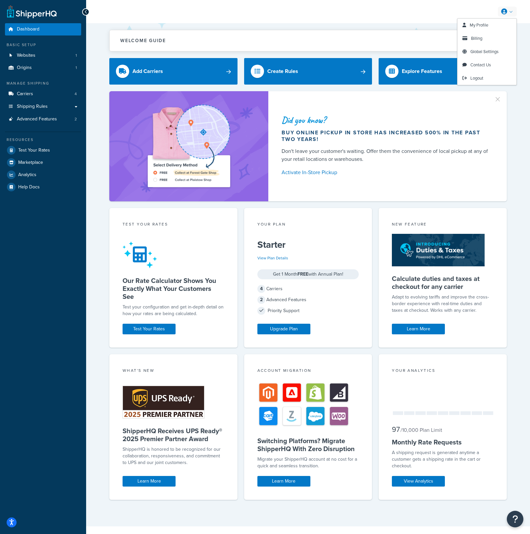
click at [510, 12] on link at bounding box center [507, 12] width 19 height 10
click at [498, 75] on link "Logout" at bounding box center [487, 78] width 59 height 13
click at [20, 18] on link at bounding box center [32, 11] width 50 height 13
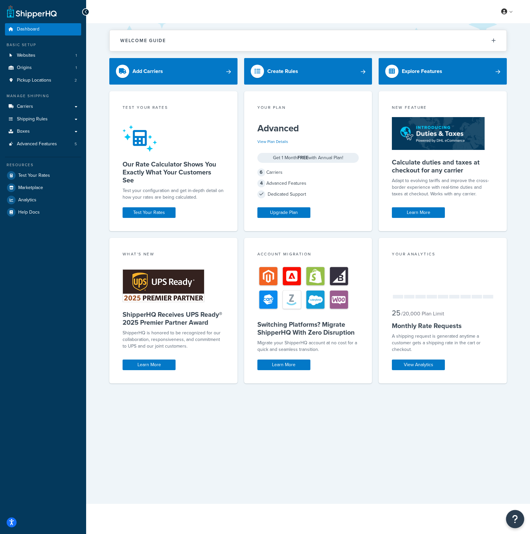
click at [515, 516] on icon "Open Resource Center" at bounding box center [515, 518] width 6 height 9
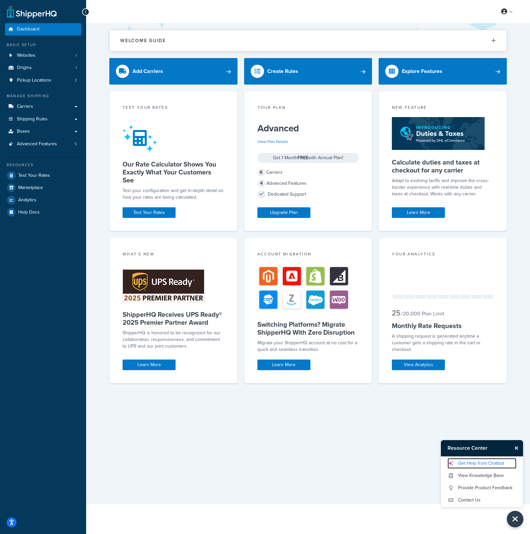
click at [485, 460] on link "Get Help from Chatbot" at bounding box center [482, 463] width 69 height 11
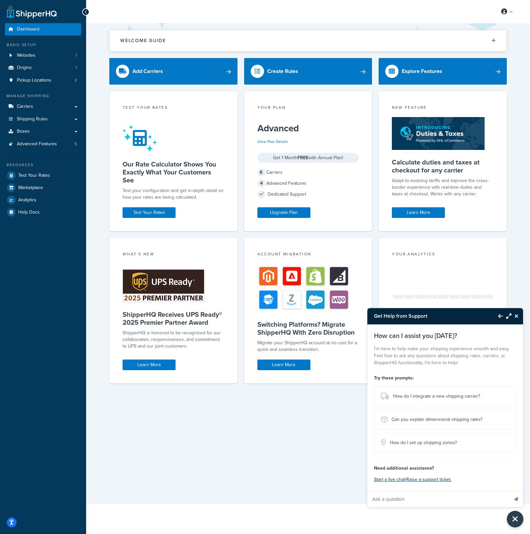
click at [420, 498] on input "Ask a question" at bounding box center [438, 499] width 141 height 16
paste input "There is a message in BC Prod in the Aps section about updating ShipperHQ We ne…"
type input "There is a message in BC Prod in the Aps section about updating ShipperHQ We ne…"
click at [515, 499] on icon "Send message" at bounding box center [516, 499] width 4 height 4
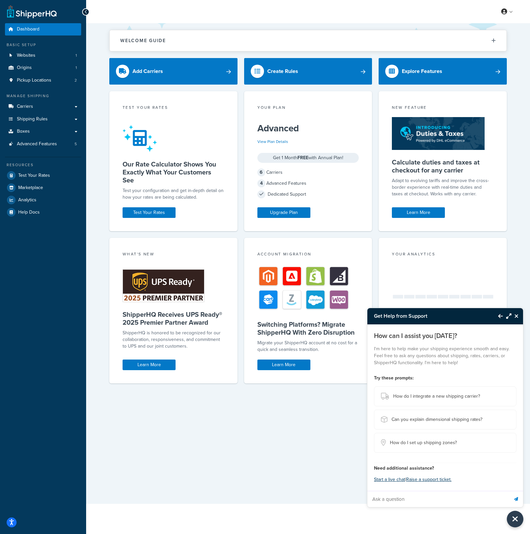
scroll to position [0, 0]
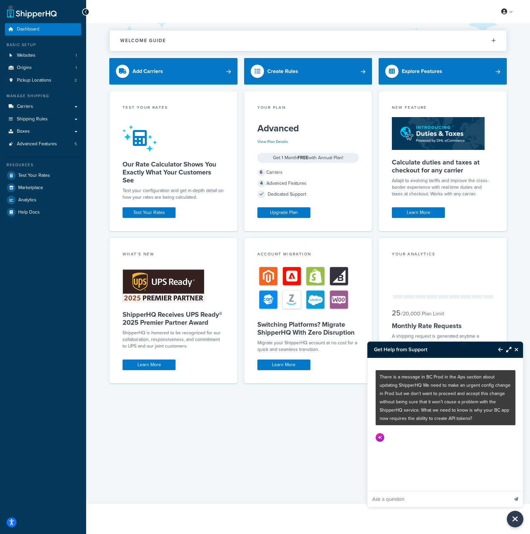
click at [510, 349] on icon "Maximize Resource Center" at bounding box center [508, 349] width 5 height 5
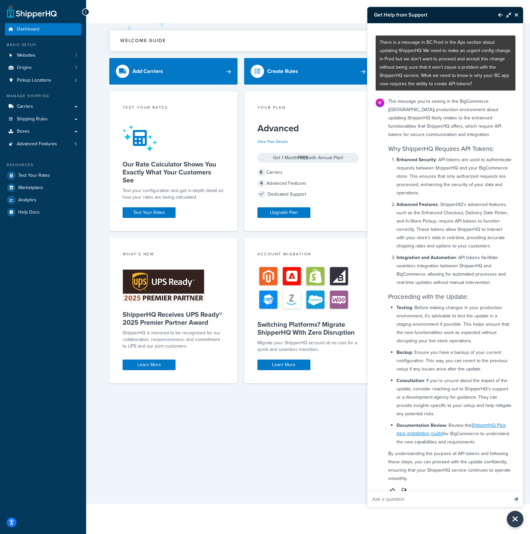
click at [518, 16] on icon "Close Resource Center" at bounding box center [517, 14] width 4 height 5
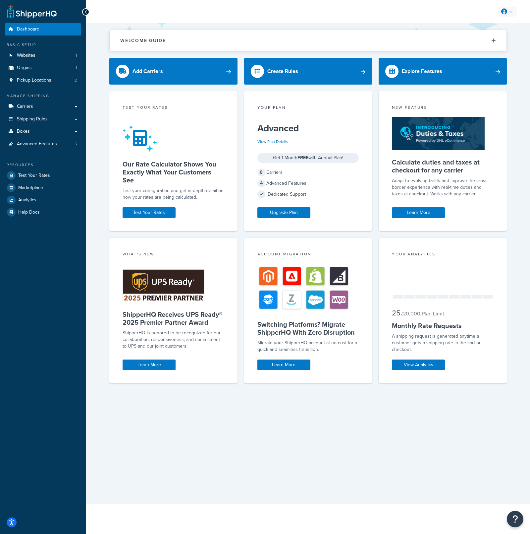
click at [513, 12] on link at bounding box center [507, 12] width 19 height 10
click at [499, 83] on link "Logout" at bounding box center [487, 78] width 59 height 13
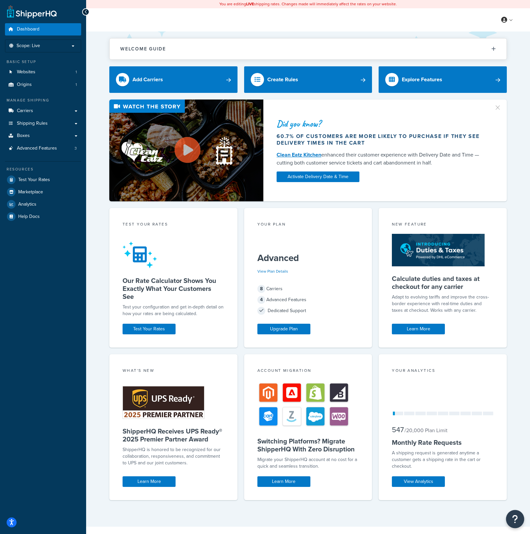
click at [517, 526] on button "Open Resource Center" at bounding box center [515, 519] width 18 height 18
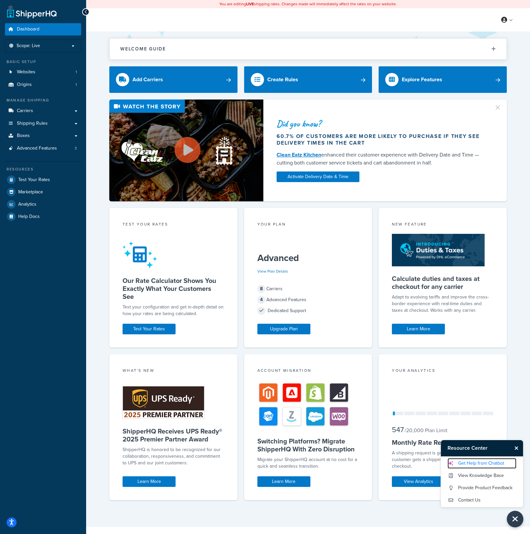
click at [488, 462] on link "Get Help from Chatbot" at bounding box center [482, 463] width 69 height 11
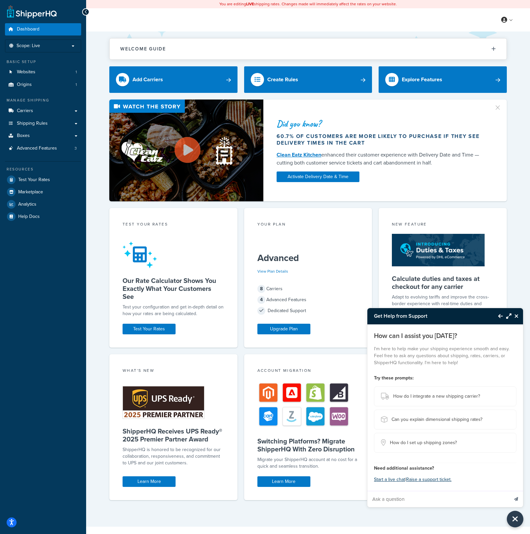
click at [441, 500] on input "Ask a question" at bounding box center [438, 499] width 141 height 16
paste input "While reviewing a few addresses in [GEOGRAPHIC_DATA], we noticed that most are …"
type input "While reviewing a few addresses in [GEOGRAPHIC_DATA], we noticed that most are …"
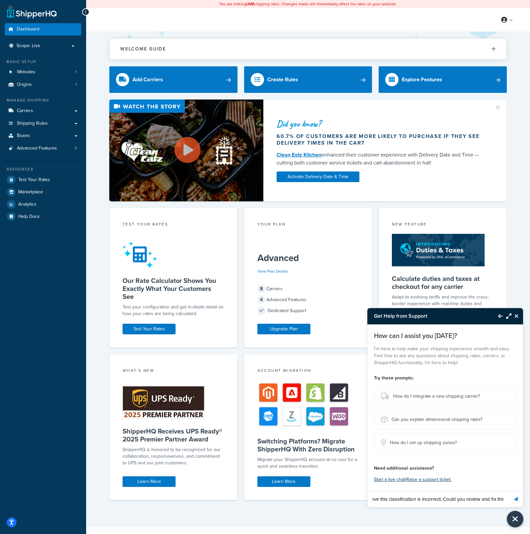
click at [516, 500] on icon "Send message" at bounding box center [516, 499] width 4 height 4
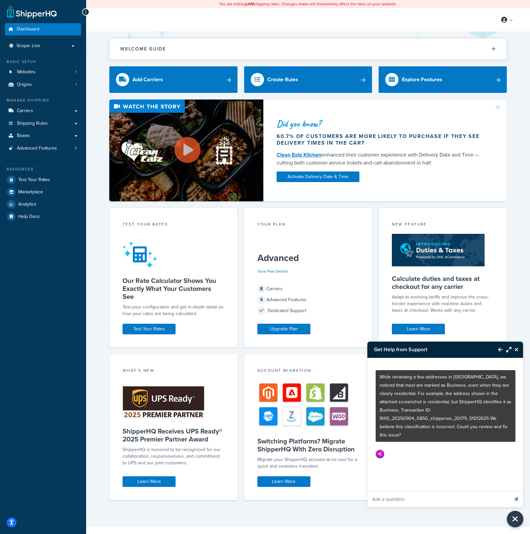
click at [510, 347] on icon "Maximize Resource Center" at bounding box center [508, 349] width 5 height 5
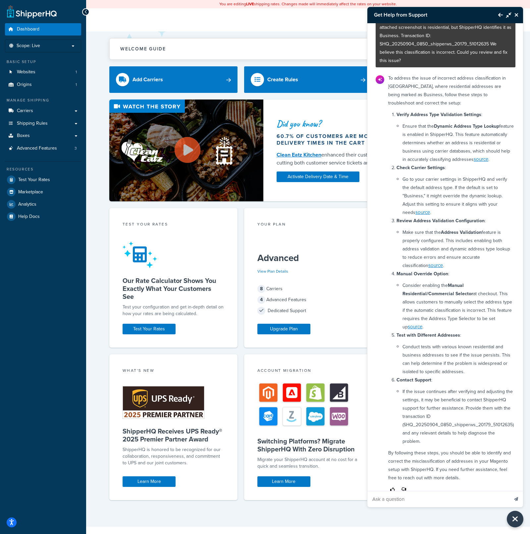
scroll to position [48, 0]
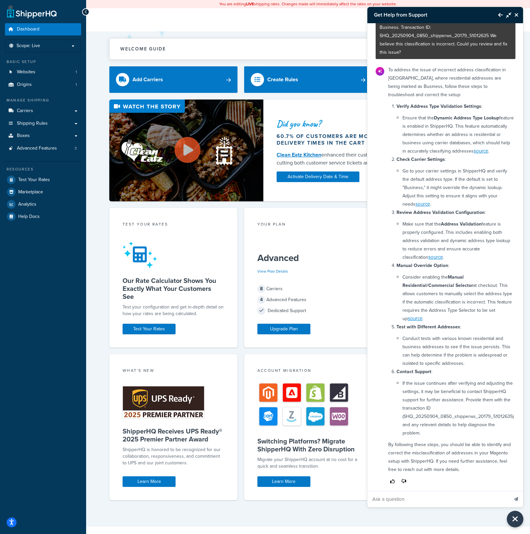
click at [515, 16] on icon "Close Resource Center" at bounding box center [517, 14] width 4 height 5
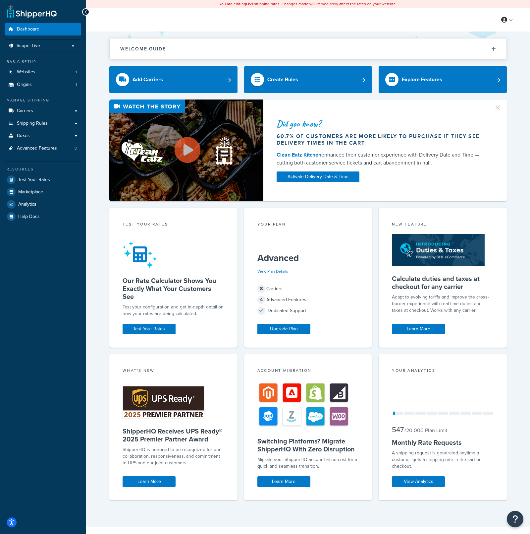
click at [515, 15] on div "My Profile Billing Global Settings Contact Us Logout" at bounding box center [308, 19] width 444 height 23
click at [510, 23] on link at bounding box center [507, 20] width 19 height 10
click at [493, 84] on link "Logout" at bounding box center [487, 86] width 59 height 13
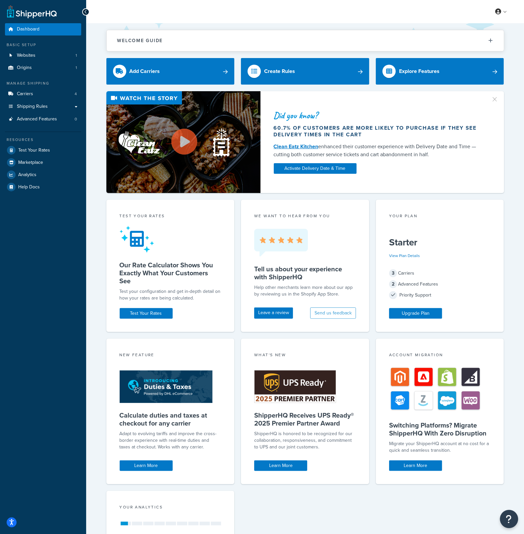
click at [510, 514] on icon "Open Resource Center" at bounding box center [509, 518] width 6 height 9
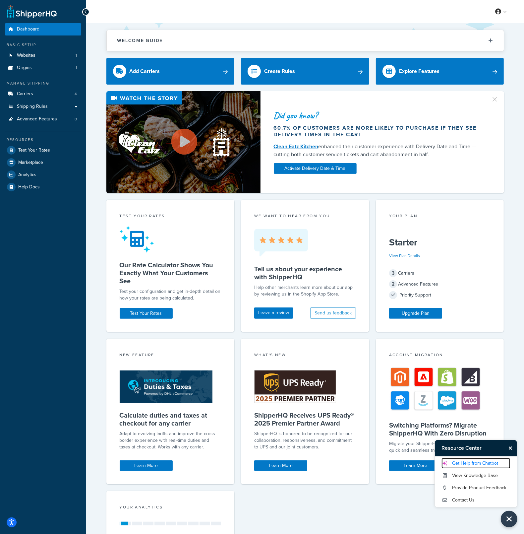
click at [482, 459] on link "Get Help from Chatbot" at bounding box center [475, 463] width 69 height 11
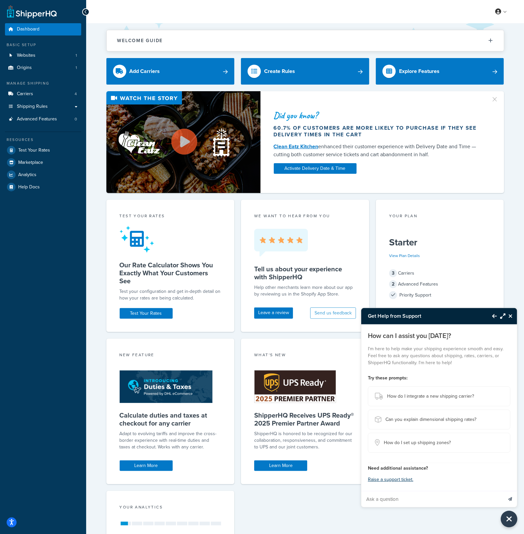
click at [467, 498] on input "Ask a question" at bounding box center [431, 499] width 141 height 16
paste input "I'm interested in enabling Customer Groups for shipping rules. Please let me kn…"
type input "I'm interested in enabling Customer Groups for shipping rules. Please let me kn…"
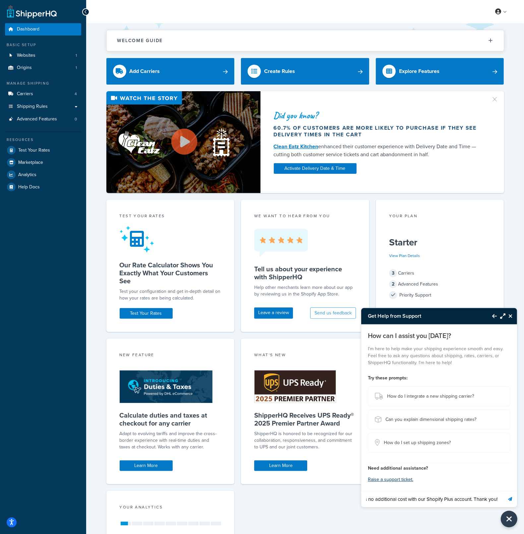
click at [510, 500] on button "Send message" at bounding box center [510, 499] width 14 height 16
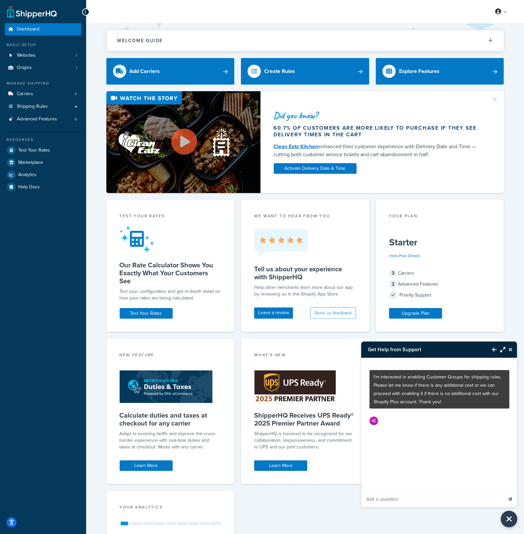
click at [504, 351] on icon "Maximize Resource Center" at bounding box center [502, 349] width 5 height 5
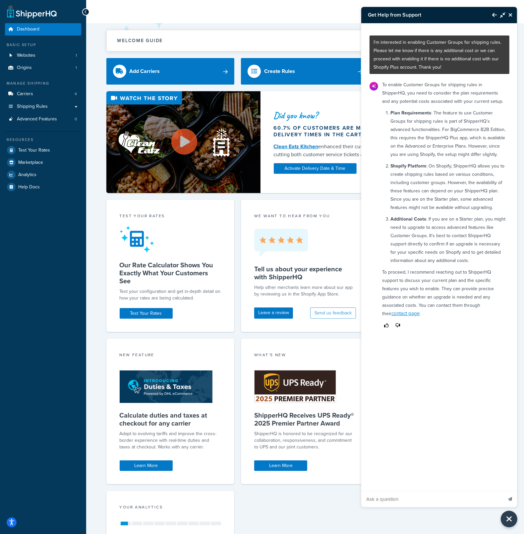
click at [510, 15] on icon "Close Resource Center" at bounding box center [510, 14] width 4 height 5
click at [510, 15] on link at bounding box center [501, 12] width 19 height 10
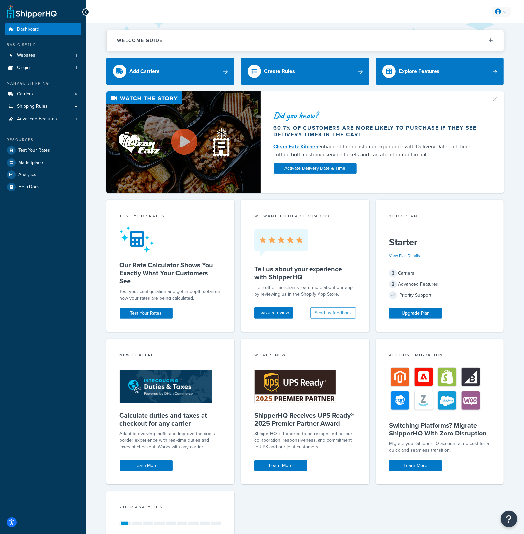
click at [502, 13] on link at bounding box center [501, 12] width 19 height 10
click at [504, 10] on link at bounding box center [501, 12] width 19 height 10
click at [501, 11] on link at bounding box center [501, 12] width 19 height 10
click at [477, 81] on span "Logout" at bounding box center [470, 78] width 13 height 6
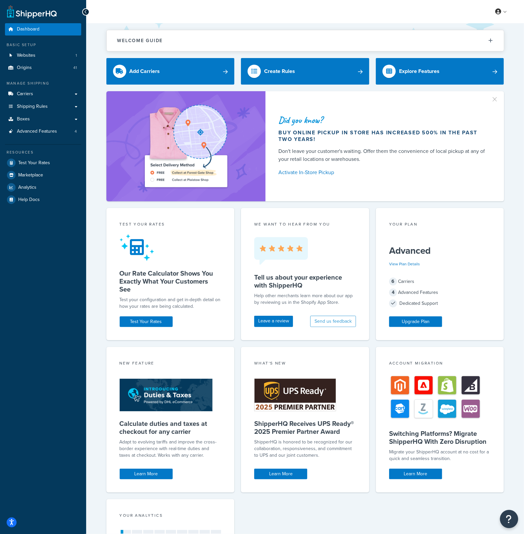
click at [511, 516] on icon "Open Resource Center" at bounding box center [509, 518] width 6 height 9
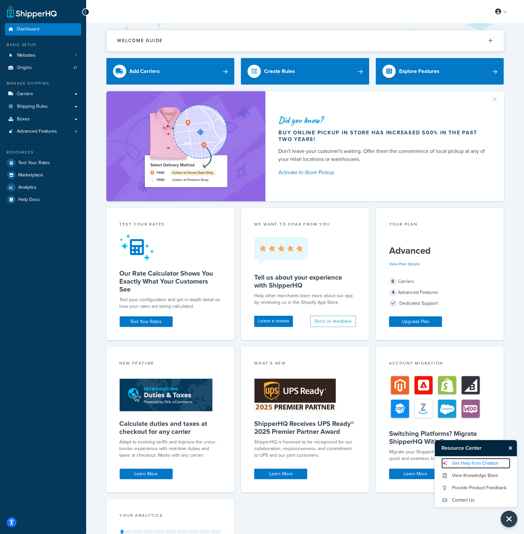
click at [471, 463] on link "Get Help from Chatbot" at bounding box center [475, 463] width 69 height 11
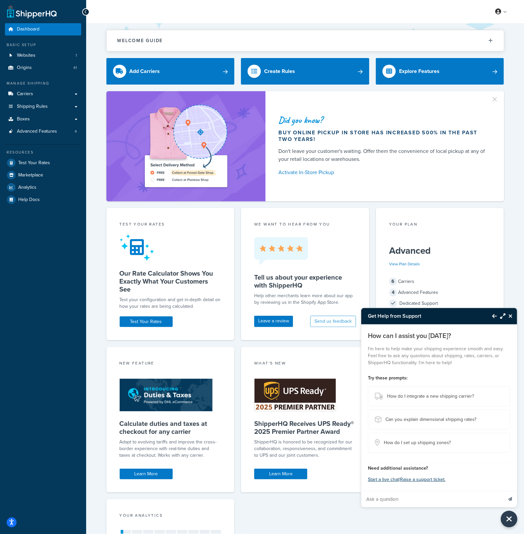
paste input "We would like to exclude the estimated delivery date from showing on orders shi…"
type input "We would like to exclude the estimated delivery date from showing on orders shi…"
click at [512, 500] on icon "Send message" at bounding box center [510, 499] width 4 height 4
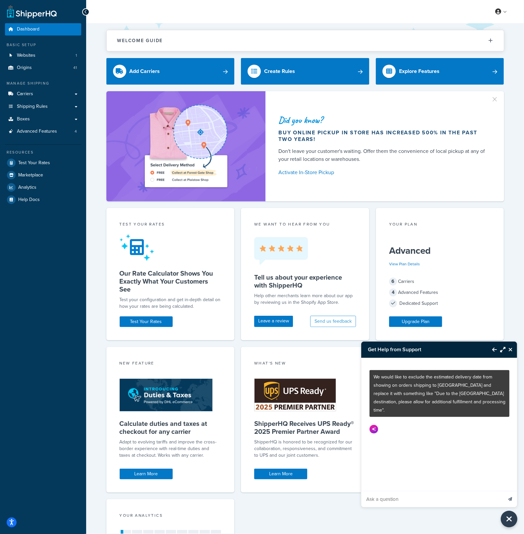
click at [503, 352] on button "Maximize Resource Center" at bounding box center [501, 349] width 9 height 15
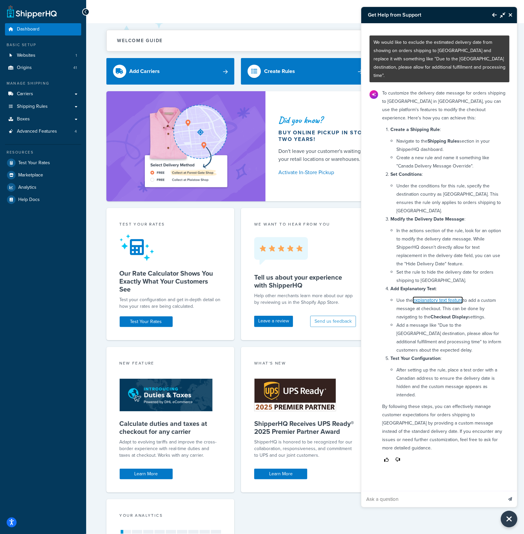
click at [454, 296] on link "explanatory text feature" at bounding box center [438, 299] width 50 height 7
click at [434, 321] on li "Add a message like "Due to the Canada destination, please allow for additional …" at bounding box center [450, 337] width 109 height 33
click at [493, 354] on p "Test Your Configuration :" at bounding box center [447, 358] width 115 height 8
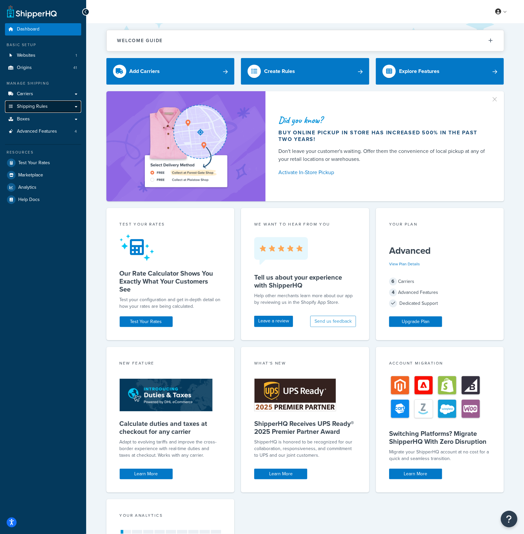
click at [45, 105] on span "Shipping Rules" at bounding box center [32, 107] width 31 height 6
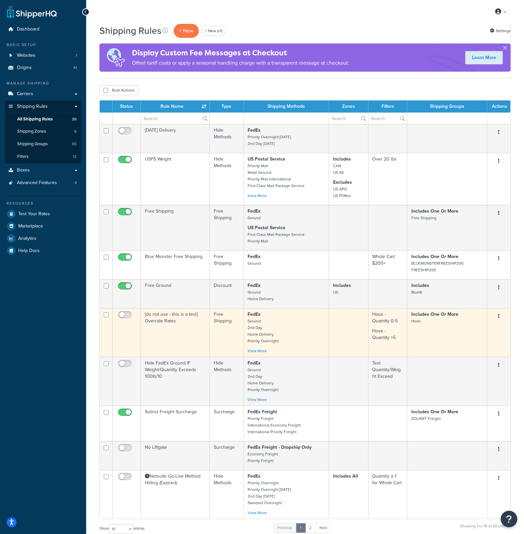
scroll to position [176, 0]
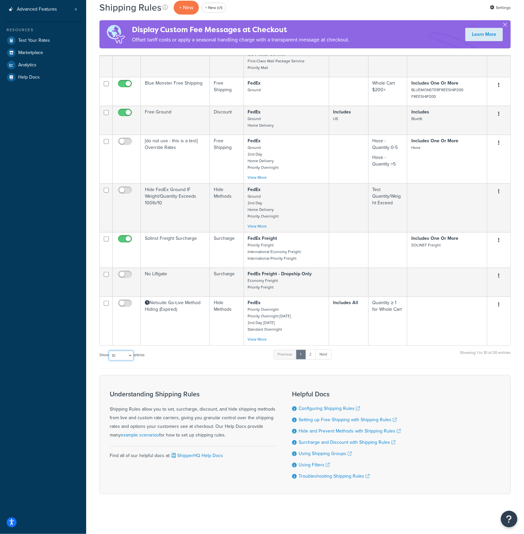
click at [126, 354] on select "10 15 25 50 100 1000" at bounding box center [121, 355] width 25 height 10
select select "1000"
click at [109, 350] on select "10 15 25 50 100 1000" at bounding box center [121, 355] width 25 height 10
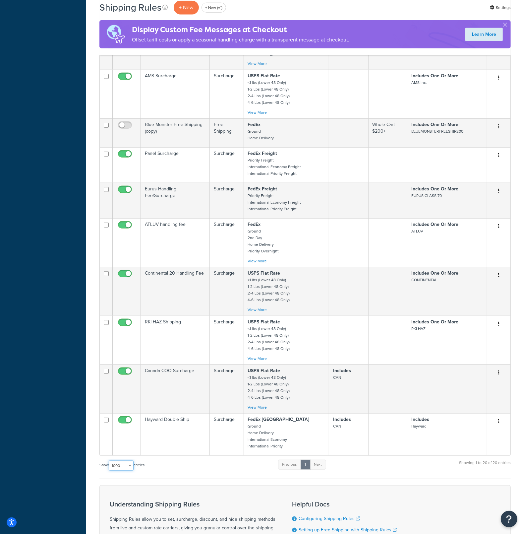
scroll to position [524, 0]
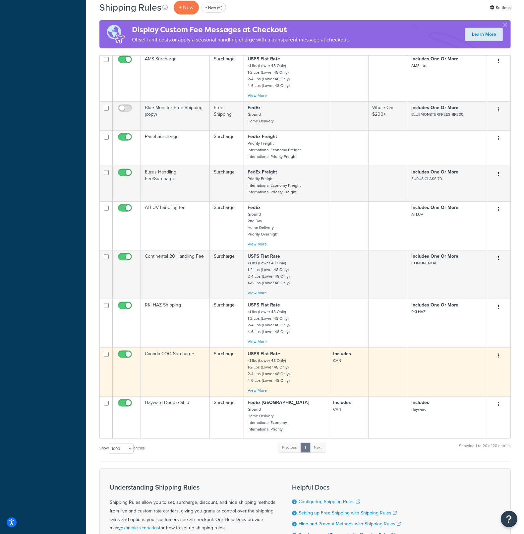
click at [177, 381] on td "Canada COO Surcharge" at bounding box center [175, 371] width 69 height 49
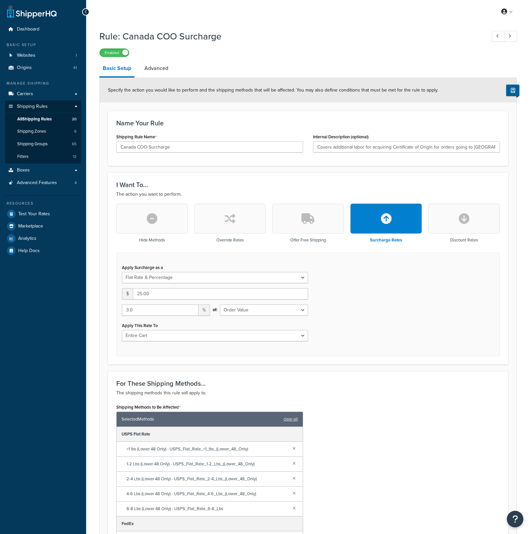
select select "FLAT_RATE_AND_PERCENTAGE"
select select "ORDER"
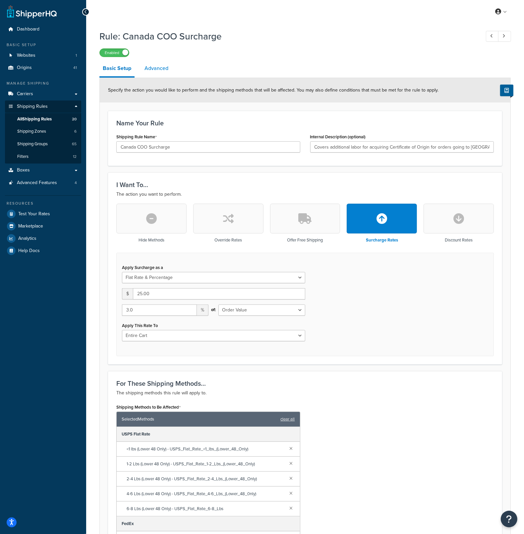
click at [157, 74] on link "Advanced" at bounding box center [156, 68] width 30 height 16
